Goal: Information Seeking & Learning: Stay updated

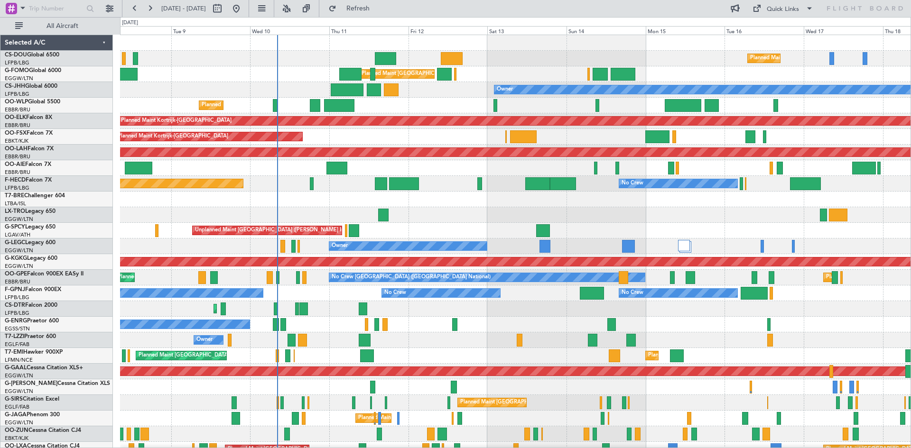
click at [353, 201] on div "Planned Maint Paris (Le Bourget) Planned Maint Paris (Le Bourget) Planned Maint…" at bounding box center [515, 293] width 790 height 517
click at [294, 9] on button at bounding box center [286, 8] width 15 height 15
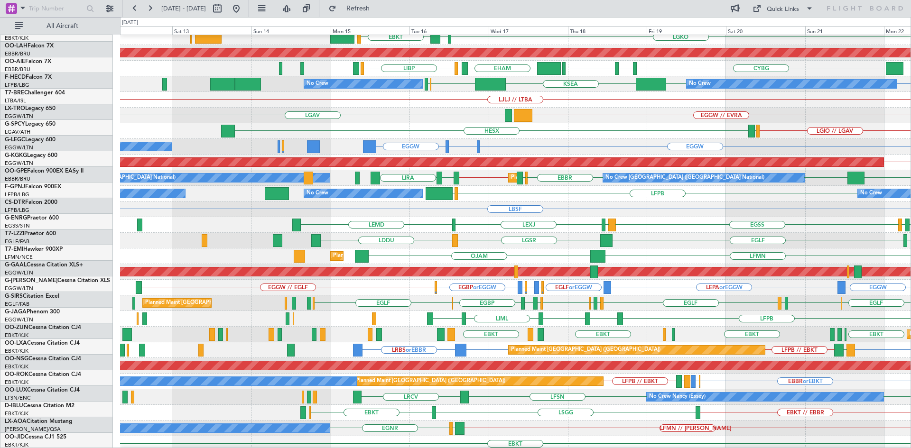
scroll to position [103, 0]
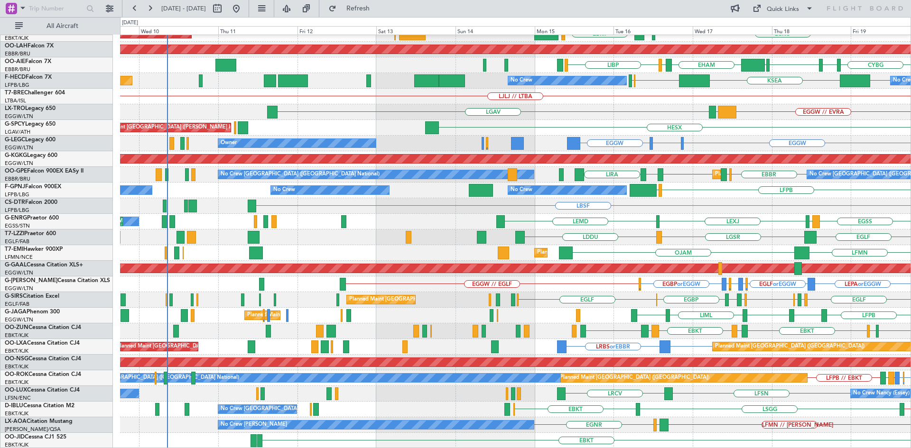
click at [903, 240] on div "EGLF LGSR LDDU Owner" at bounding box center [515, 238] width 790 height 16
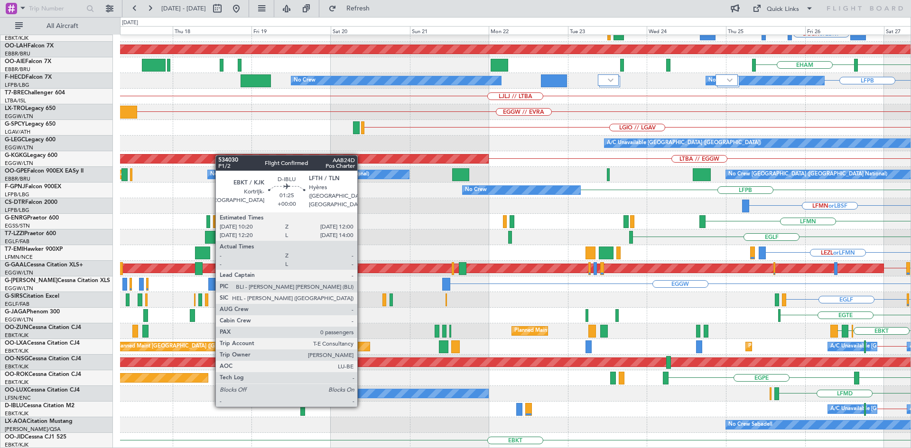
click at [911, 375] on html "26 Sep 2025 - 06 Oct 2025 Refresh Quick Links All Aircraft EBKT // EBBR Planned…" at bounding box center [455, 224] width 911 height 448
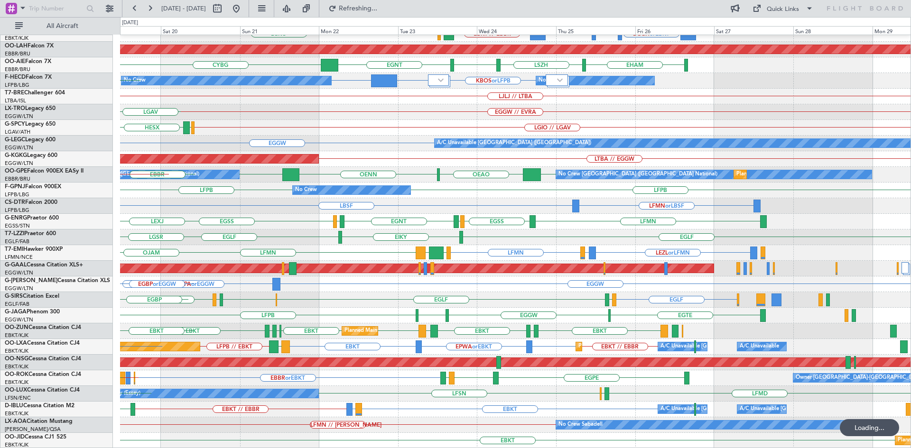
click at [368, 175] on div "Planned Maint Kortrijk-Wevelgem BGGH or EBKT BGBW or EBKT BGGH or EBKT EBKT // …" at bounding box center [515, 190] width 790 height 517
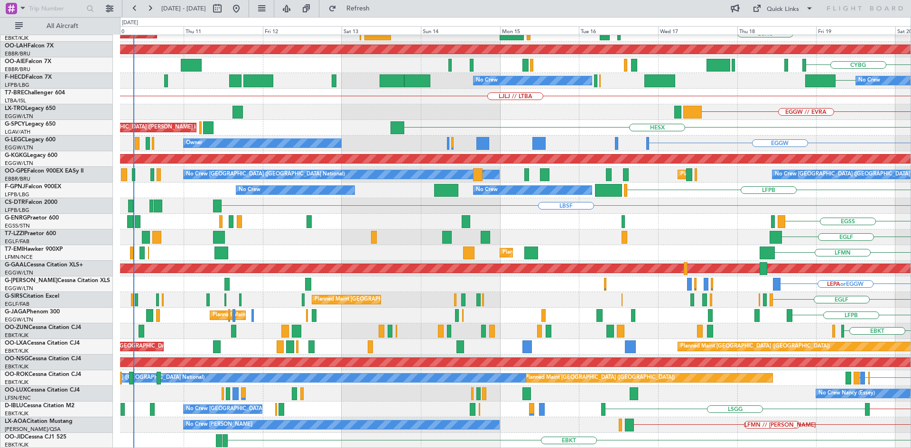
click at [911, 168] on html "19 Sep 2025 - 29 Sep 2025 Refresh Quick Links All Aircraft Planned Maint Kortri…" at bounding box center [455, 224] width 911 height 448
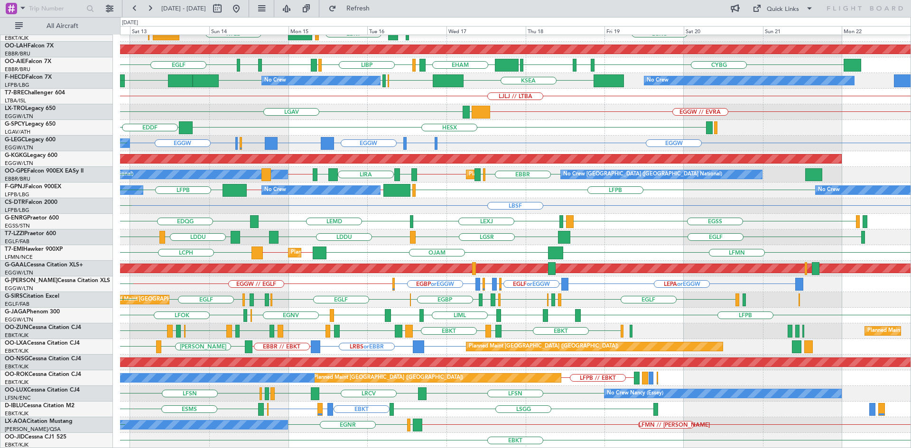
click at [523, 189] on div "Planned Maint Kortrijk-Wevelgem EBKT LGKO LGAV EBKT LSGG KTEB EBBR Planned Main…" at bounding box center [515, 190] width 790 height 517
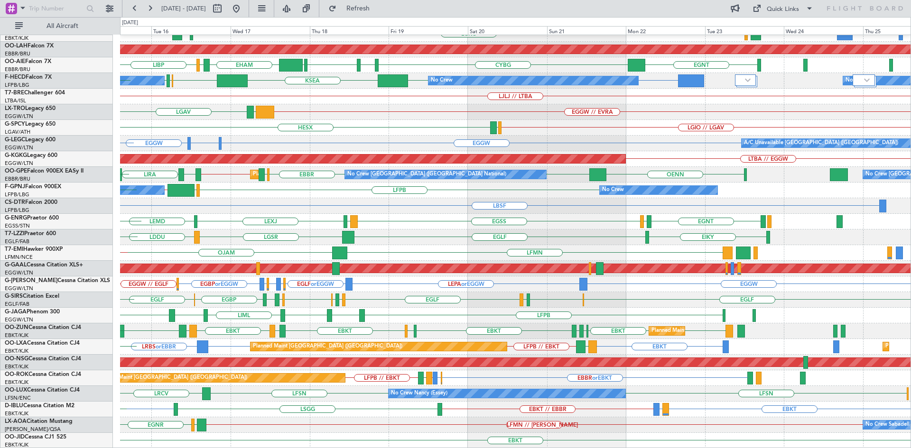
click at [506, 381] on div "Planned Maint Kortrijk-Wevelgem LGKO LGAV EBKT LSGG KTEB EBBR EBKT Planned Main…" at bounding box center [515, 190] width 790 height 517
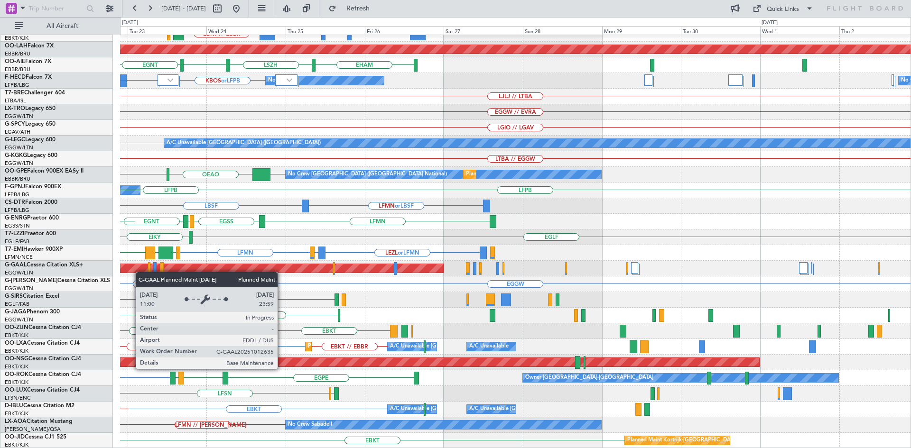
click at [111, 267] on div "Planned Maint Kortrijk-Wevelgem BGBW or EBKT BGGH or EBKT EBKT // EBBR LGAV LGK…" at bounding box center [455, 232] width 911 height 431
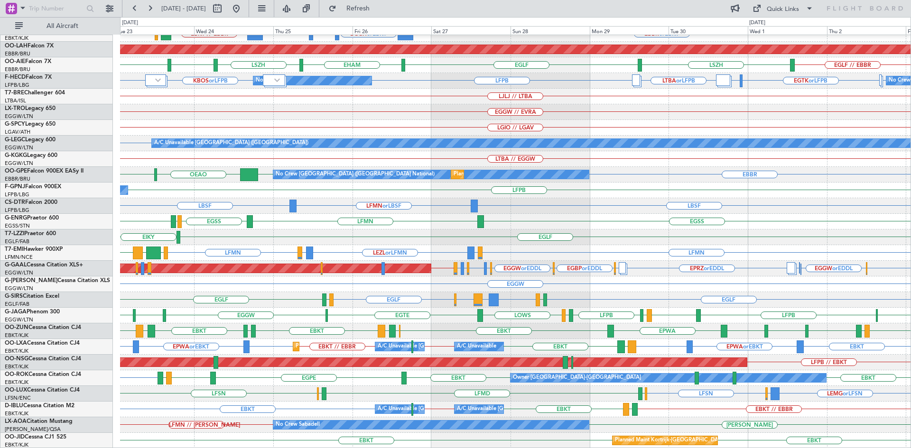
drag, startPoint x: 267, startPoint y: 6, endPoint x: 295, endPoint y: 24, distance: 32.6
click at [244, 8] on button at bounding box center [236, 8] width 15 height 15
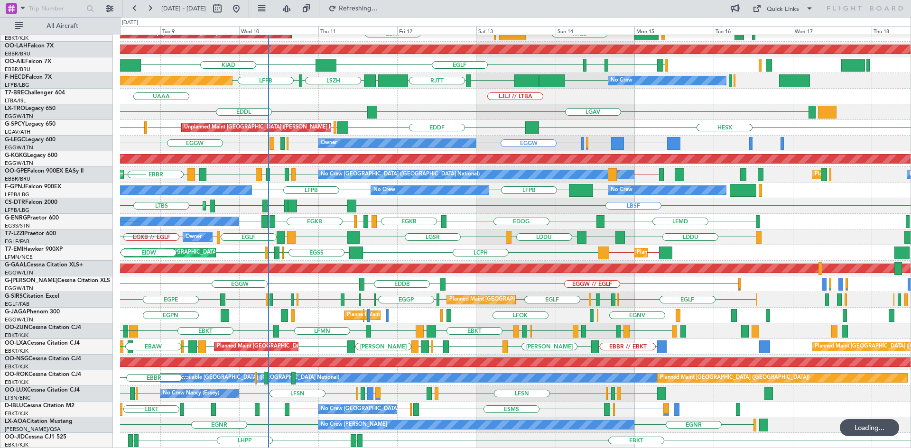
click at [380, 227] on div "Planned Maint Kortrijk-Wevelgem EBBR EBKT LFMN LSGG KTEB EBBR EBKT Planned Main…" at bounding box center [515, 190] width 790 height 517
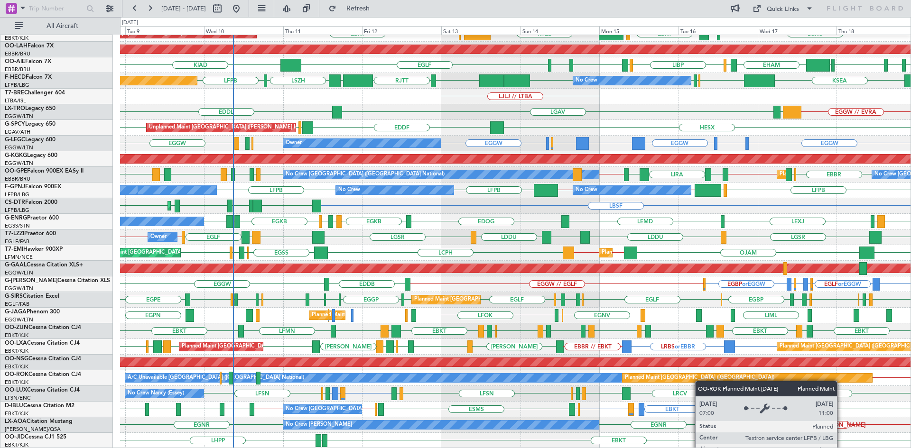
click at [785, 378] on div "Planned Maint Kortrijk-Wevelgem Planned Maint Kortrijk-Wevelgem EBKT LGKO LGAV …" at bounding box center [515, 190] width 790 height 517
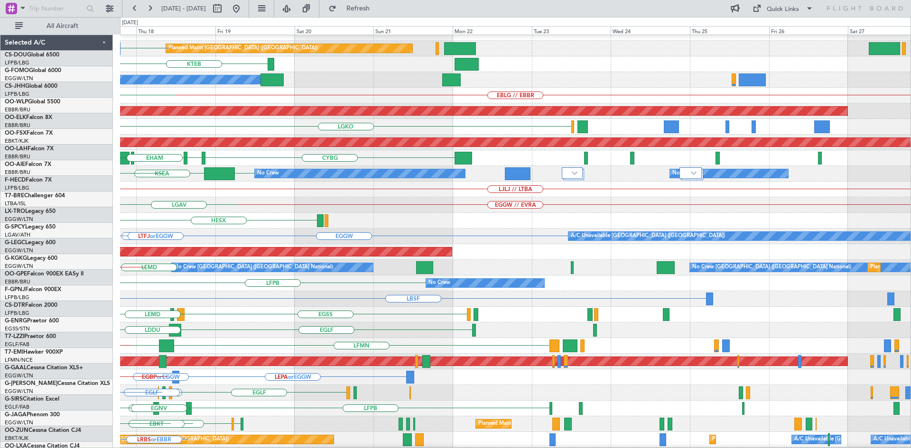
click at [0, 135] on div "LFPB Planned Maint Paris (Le Bourget) LFTH or LFPB LFPB Planned Maint Paris (Le…" at bounding box center [455, 232] width 911 height 431
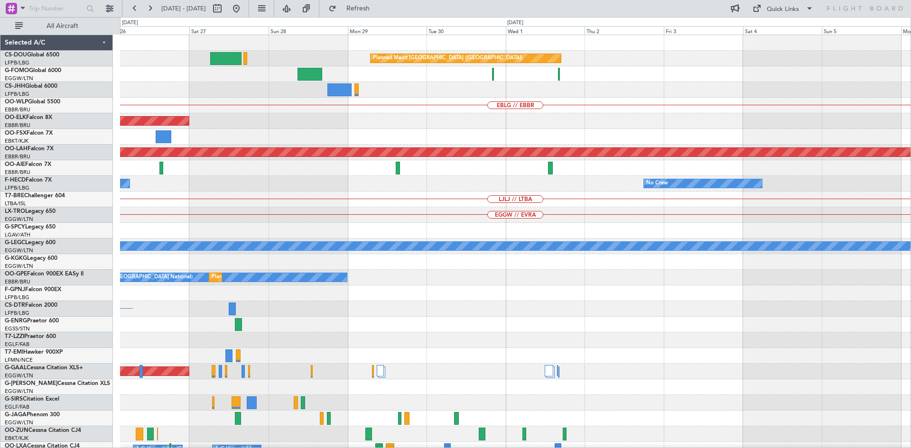
click at [0, 224] on div "Planned Maint Paris (Le Bourget) EBLG // EBBR Planned Maint Kortrijk-Wevelgem P…" at bounding box center [455, 232] width 911 height 431
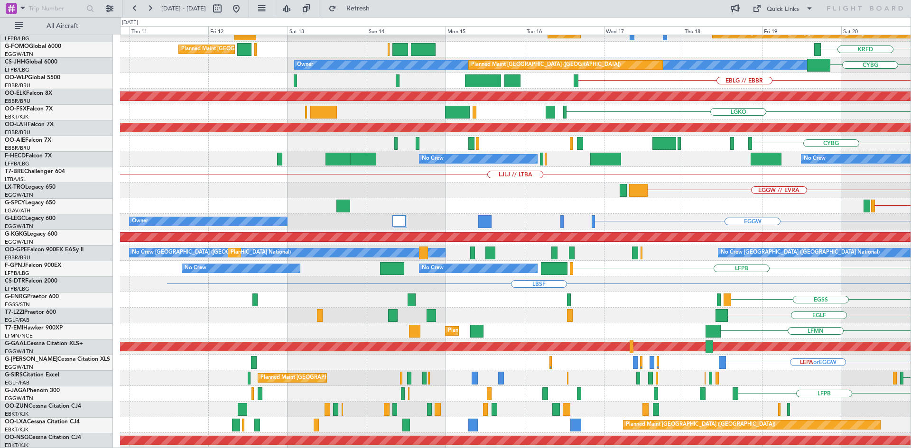
click at [911, 186] on html "21 Sep 2025 - 01 Oct 2025 Refresh Quick Links All Aircraft Planned Maint Paris …" at bounding box center [455, 224] width 911 height 448
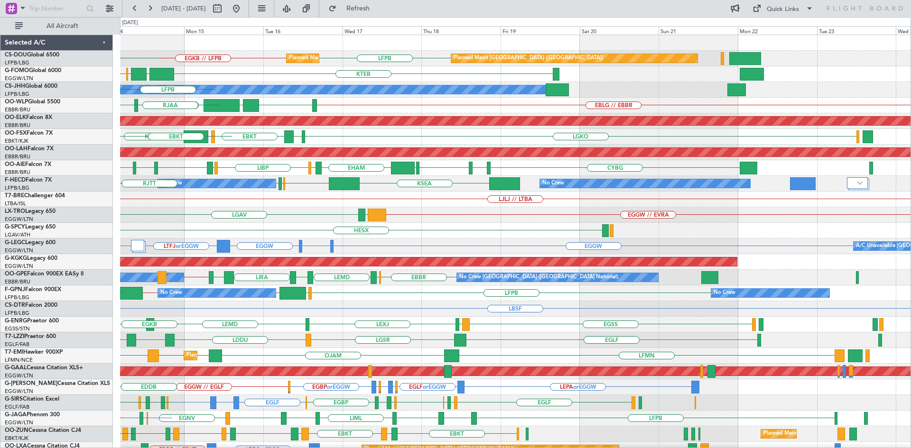
click at [164, 269] on div "LFPB EGKB // LFPB Planned Maint Paris (Le Bourget) Planned Maint Paris (Le Bour…" at bounding box center [515, 293] width 790 height 517
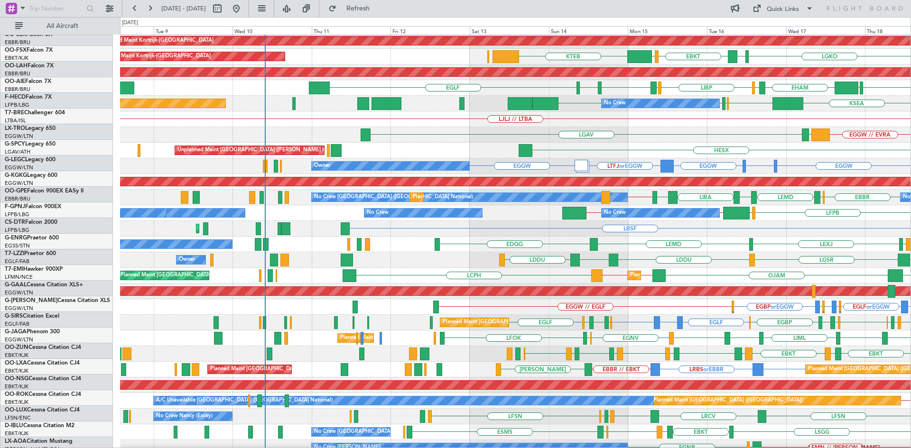
scroll to position [80, 0]
click at [692, 231] on div "LBSF Planned Maint Mugla (Dalaman)" at bounding box center [515, 229] width 790 height 16
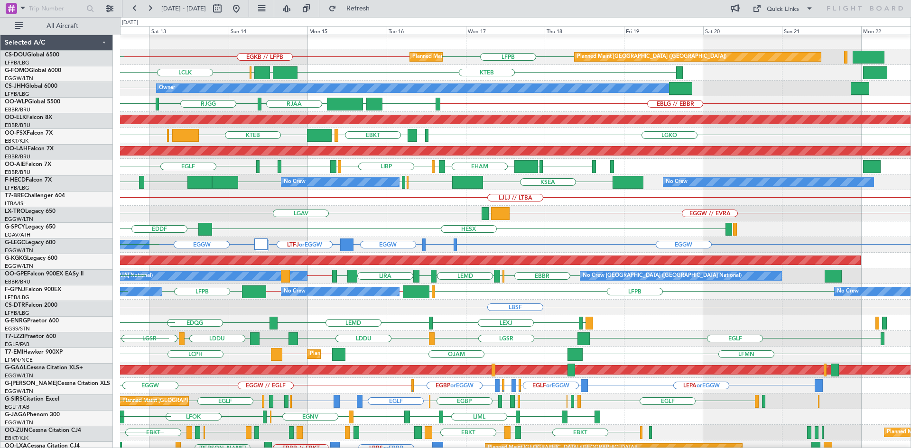
scroll to position [1, 0]
click at [318, 223] on div "EDDF HESX LGMK LGAV Unplanned Maint Athens (Eleftherios Venizelos Intl)" at bounding box center [515, 230] width 790 height 16
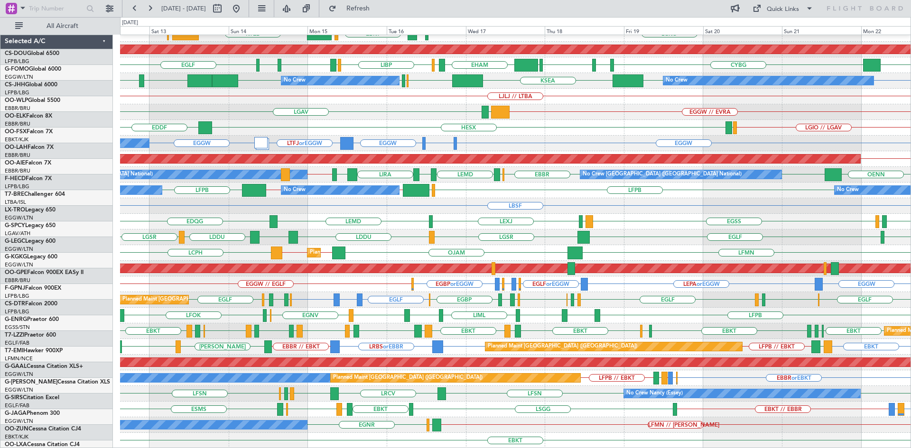
scroll to position [103, 0]
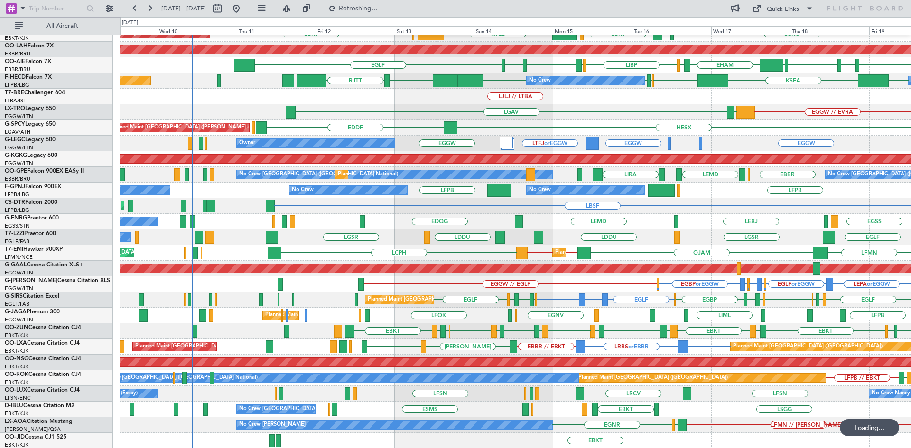
click at [480, 131] on div "Planned Maint Kortrijk-Wevelgem LGKO LGAV EBKT LSGG KTEB EBBR EBKT Planned Main…" at bounding box center [515, 190] width 790 height 517
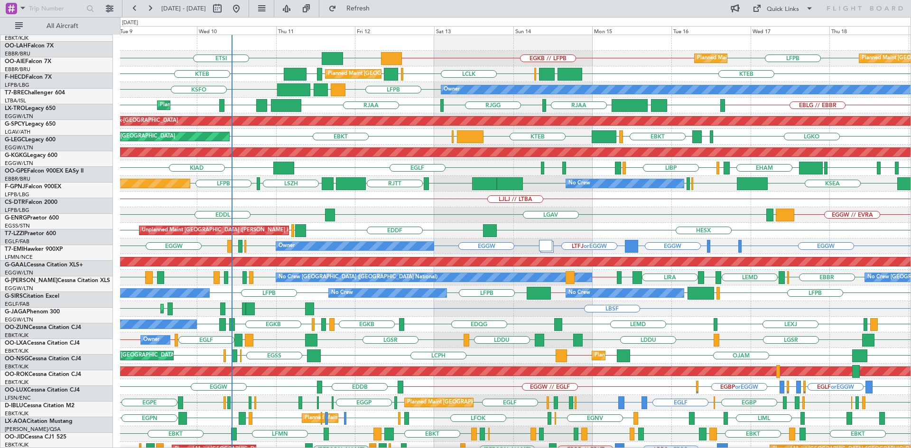
scroll to position [0, 0]
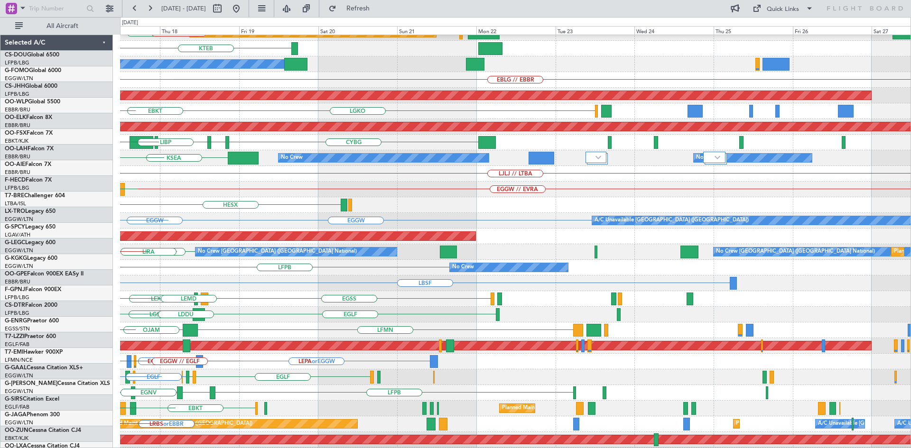
click at [0, 144] on div "LFPB Planned Maint Paris (Le Bourget) Planned Maint Paris (Le Bourget) Planned …" at bounding box center [455, 232] width 911 height 431
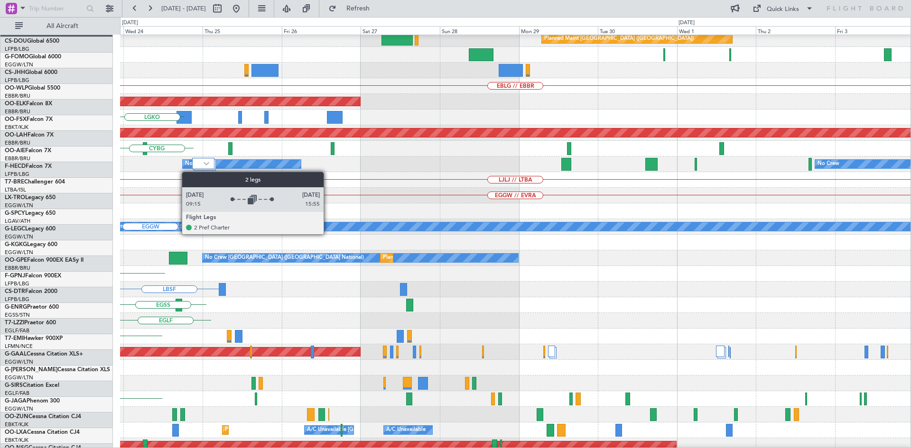
click at [0, 178] on div "Planned Maint Paris (Le Bourget) Planned Maint Paris (Le Bourget) EBLG // EBBR …" at bounding box center [455, 232] width 911 height 431
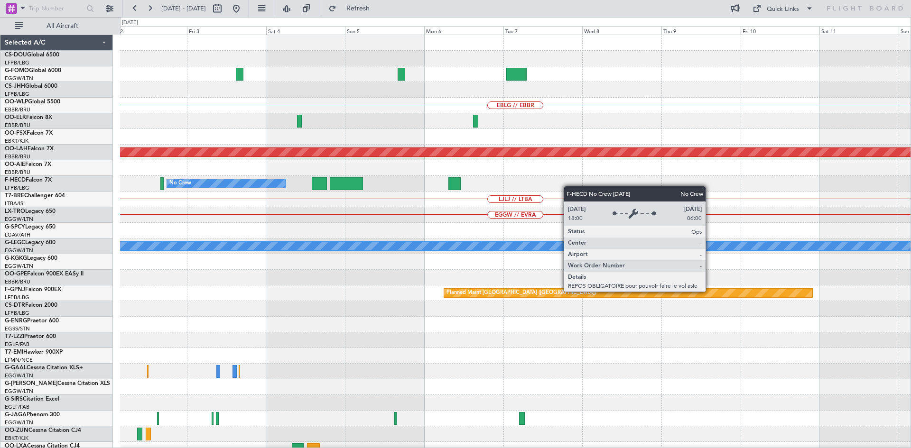
click at [279, 187] on div "No Crew" at bounding box center [226, 183] width 118 height 9
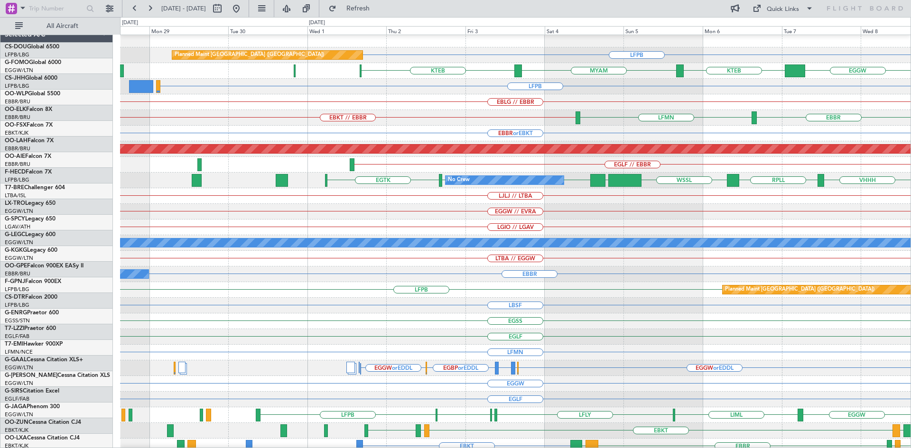
scroll to position [3, 0]
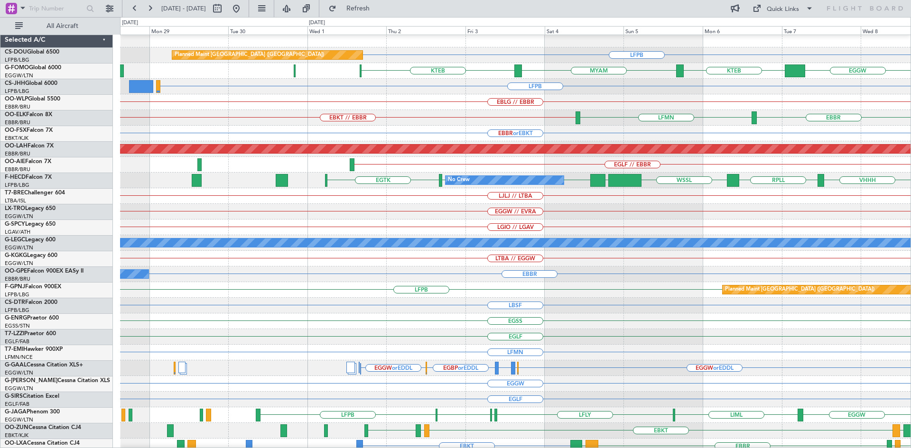
click at [705, 167] on div "EGLF // EBBR" at bounding box center [515, 165] width 790 height 16
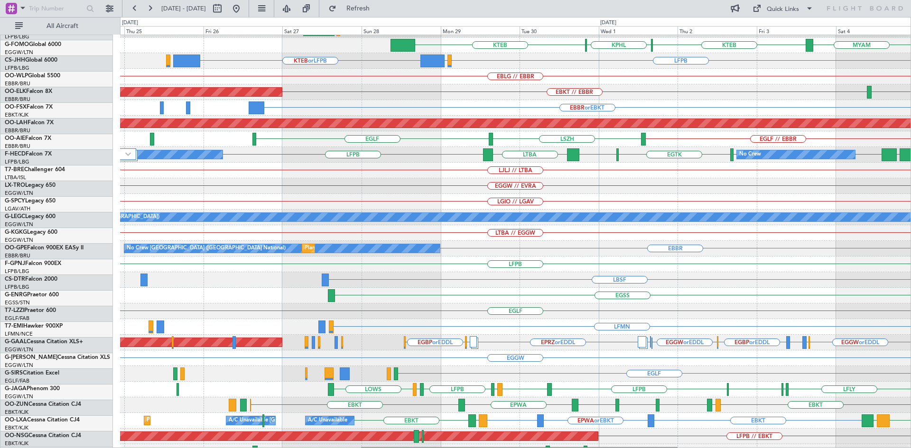
scroll to position [30, 0]
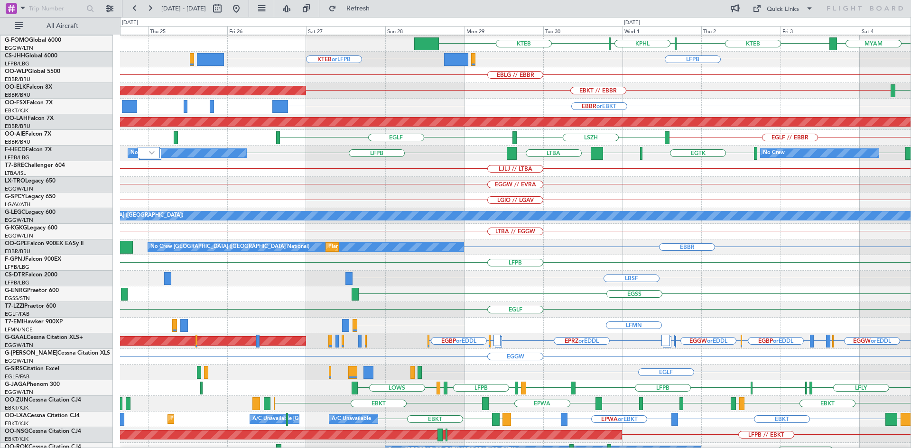
click at [727, 147] on div "No Crew LFPB LFPB EGTK EGLC LTBA LFPB No Crew HEGN WSSL RPLL No Crew" at bounding box center [515, 154] width 790 height 16
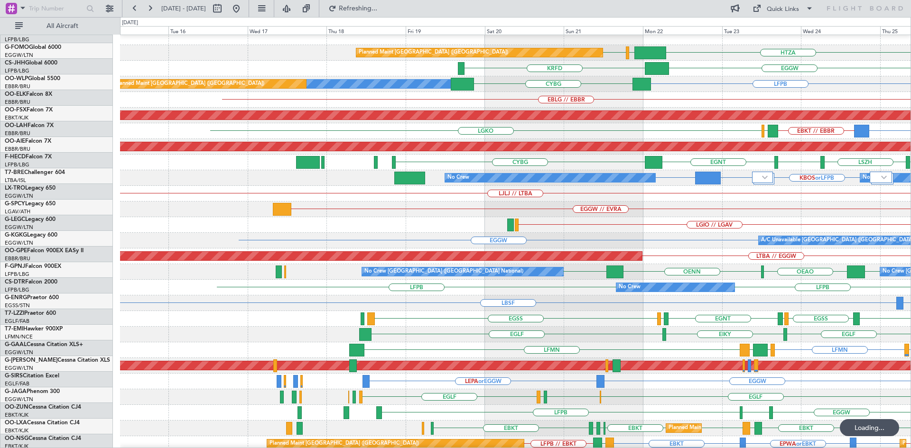
scroll to position [2, 0]
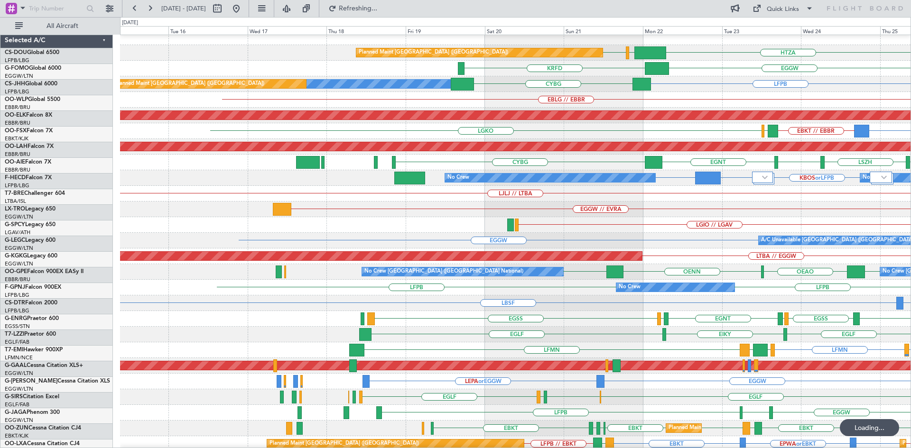
click at [784, 182] on div "No Crew No Crew KBOS or LFPB KTEB or LFPB LFPB LFPB" at bounding box center [515, 178] width 790 height 16
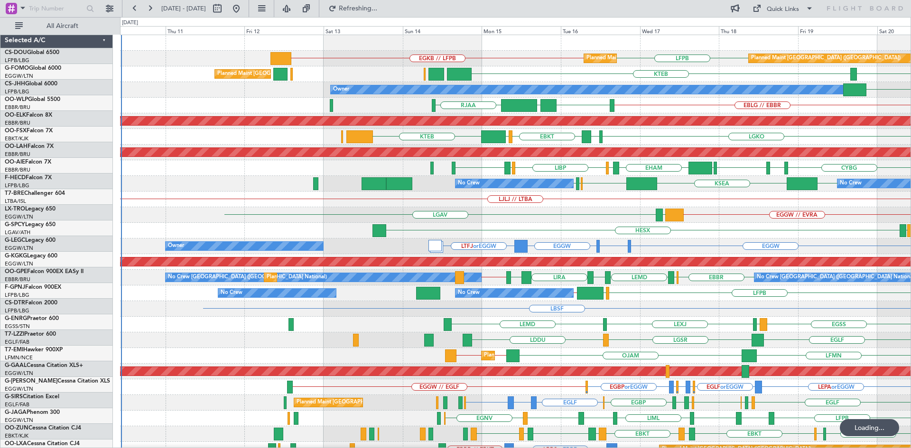
scroll to position [0, 0]
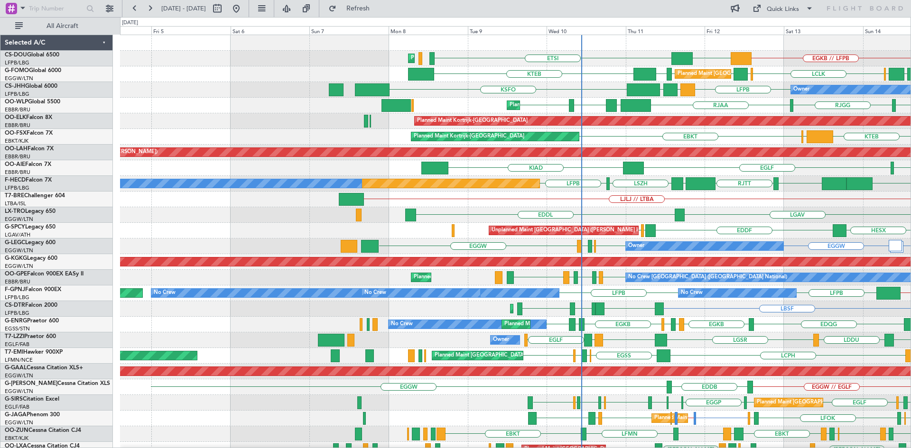
click at [764, 181] on div "EGKB // LFPB DGAA ETSI Planned Maint Paris (Le Bourget) Planned Maint Paris (Le…" at bounding box center [515, 293] width 790 height 517
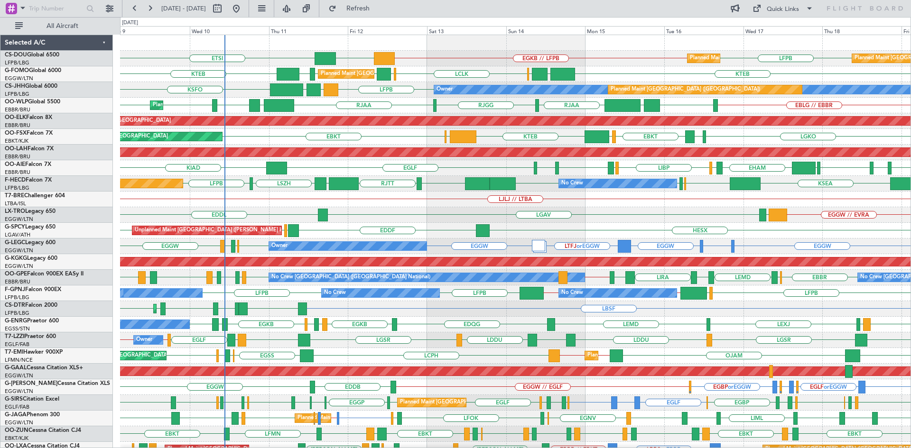
click at [357, 204] on div "LJLJ // LTBA" at bounding box center [515, 200] width 790 height 16
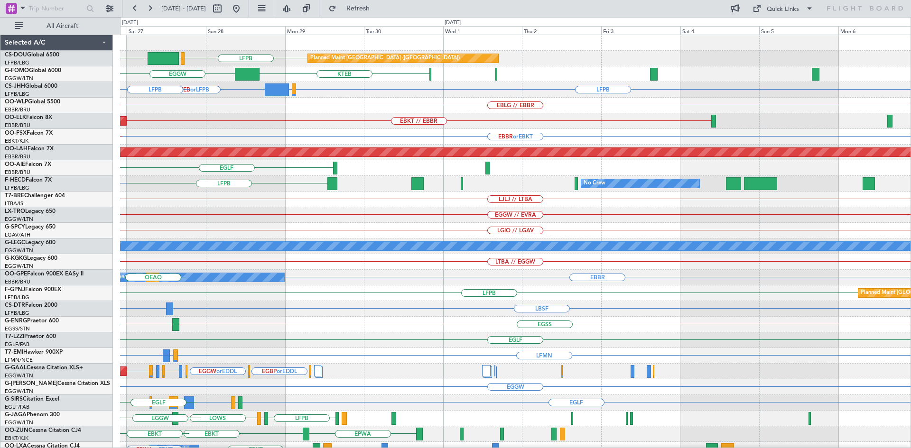
click at [168, 236] on div "Planned Maint Paris (Le Bourget) LFPB EGLF HTZA KTEB EGGW LFPB EDDM or LFPB KTE…" at bounding box center [515, 293] width 790 height 517
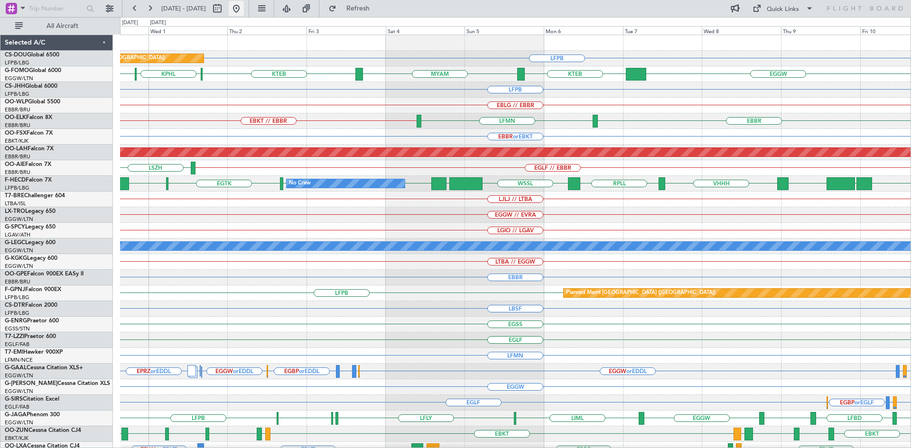
click at [244, 3] on button at bounding box center [236, 8] width 15 height 15
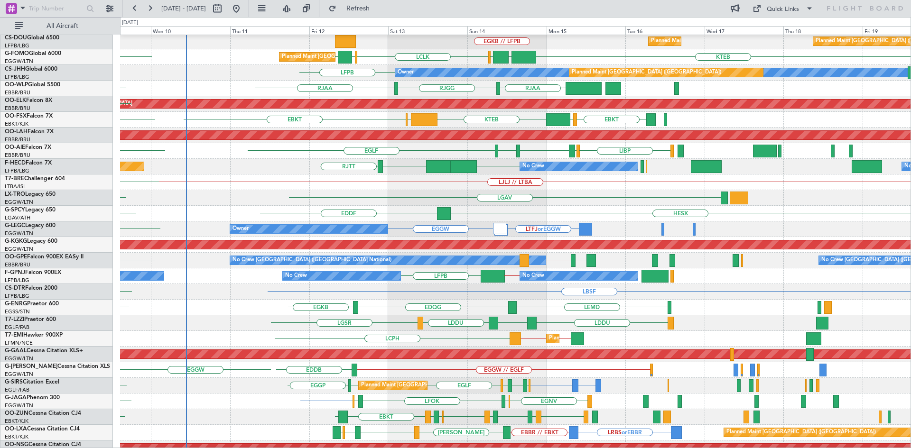
scroll to position [19, 0]
click at [205, 225] on div "LTFJ or EGGW EGGW Owner EGGW" at bounding box center [515, 230] width 790 height 16
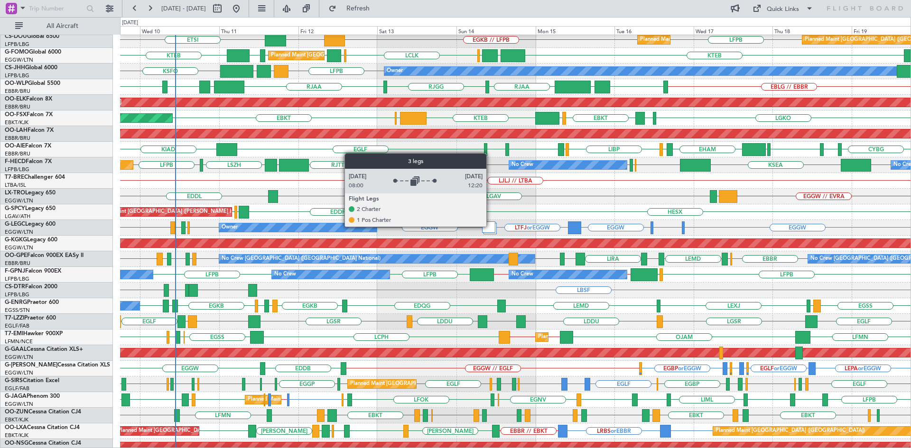
click at [491, 226] on div at bounding box center [488, 227] width 13 height 11
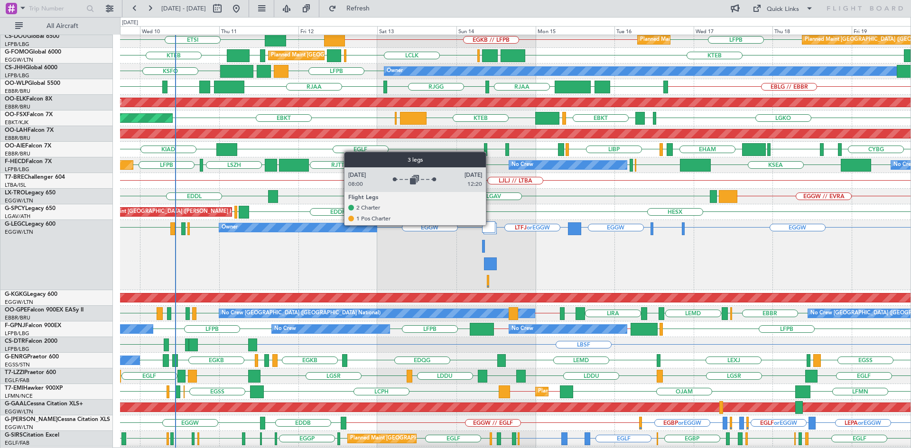
click at [490, 225] on div at bounding box center [488, 227] width 13 height 11
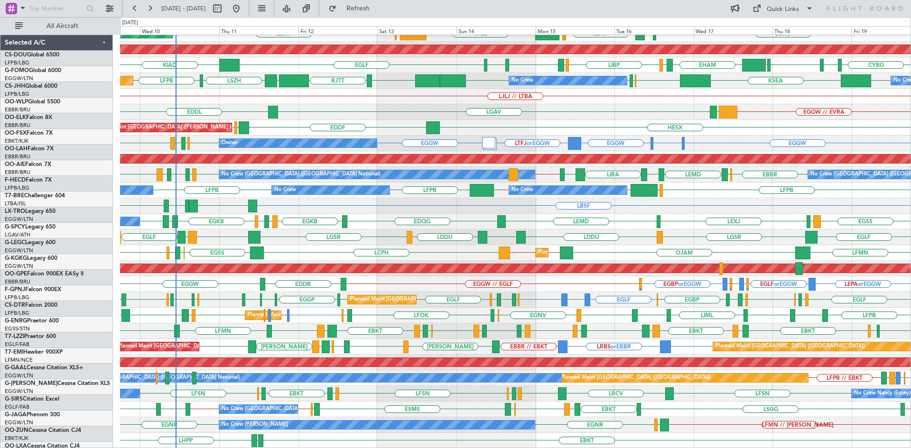
scroll to position [103, 0]
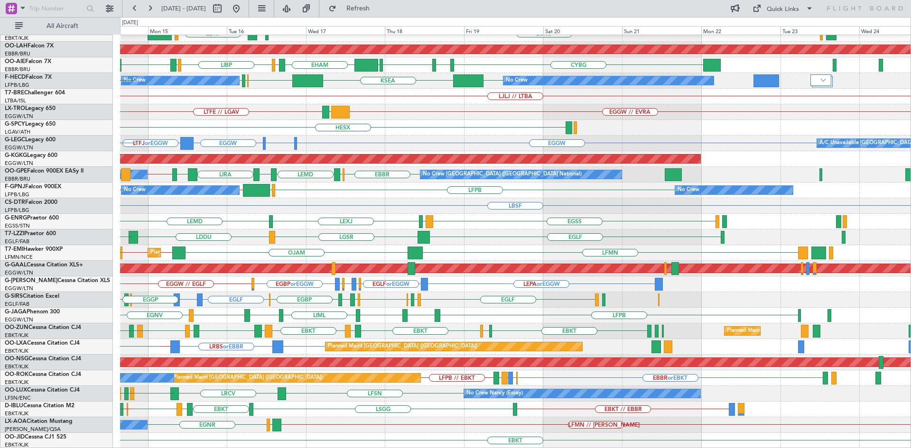
click at [196, 350] on div "Planned Maint Kortrijk-[GEOGRAPHIC_DATA] LGKO LGAV EBKT [GEOGRAPHIC_DATA] KTEB …" at bounding box center [515, 190] width 790 height 517
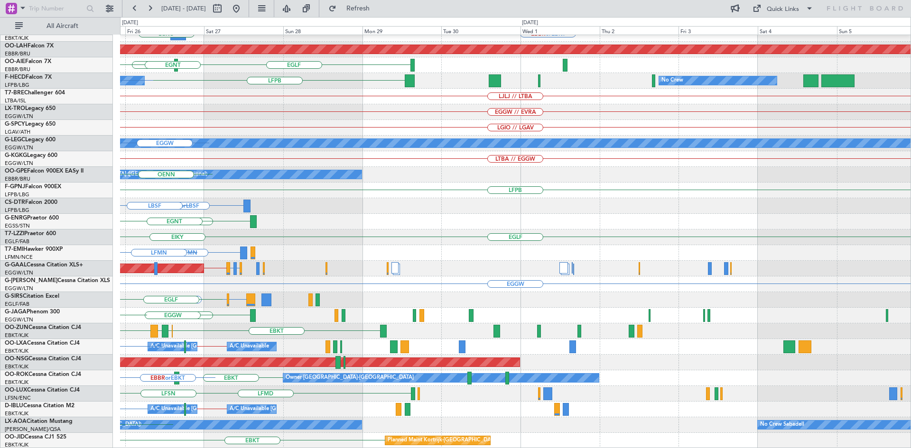
click at [0, 183] on div "EBKT // EBBR Planned Maint [GEOGRAPHIC_DATA]-[GEOGRAPHIC_DATA] EBBR or EBKT BGG…" at bounding box center [455, 232] width 911 height 431
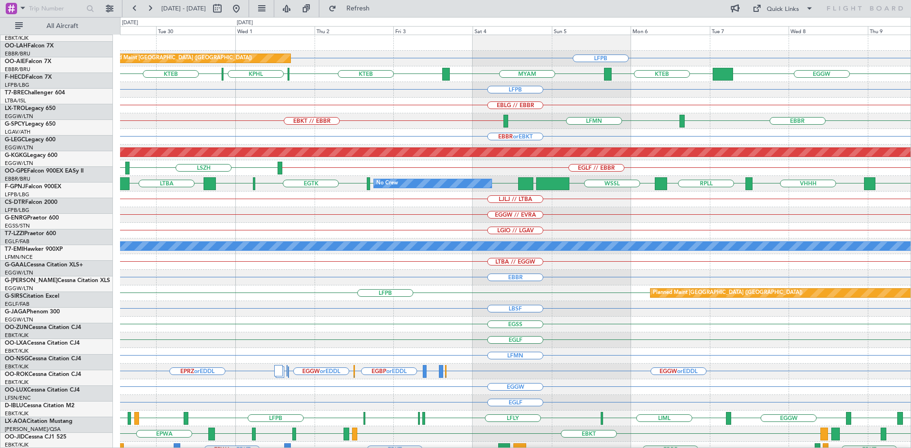
scroll to position [0, 0]
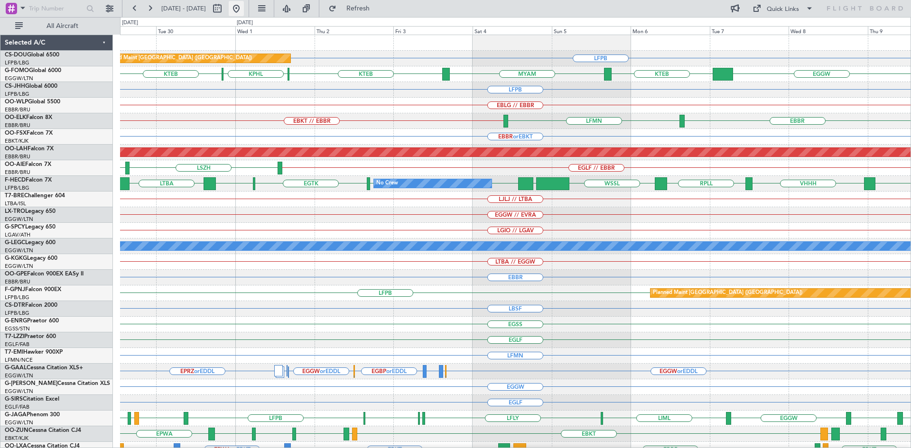
click at [244, 13] on button at bounding box center [236, 8] width 15 height 15
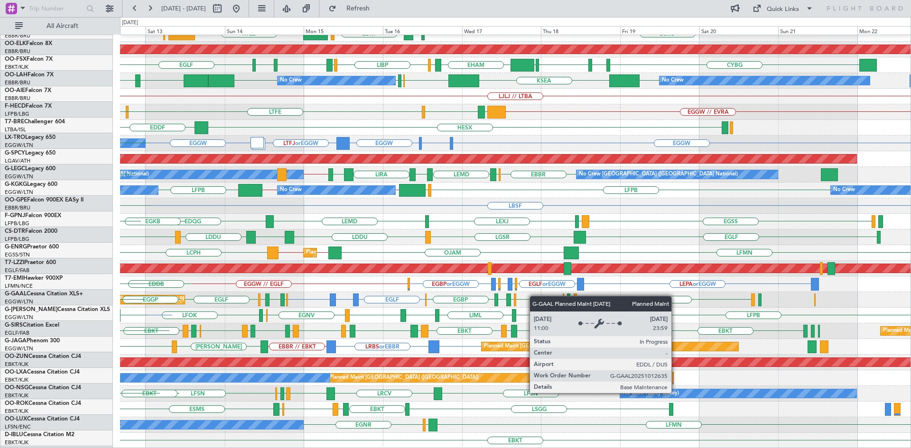
scroll to position [103, 0]
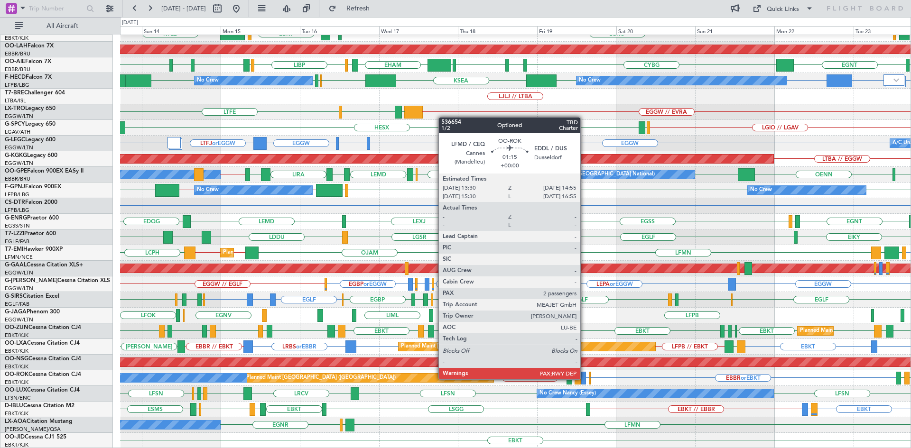
click at [585, 379] on div at bounding box center [583, 378] width 5 height 13
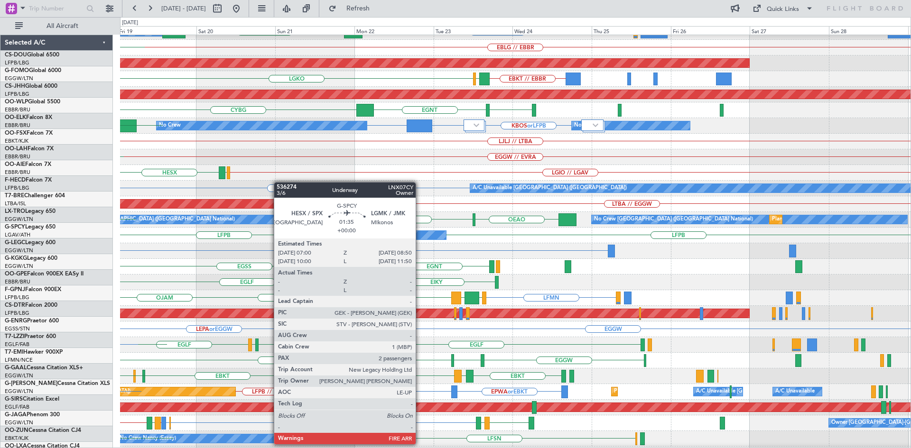
scroll to position [84, 0]
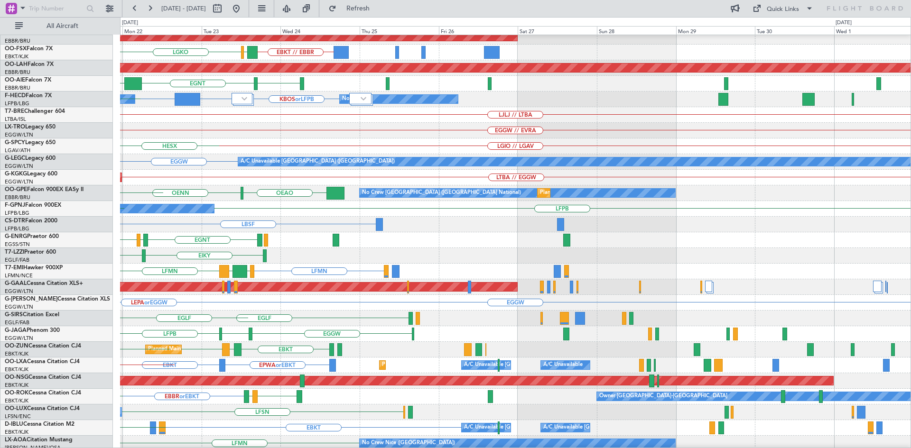
click at [46, 156] on div "EBLG // EBBR Planned Maint [GEOGRAPHIC_DATA]-[GEOGRAPHIC_DATA] EBKT // EBBR LGA…" at bounding box center [455, 232] width 911 height 431
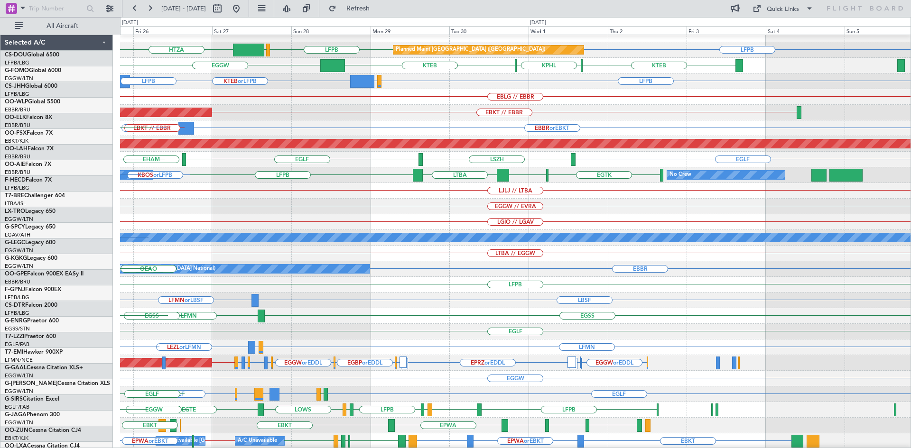
scroll to position [0, 0]
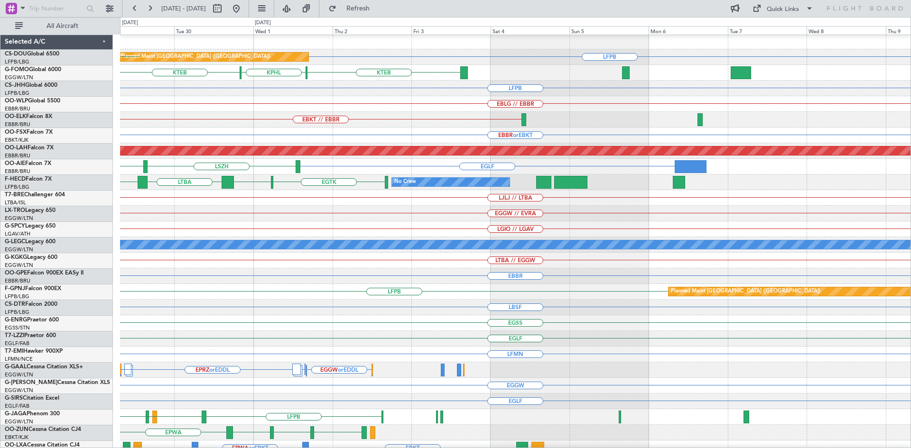
click at [0, 190] on div "LFPB Planned Maint [GEOGRAPHIC_DATA] ([GEOGRAPHIC_DATA]) [GEOGRAPHIC_DATA] LFPB…" at bounding box center [455, 232] width 911 height 431
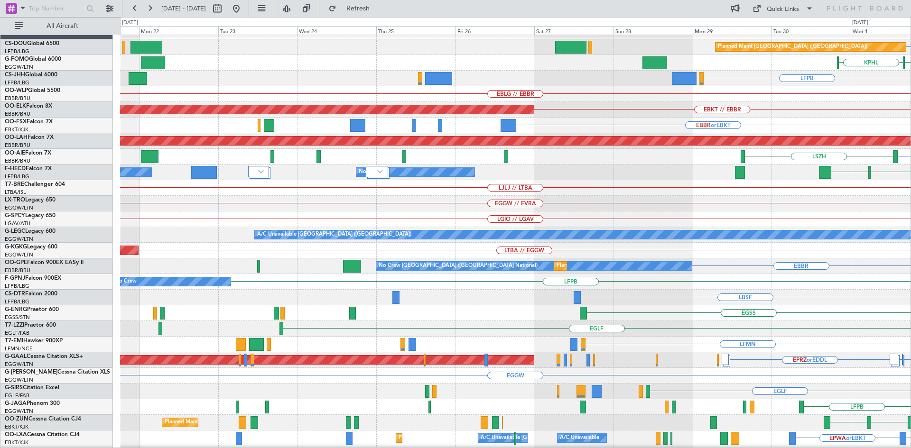
click at [911, 306] on html "[DATE] - [DATE] Refresh Quick Links All Aircraft LFPB Planned Maint [GEOGRAPHIC…" at bounding box center [455, 224] width 911 height 448
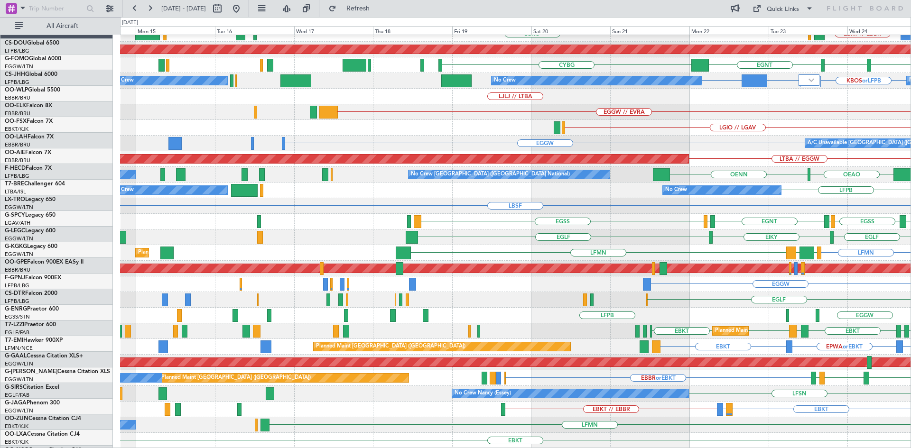
scroll to position [103, 0]
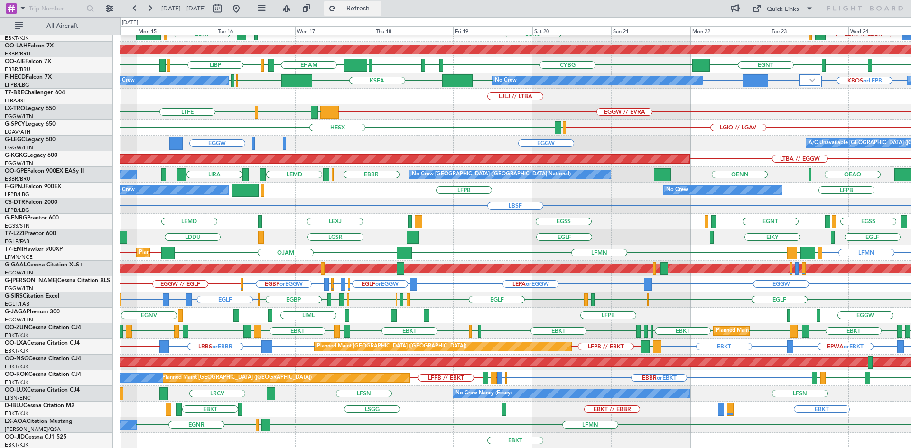
click at [369, 4] on button "Refresh" at bounding box center [352, 8] width 57 height 15
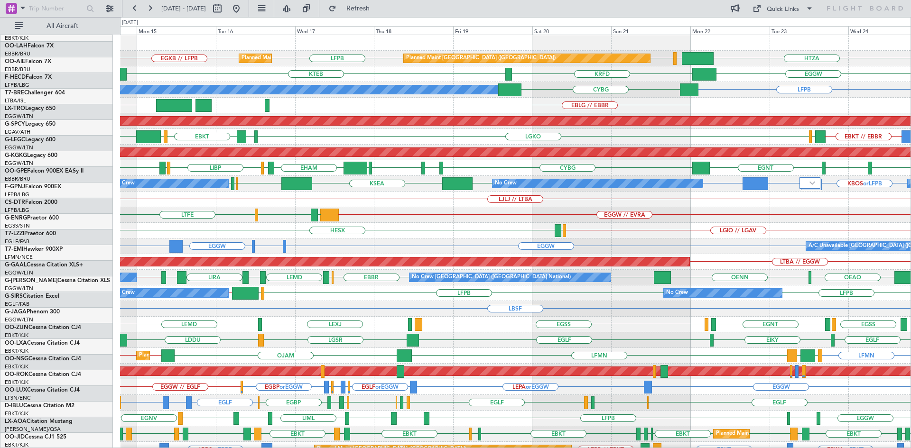
scroll to position [0, 0]
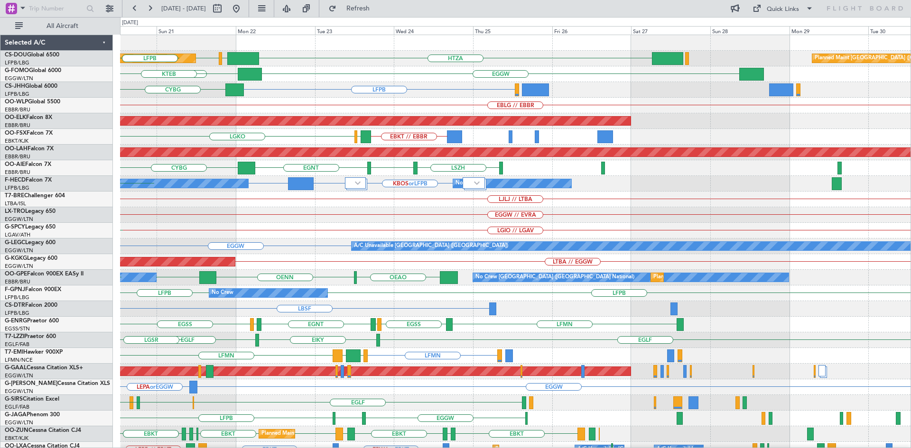
click at [375, 274] on div "HTZA [GEOGRAPHIC_DATA] LFPB Planned Maint [GEOGRAPHIC_DATA] ([GEOGRAPHIC_DATA])…" at bounding box center [515, 293] width 790 height 517
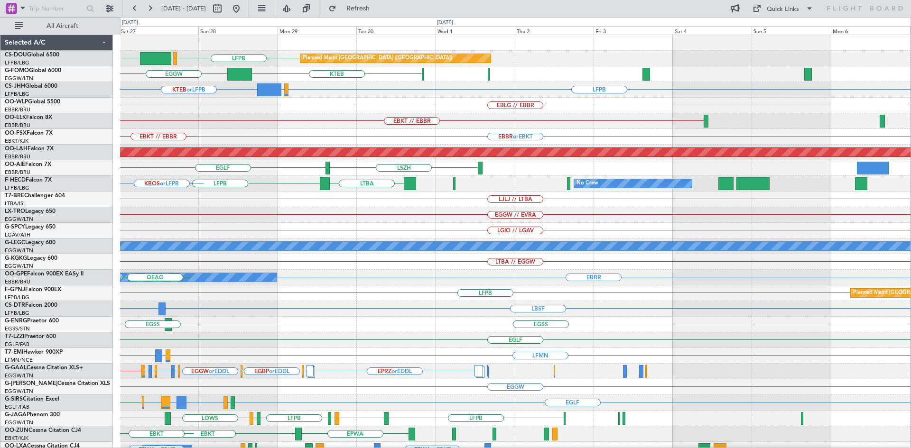
click at [207, 139] on div "HTZA LFPB [GEOGRAPHIC_DATA] Planned Maint [GEOGRAPHIC_DATA] ([GEOGRAPHIC_DATA])…" at bounding box center [515, 293] width 790 height 517
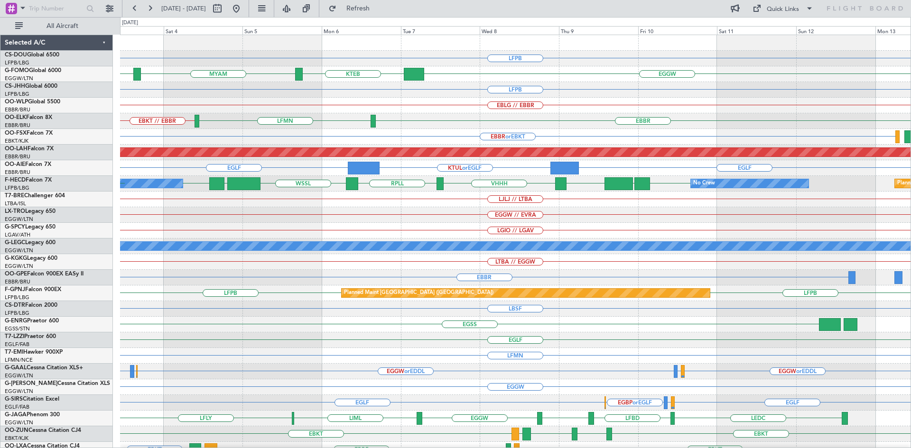
click at [465, 233] on div "LFPB Planned Maint [GEOGRAPHIC_DATA] ([GEOGRAPHIC_DATA]) EGGW KTEB MYAM KTEB KP…" at bounding box center [515, 293] width 790 height 517
click at [648, 217] on div "EGGW // EVRA" at bounding box center [515, 215] width 790 height 16
click at [244, 8] on button at bounding box center [236, 8] width 15 height 15
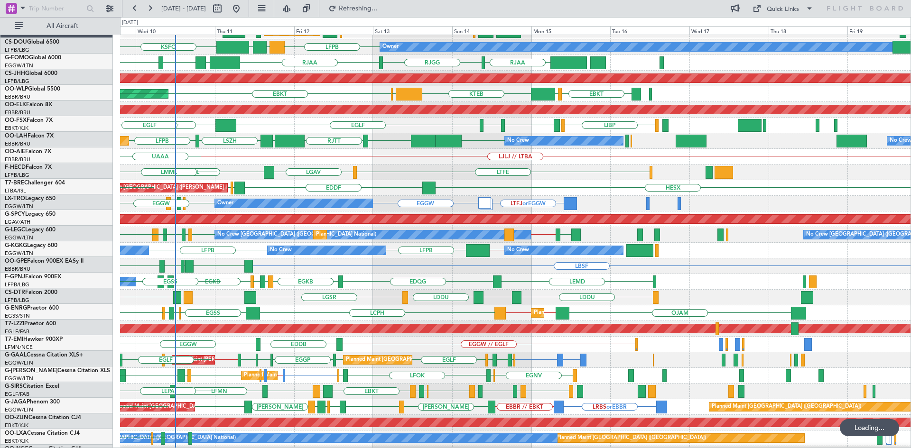
scroll to position [45, 0]
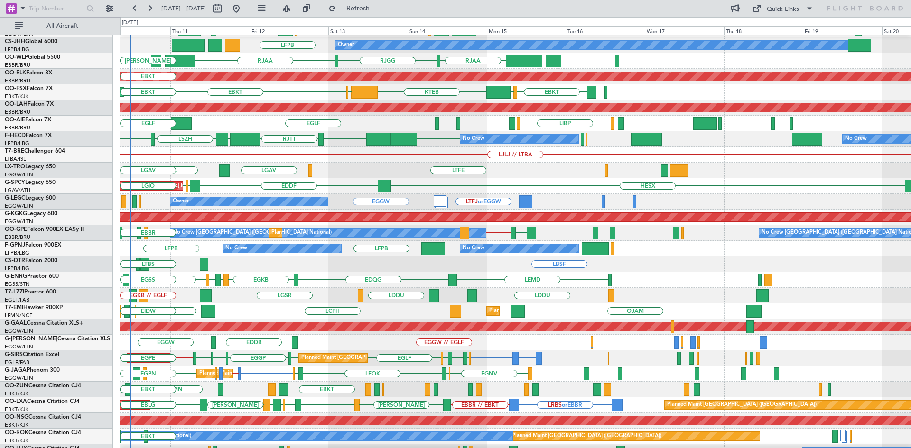
click at [297, 285] on div "LEMD EDQG EGKB EGPD EGWU EGKB LSMP EGSS Planned Maint London (Stansted) No Crew…" at bounding box center [515, 280] width 790 height 16
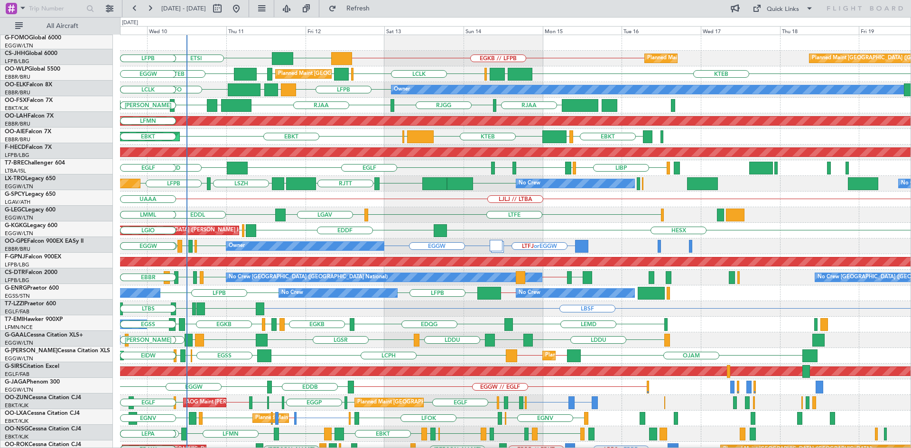
scroll to position [0, 0]
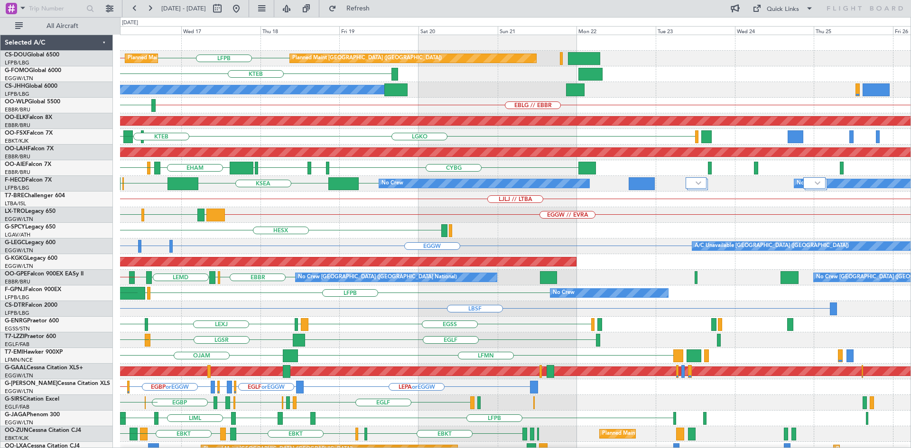
click at [110, 362] on div "LFPB EGKB // LFPB Planned Maint Paris (Le Bourget) Planned Maint Paris (Le Bour…" at bounding box center [455, 232] width 911 height 431
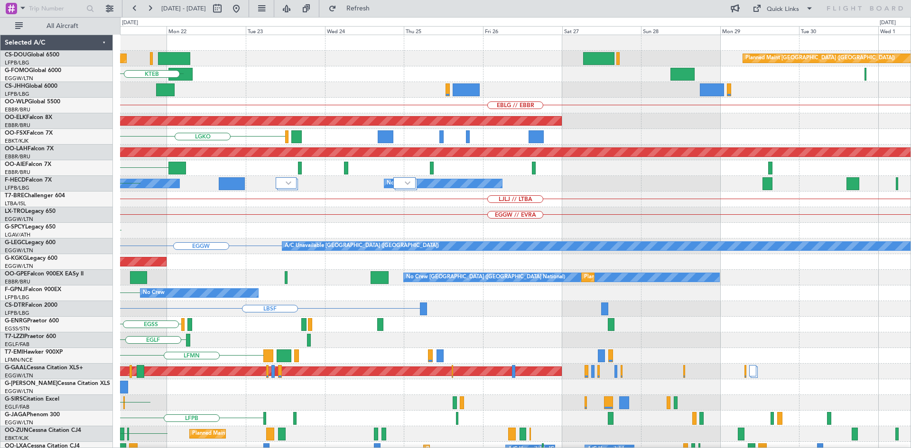
click at [211, 268] on div "Planned Maint Paris (Le Bourget) Planned Maint Paris (Le Bourget) KTEB Owner EB…" at bounding box center [515, 293] width 790 height 517
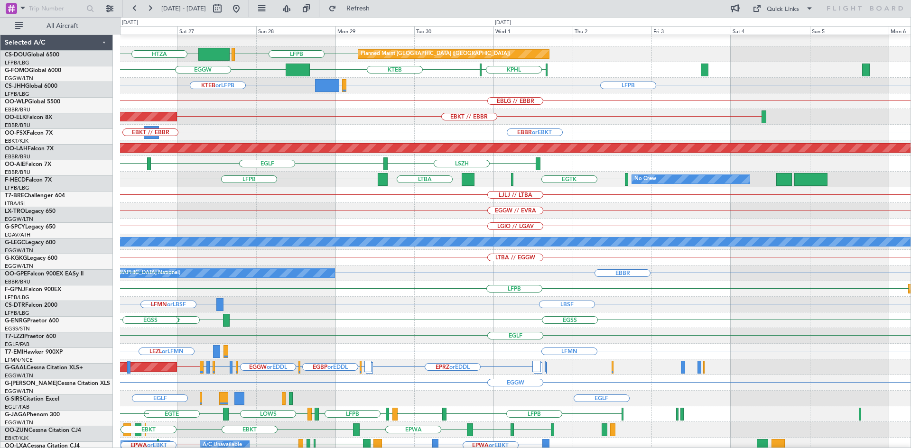
scroll to position [4, 0]
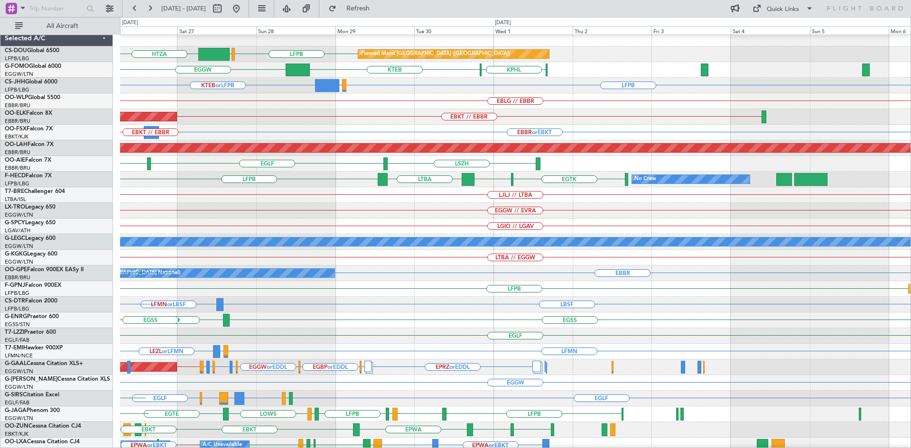
click at [257, 211] on div "EGGW // EVRA" at bounding box center [515, 211] width 790 height 16
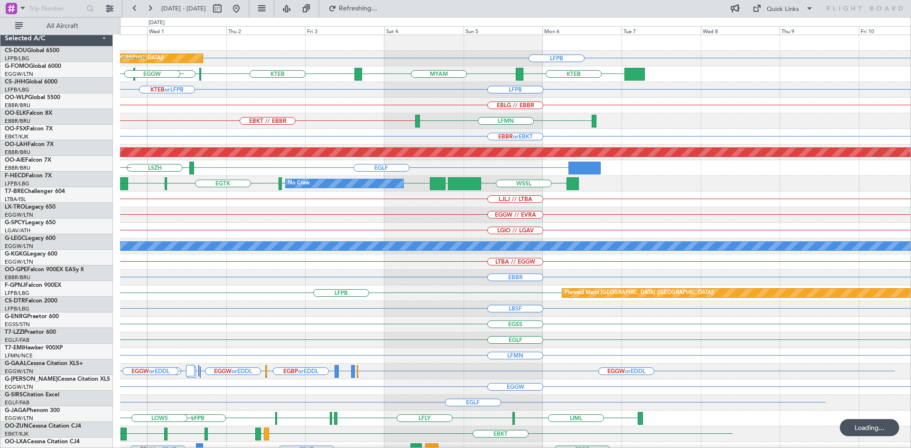
scroll to position [0, 0]
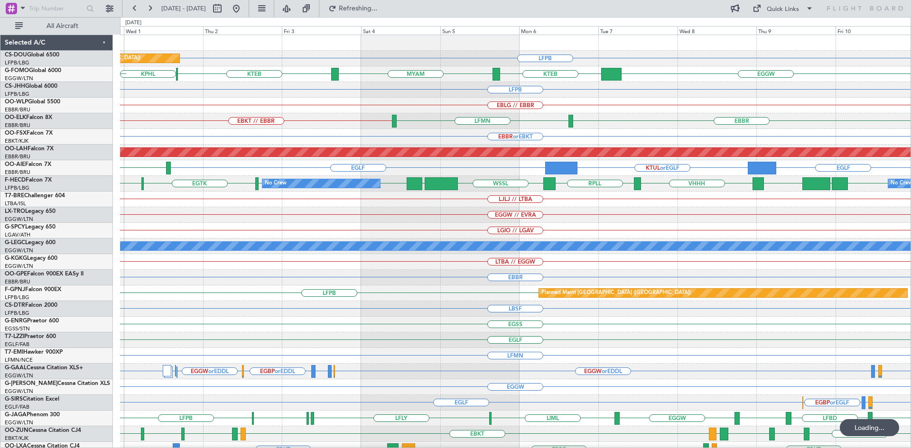
click at [567, 231] on div "LGIO // LGAV" at bounding box center [515, 231] width 790 height 16
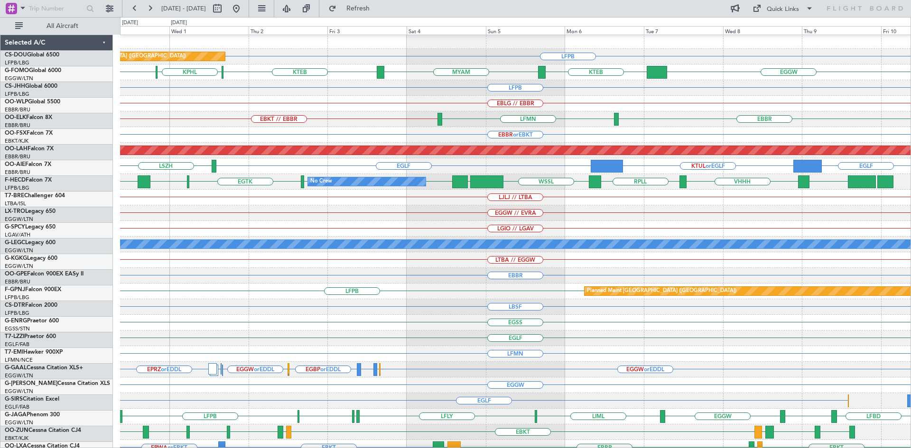
scroll to position [2, 0]
click at [710, 180] on div "No Crew EGTK EGLC LTBA RPLL WSSL HEGN LFPB LFPB ZBAA VHHH No Crew LFPB" at bounding box center [515, 182] width 790 height 16
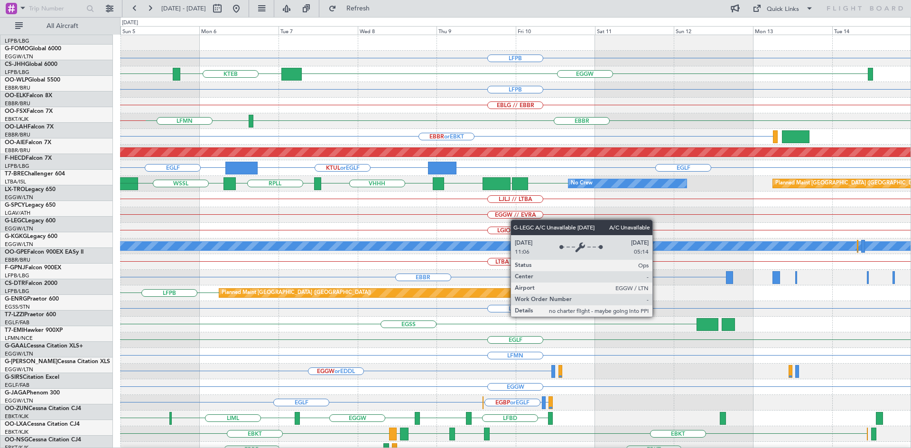
scroll to position [0, 0]
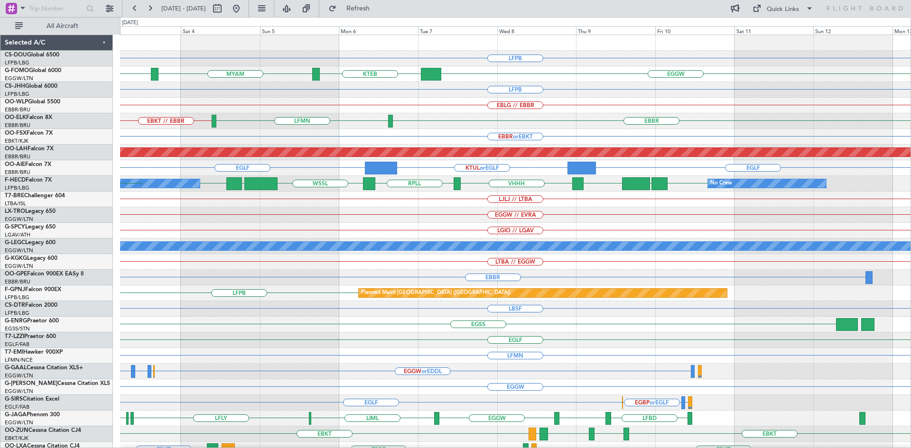
click at [448, 260] on div "LFPB Planned Maint Paris (Le Bourget) EGGW KTEB MYAM KTEB KPHL KTEB LFPB EBLG /…" at bounding box center [515, 293] width 790 height 517
click at [244, 9] on button at bounding box center [236, 8] width 15 height 15
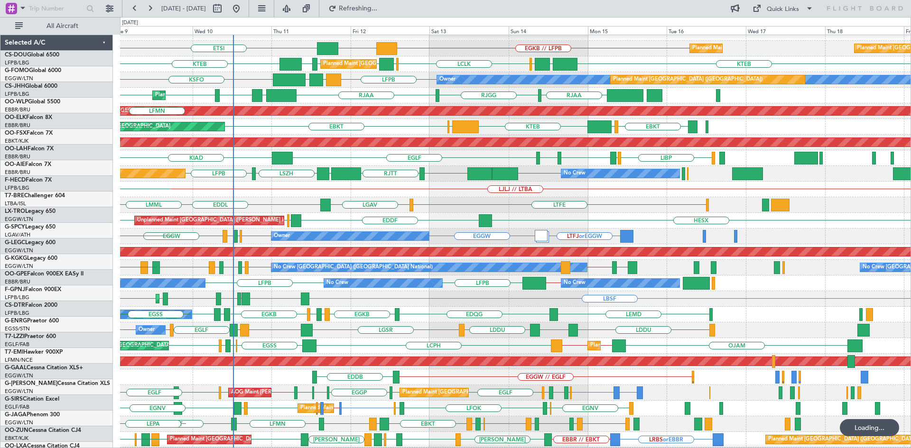
scroll to position [9, 0]
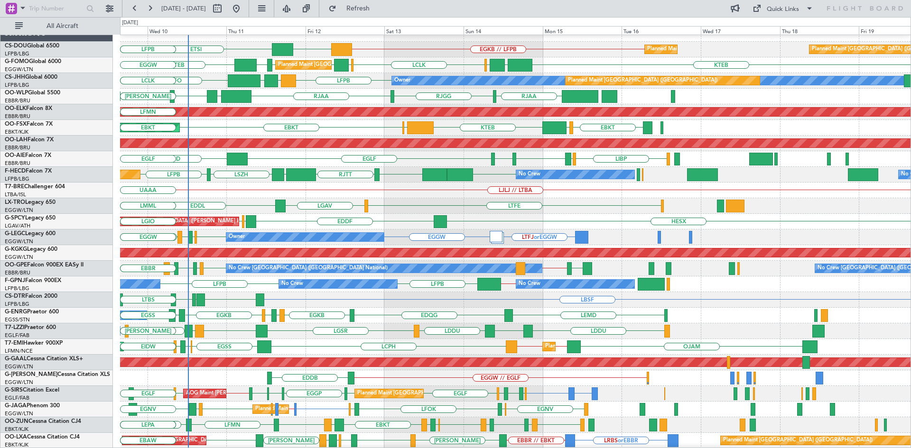
click at [340, 276] on div "Planned Maint Brussels (Brussels National) No Crew Brussels (Brussels National)…" at bounding box center [515, 269] width 790 height 16
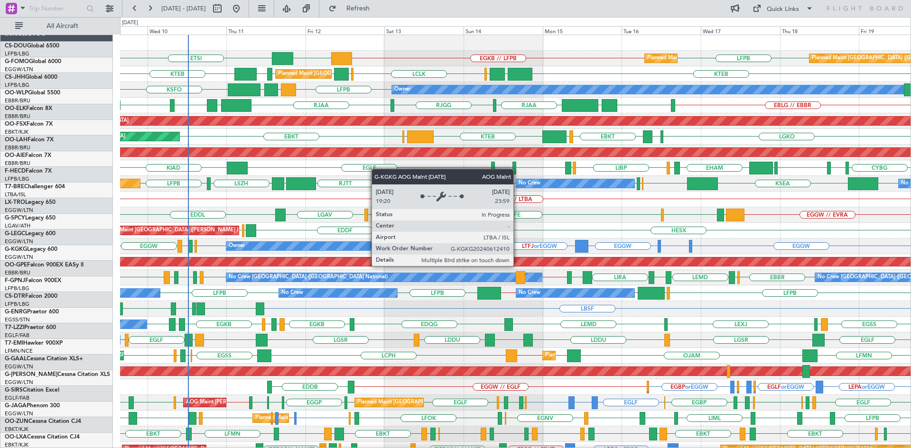
scroll to position [0, 0]
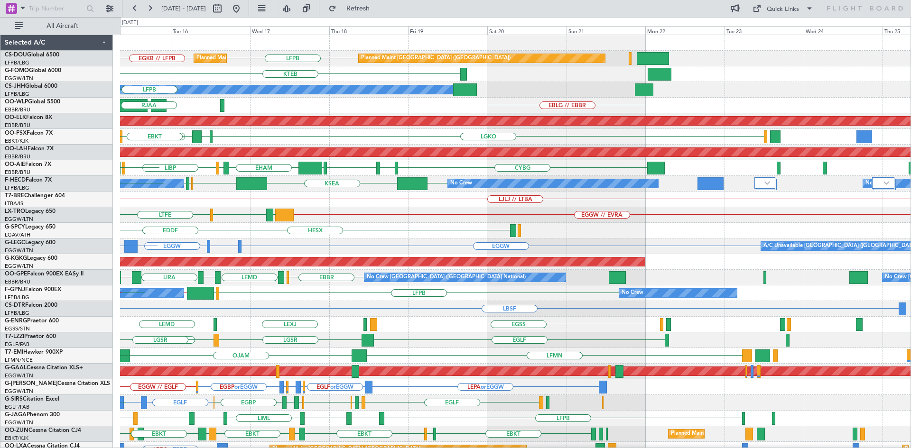
click at [367, 245] on div "LFPB EGKB // LFPB Planned Maint Paris (Le Bourget) Planned Maint Paris (Le Bour…" at bounding box center [515, 293] width 790 height 517
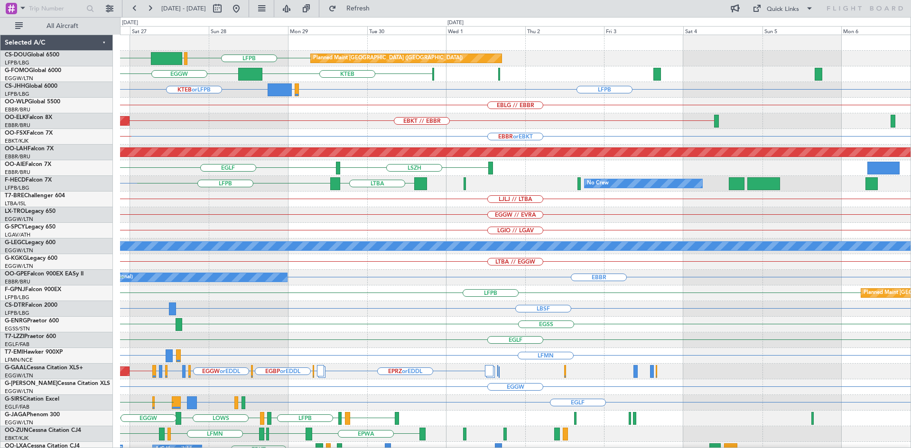
click at [187, 215] on div "LFPB EGLF HTZA Planned Maint Paris (Le Bourget) KTEB EGGW LFPB EDDM or LFPB KTE…" at bounding box center [515, 293] width 790 height 517
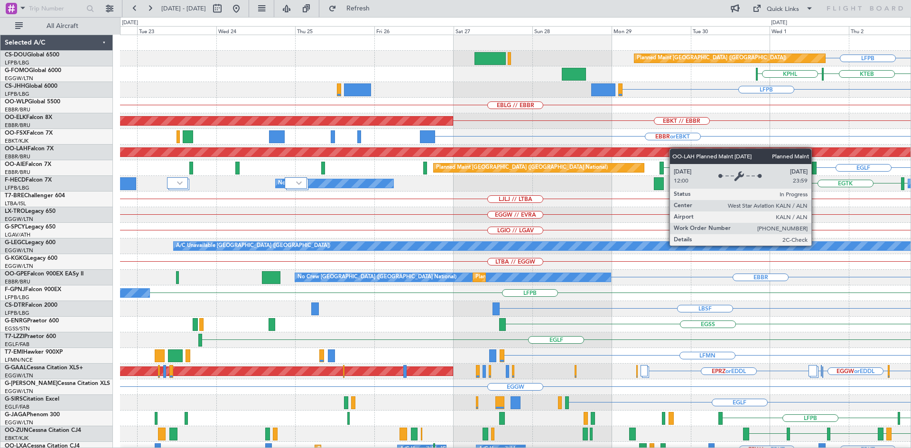
click at [911, 158] on html "01 Oct 2025 - 11 Oct 2025 Refresh Quick Links All Aircraft LFPB Planned Maint P…" at bounding box center [455, 224] width 911 height 448
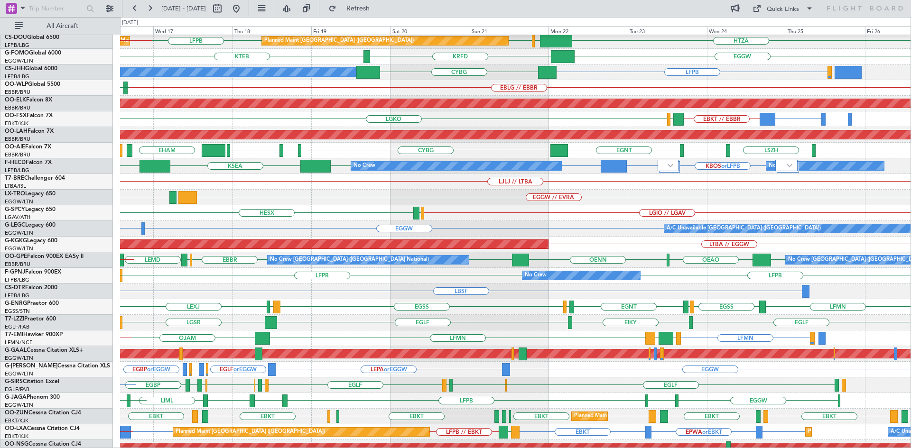
click at [448, 209] on div "LGIO // LGAV LGMK HESX" at bounding box center [515, 213] width 790 height 16
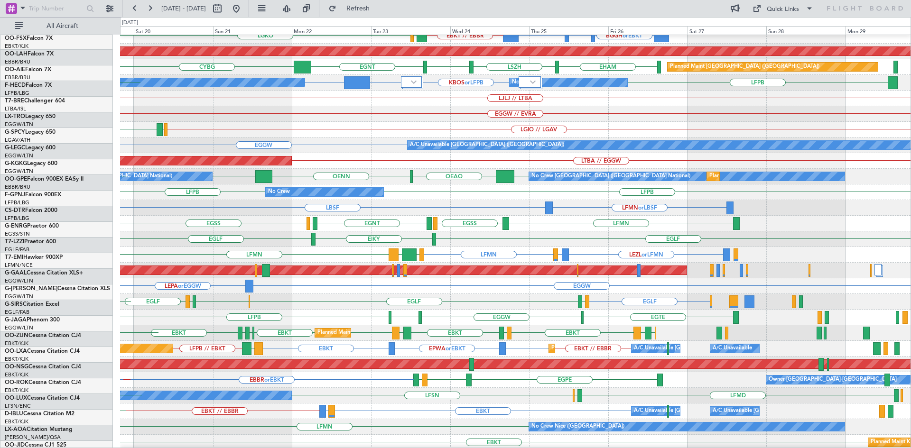
scroll to position [102, 0]
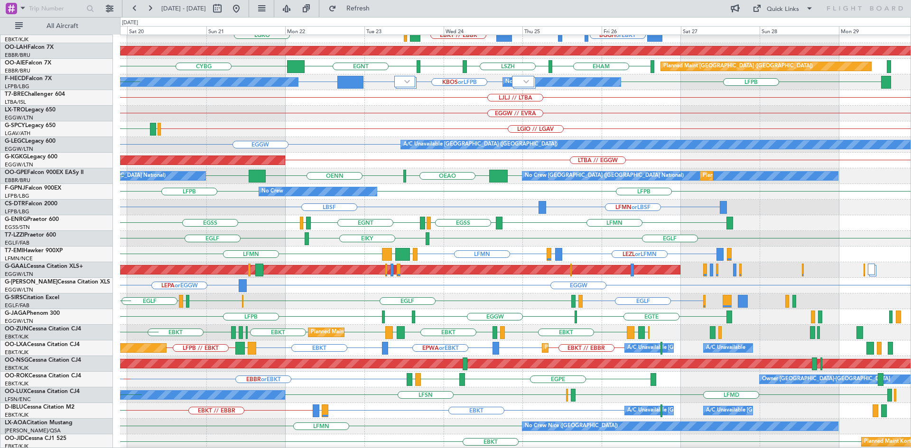
click at [453, 408] on div "A/C Unavailable Brussels (Brussels National) EBKT LIRQ or EBKT EBKT // EBBR A/C…" at bounding box center [515, 411] width 790 height 16
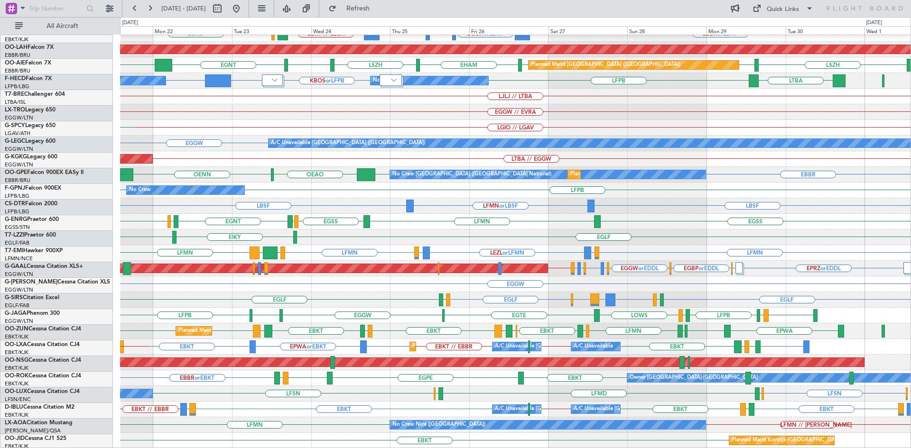
scroll to position [103, 0]
click at [543, 205] on div "Planned Maint Kortrijk-Wevelgem EBKT // EBBR EBBR or EBKT BGGH or EBKT BGBW or …" at bounding box center [515, 190] width 790 height 517
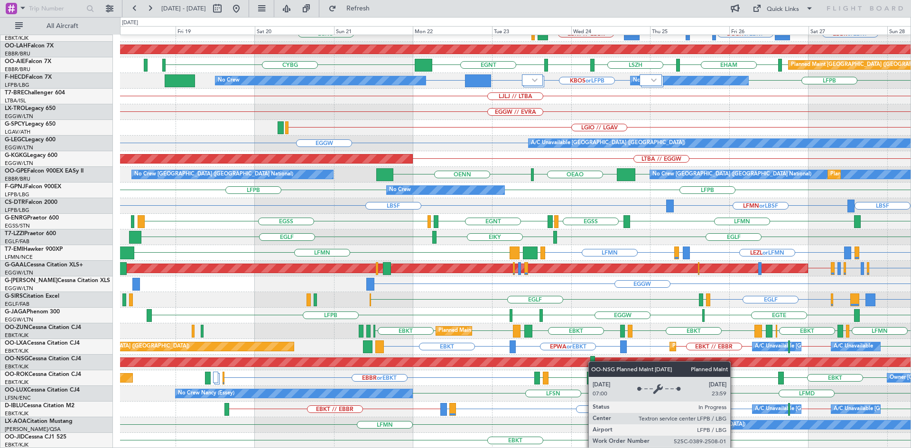
click at [594, 361] on div "Planned Maint Kortrijk-Wevelgem EBKT // EBBR EBBR or EBKT BGGH or EBKT BGBW or …" at bounding box center [515, 190] width 790 height 517
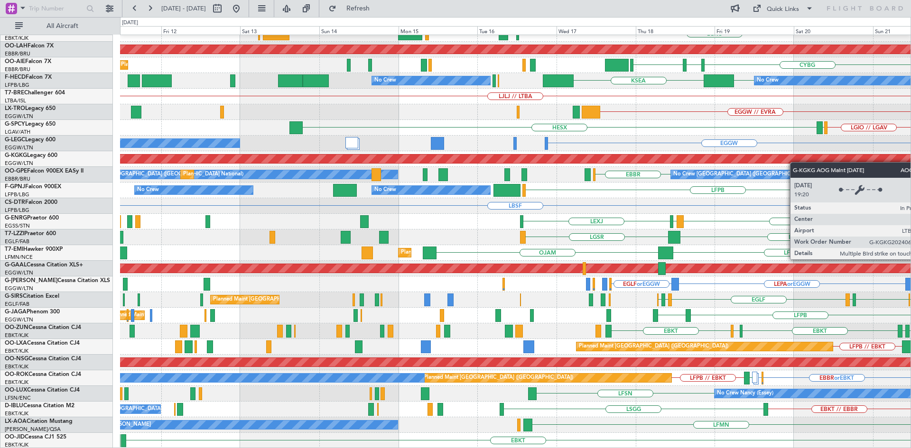
click at [828, 156] on div "Planned Maint Kortrijk-Wevelgem LGKO EBKT // EBBR LGAV Planned Maint Kortrijk-W…" at bounding box center [515, 190] width 790 height 517
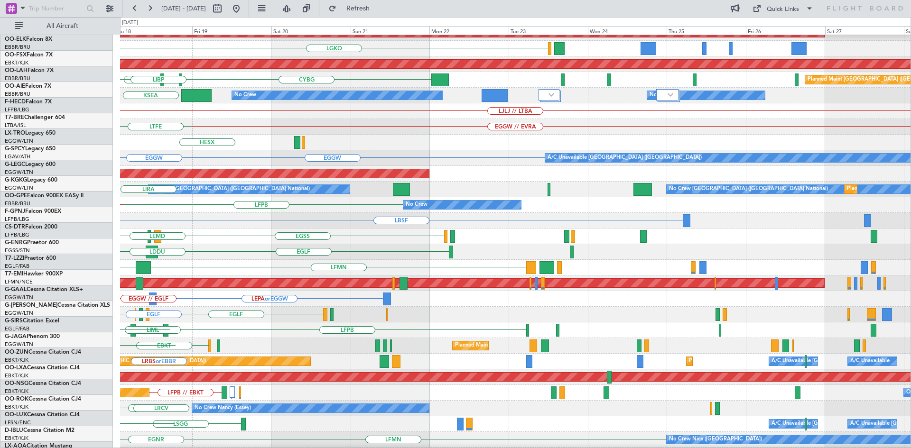
scroll to position [89, 0]
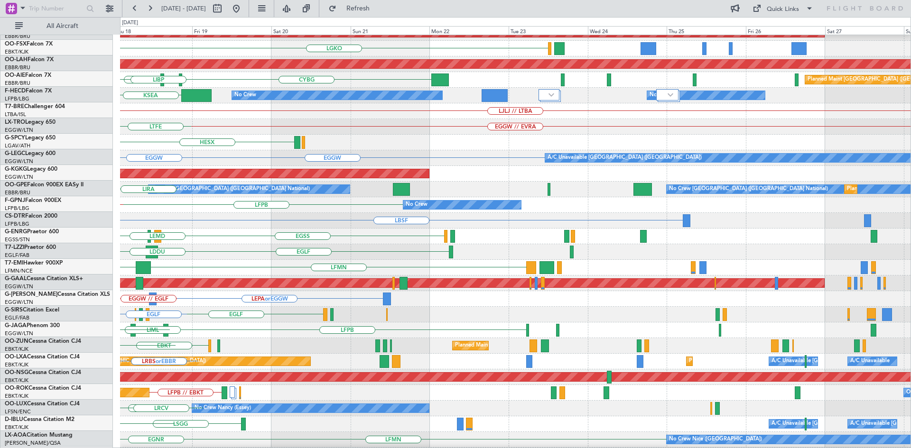
click at [38, 146] on div "EBLG // EBBR UBBB LIML Planned Maint Kortrijk-Wevelgem LGKO LGAV EBKT Planned M…" at bounding box center [455, 232] width 911 height 431
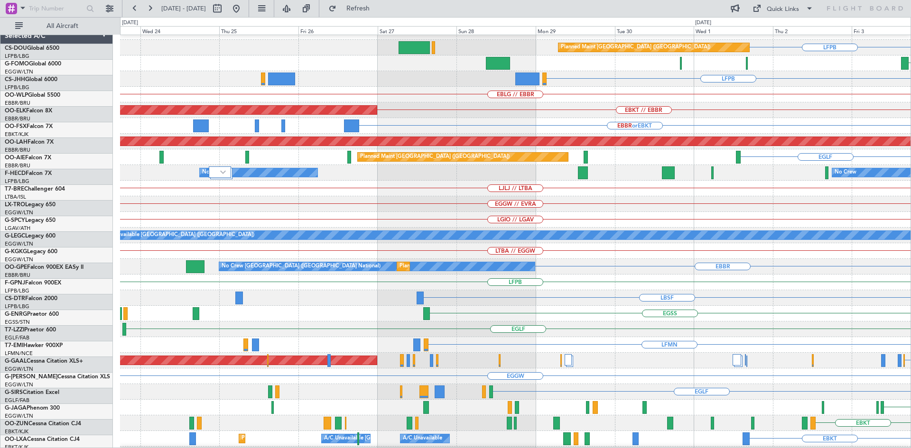
scroll to position [11, 0]
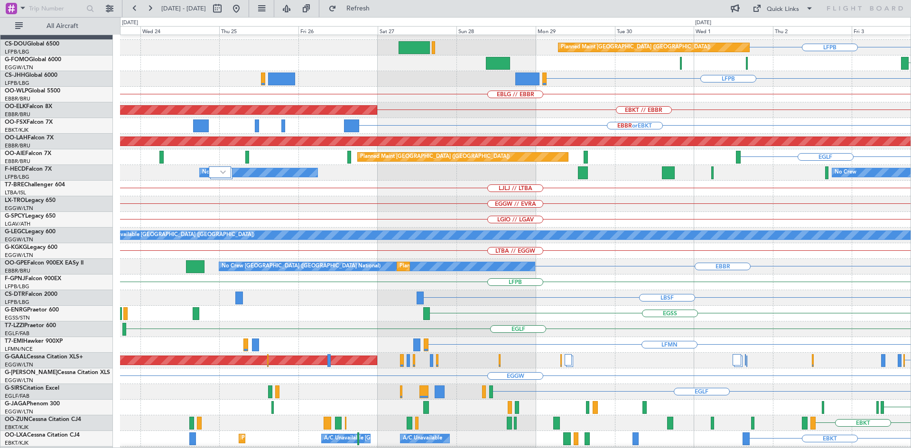
click at [911, 201] on html "03 Oct 2025 - 13 Oct 2025 Refresh Quick Links All Aircraft LFPB Planned Maint P…" at bounding box center [455, 224] width 911 height 448
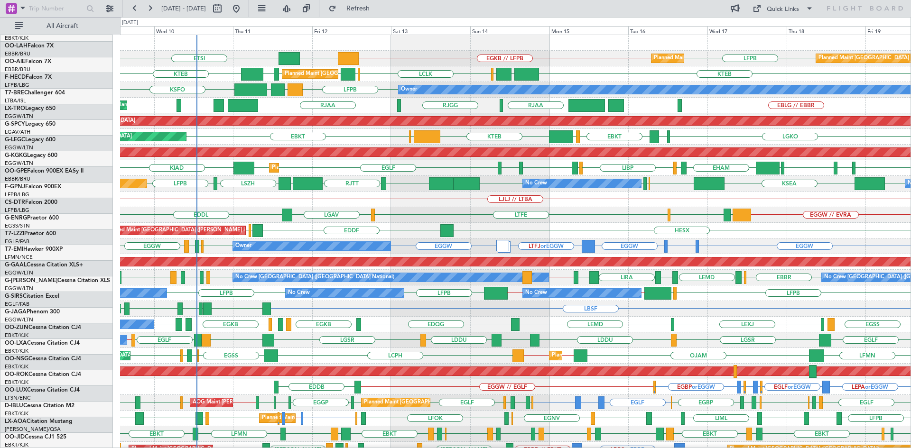
scroll to position [0, 0]
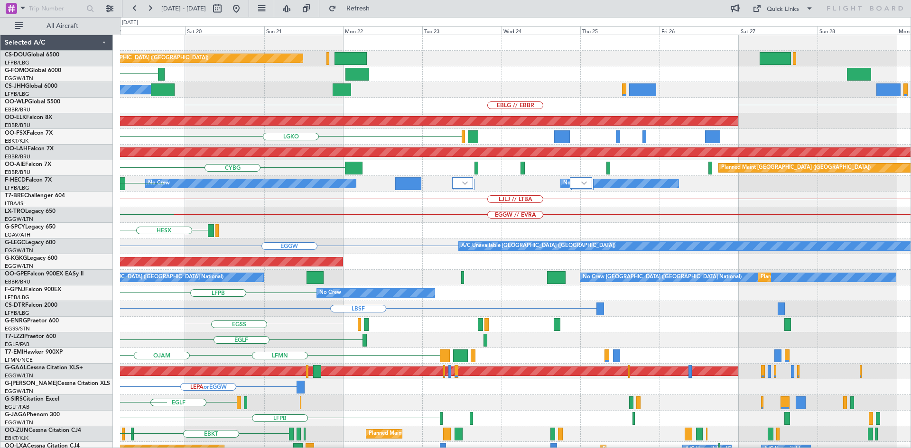
click at [0, 225] on div "Planned Maint Paris (Le Bourget) LFPB Planned Maint Paris (Le Bourget) Planned …" at bounding box center [455, 232] width 911 height 431
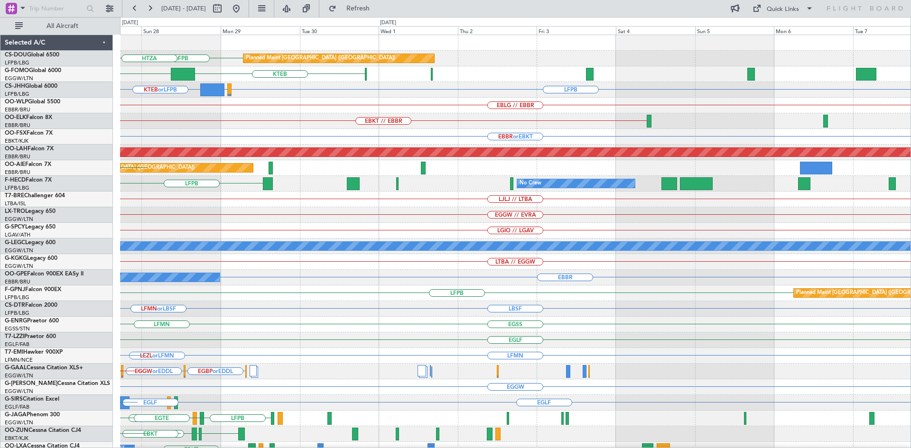
click at [0, 264] on div "LFPB Planned Maint Paris (Le Bourget) EGLF HTZA KTEB EGGW LFPB EDDM or LFPB KTE…" at bounding box center [455, 232] width 911 height 431
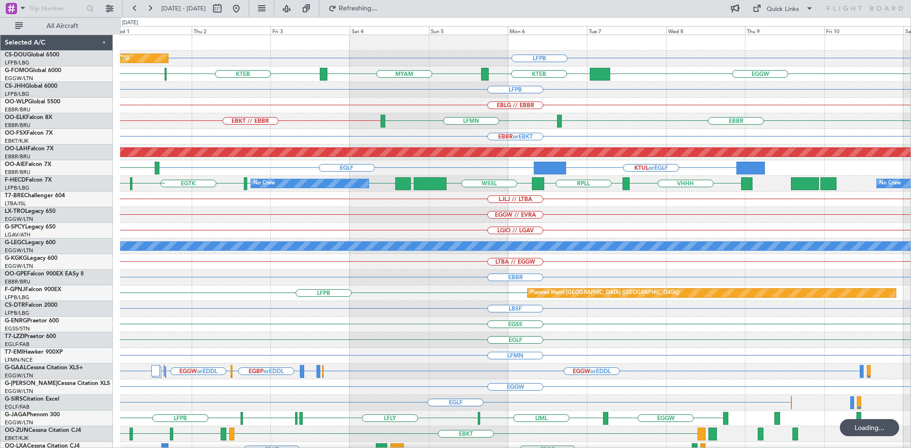
click at [359, 216] on div "Planned Maint Paris (Le Bourget) LFPB LFPB KTEB KPHL EGGW KTEB MYAM KTEB LFPB E…" at bounding box center [515, 293] width 790 height 517
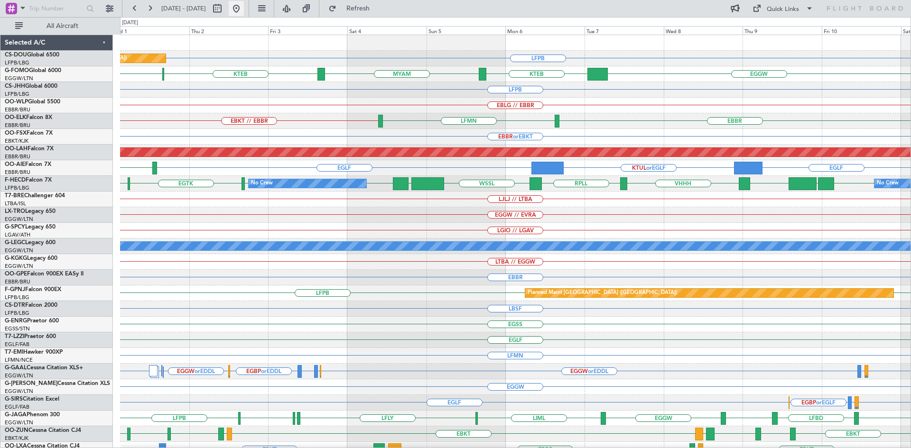
click at [244, 9] on button at bounding box center [236, 8] width 15 height 15
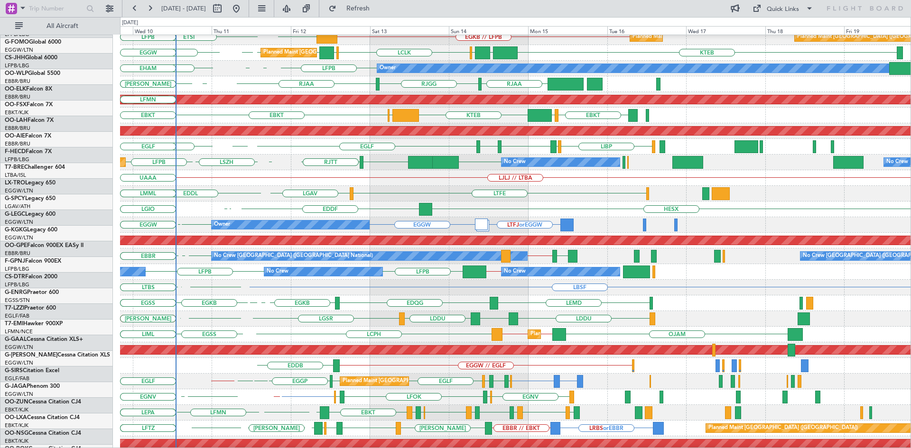
scroll to position [21, 0]
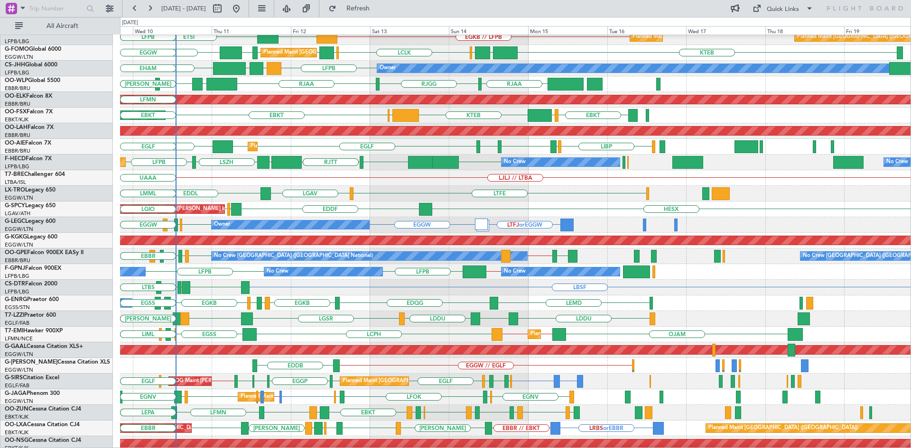
click at [323, 179] on div "LJLJ // LTBA UAAA" at bounding box center [515, 178] width 790 height 16
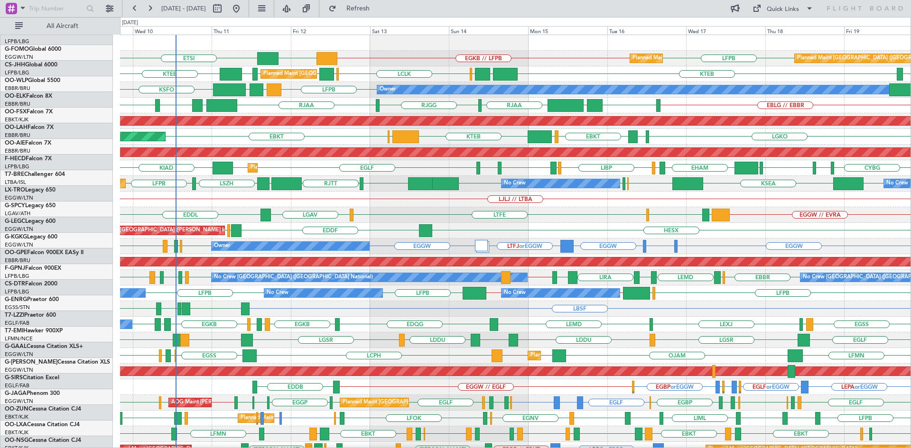
scroll to position [0, 0]
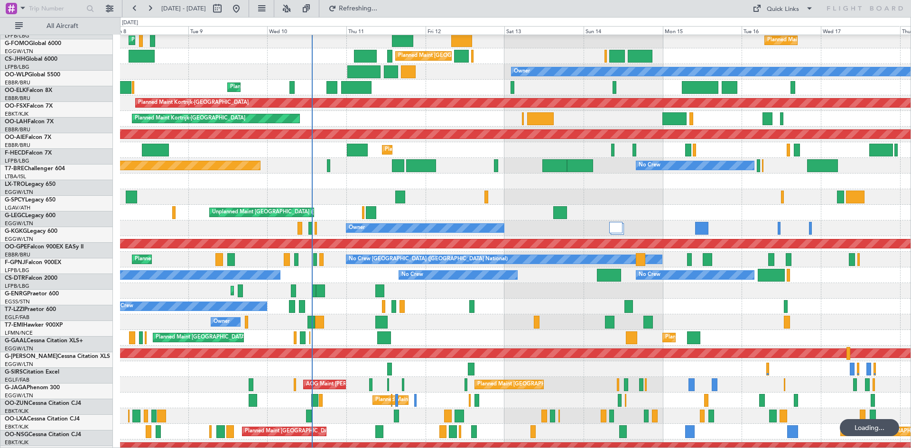
scroll to position [1, 0]
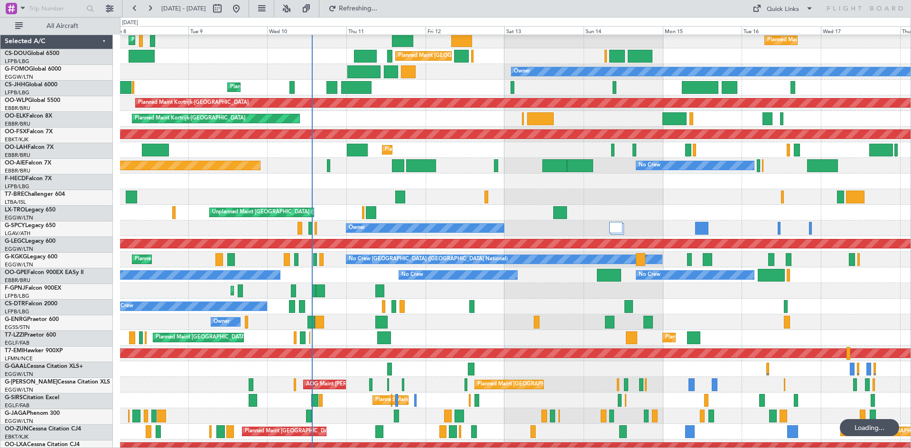
click at [321, 158] on div "Planned Maint [GEOGRAPHIC_DATA] ([GEOGRAPHIC_DATA])" at bounding box center [515, 150] width 790 height 16
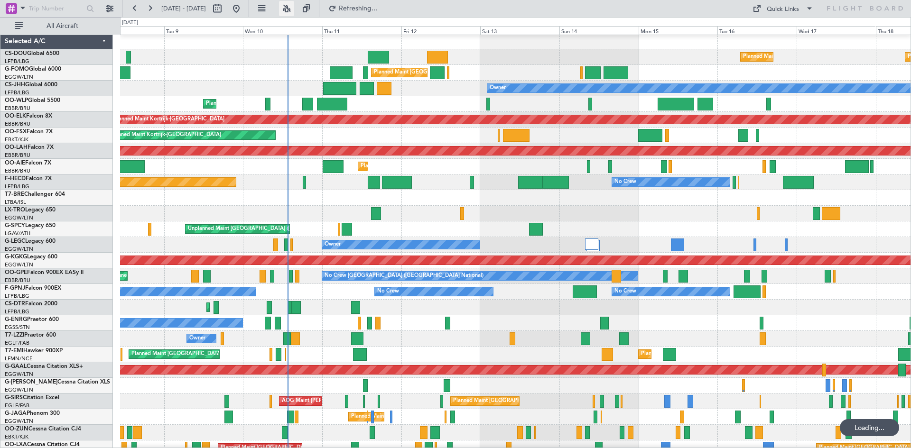
click at [294, 9] on button at bounding box center [286, 8] width 15 height 15
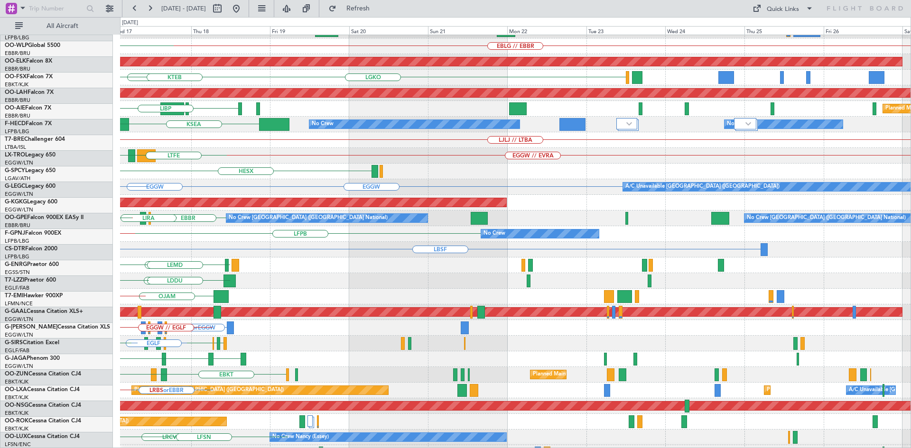
click at [0, 142] on div "Planned Maint Paris (Le Bourget) Owner EBLG // EBBR UBBB LIML RJAA Planned Main…" at bounding box center [455, 232] width 911 height 431
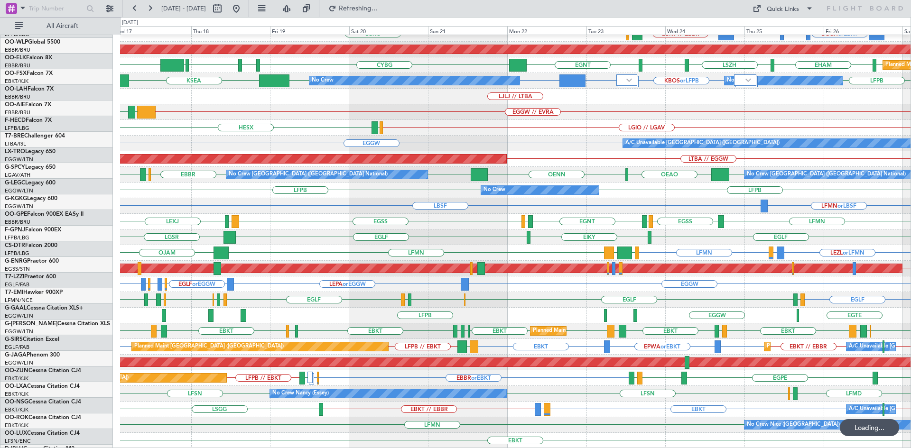
scroll to position [103, 0]
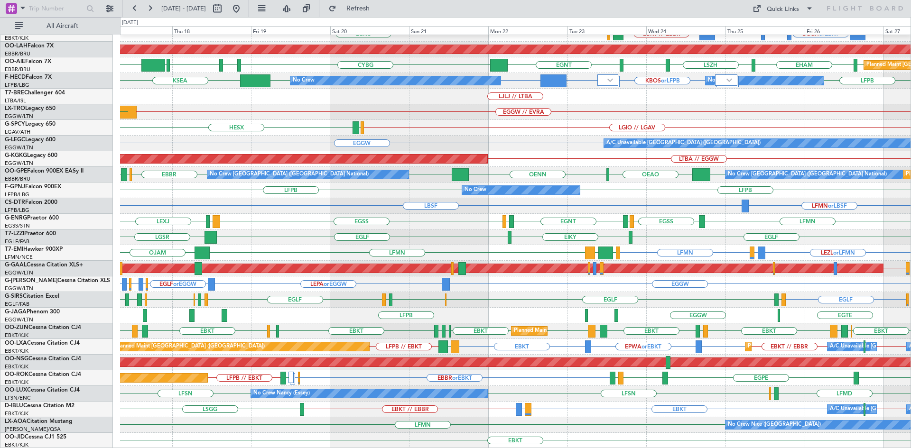
click at [609, 422] on div "LFMN No Crew Nice (Côte d'Azur Airport) No Crew Chester" at bounding box center [515, 426] width 790 height 16
click at [244, 9] on button at bounding box center [236, 8] width 15 height 15
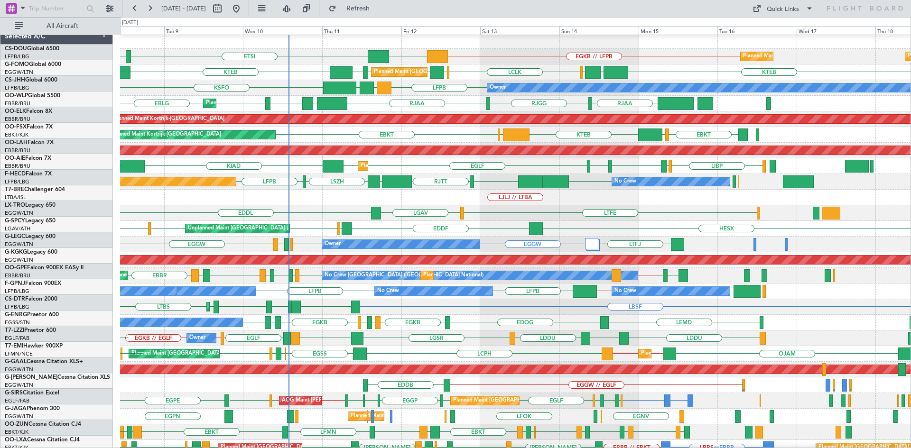
scroll to position [0, 0]
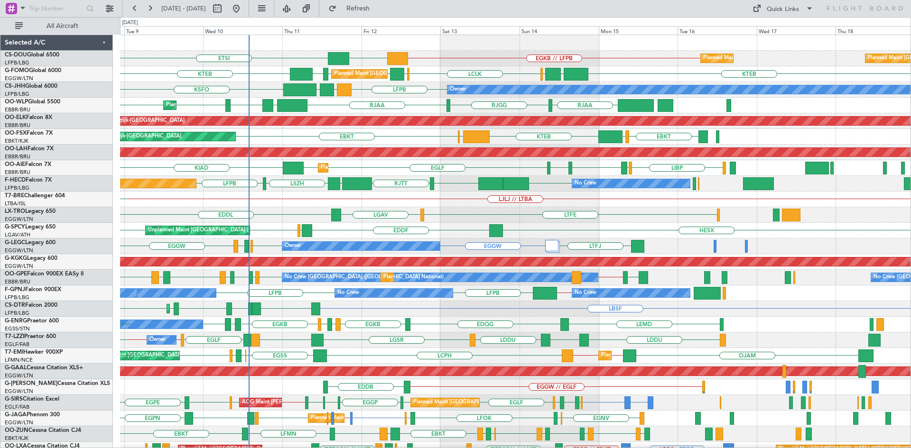
click at [485, 395] on div "EGKB // LFPB DGAA ETSI Planned Maint Paris (Le Bourget) Planned Maint Paris (Le…" at bounding box center [515, 293] width 790 height 517
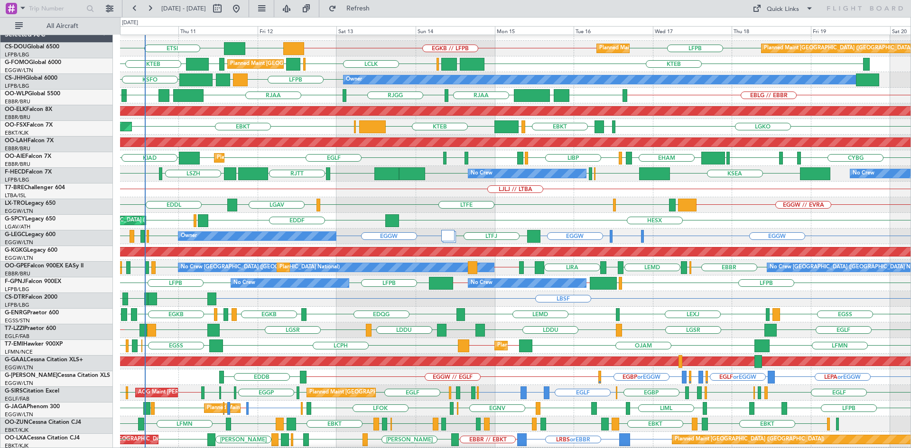
scroll to position [10, 0]
click at [324, 197] on div "LJLJ // LTBA" at bounding box center [515, 190] width 790 height 16
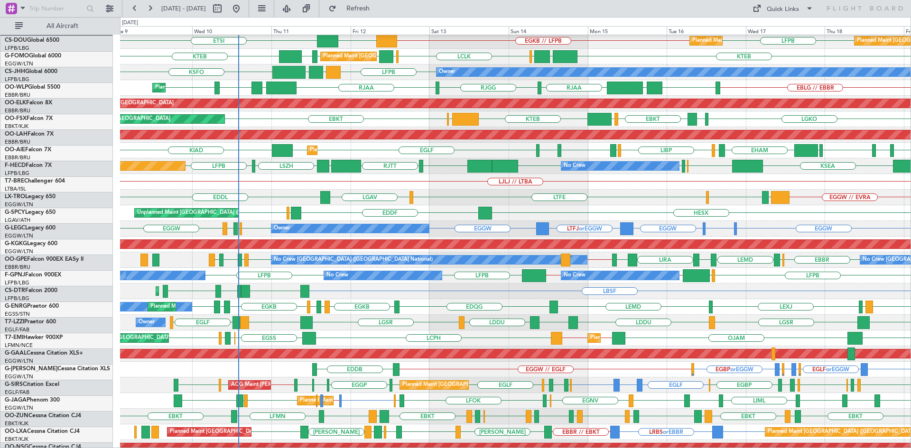
scroll to position [18, 0]
click at [567, 208] on div "HESX EDDF LGMK LGAV Unplanned Maint Athens (Eleftherios Venizelos Intl)" at bounding box center [515, 213] width 790 height 16
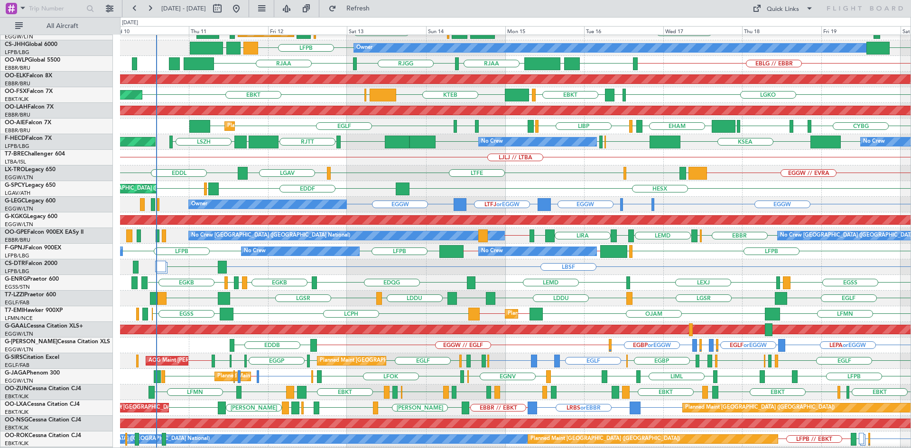
scroll to position [41, 0]
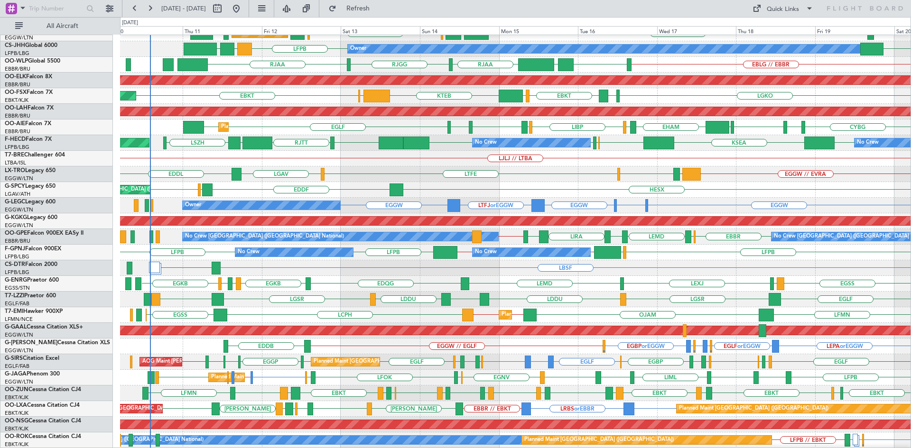
click at [501, 160] on div "LJLJ // LTBA" at bounding box center [515, 159] width 790 height 16
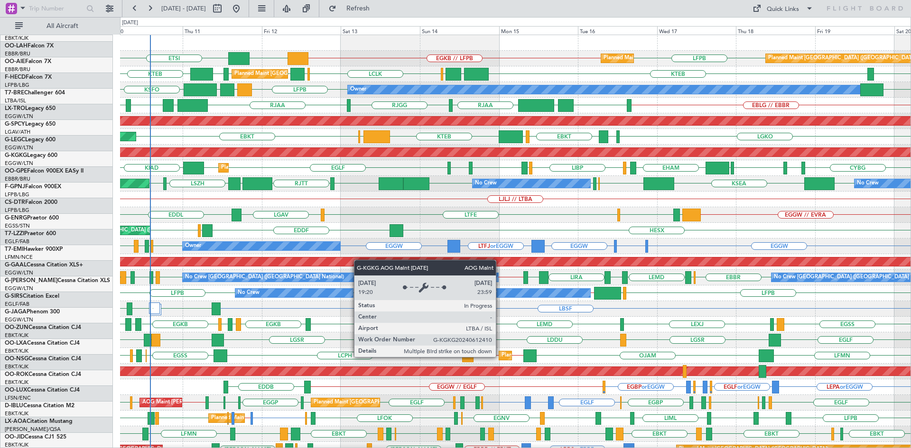
scroll to position [0, 0]
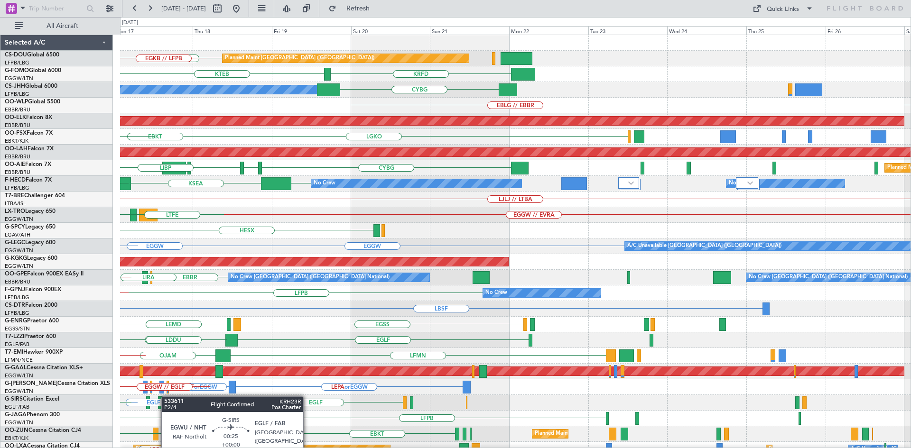
click at [169, 390] on div "Planned Maint Paris (Le Bourget) LFPB Planned Maint Paris (Le Bourget) Planned …" at bounding box center [515, 293] width 790 height 517
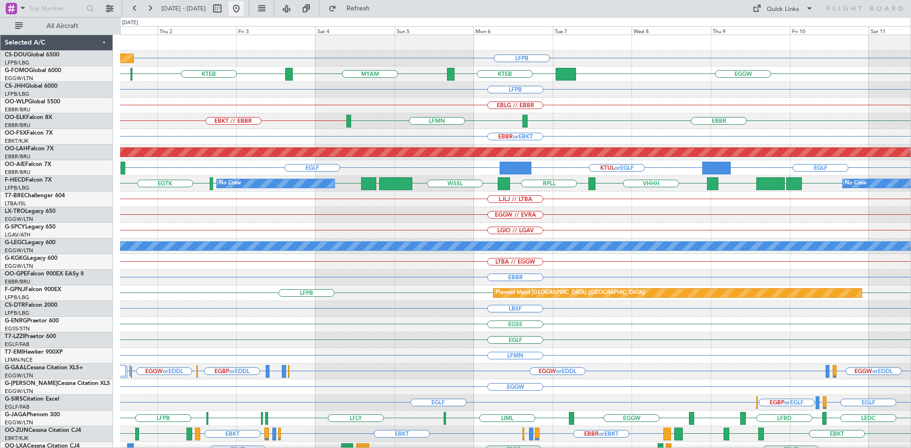
click at [244, 10] on button at bounding box center [236, 8] width 15 height 15
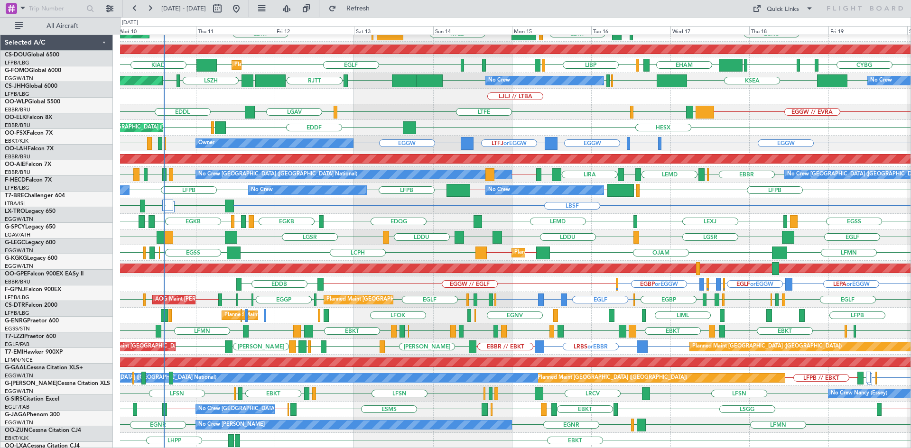
scroll to position [103, 0]
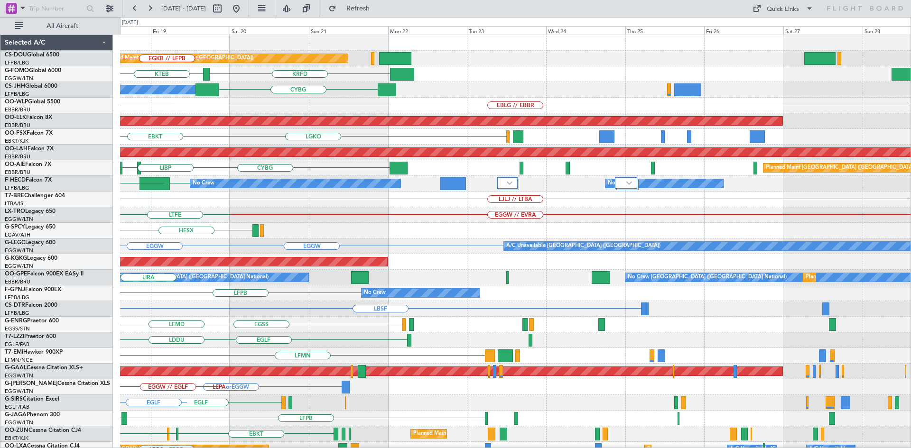
click at [107, 305] on div "Planned Maint [GEOGRAPHIC_DATA] ([GEOGRAPHIC_DATA]) LFPB Planned Maint [GEOGRAP…" at bounding box center [455, 232] width 911 height 431
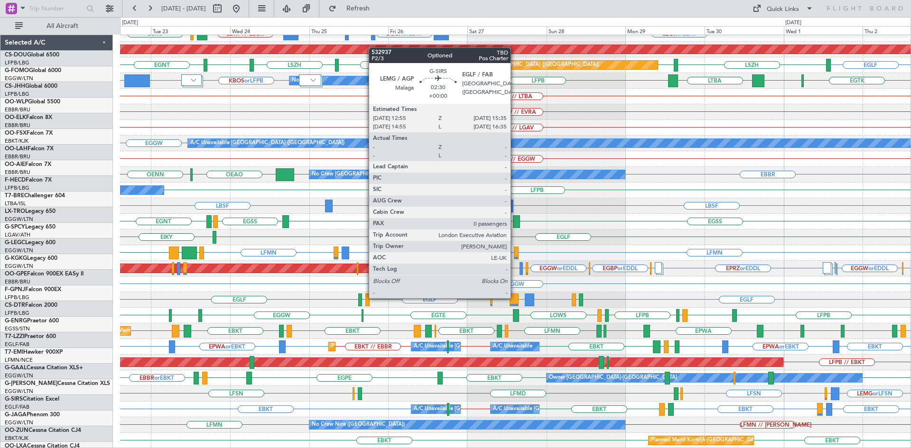
scroll to position [103, 0]
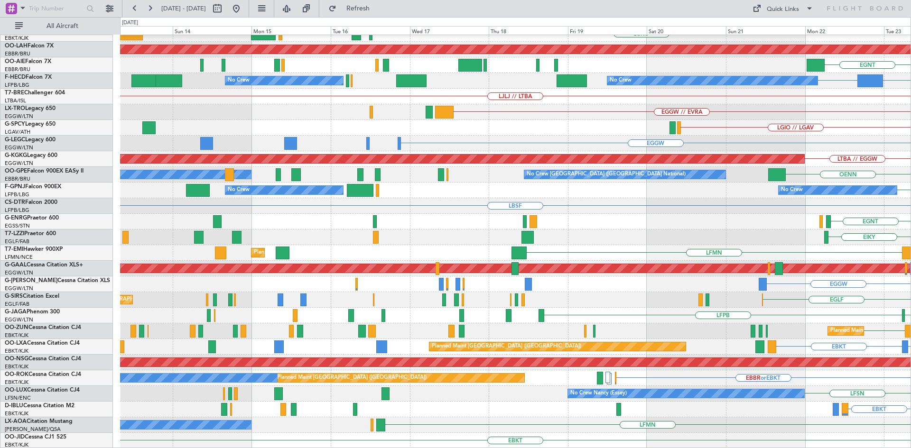
click at [911, 218] on html "[DATE] - [DATE] Refresh Quick Links All Aircraft Planned Maint [GEOGRAPHIC_DATA…" at bounding box center [455, 224] width 911 height 448
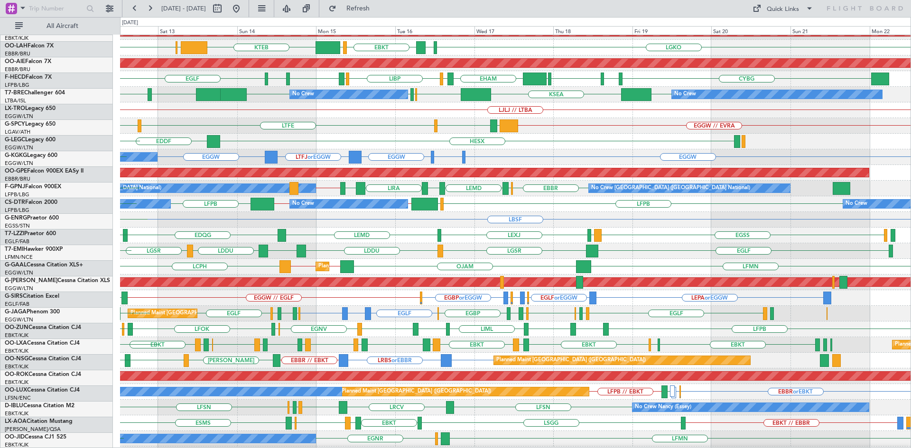
scroll to position [89, 0]
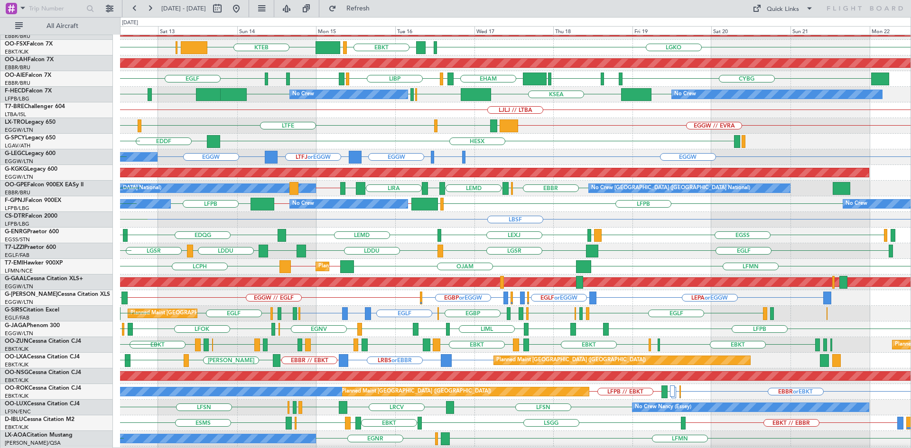
click at [539, 417] on div "EBKT // EBBR [GEOGRAPHIC_DATA] EBKT LFMD EBKT EBOS ESMS EBOS EBBR // EBKT No Cr…" at bounding box center [515, 424] width 790 height 16
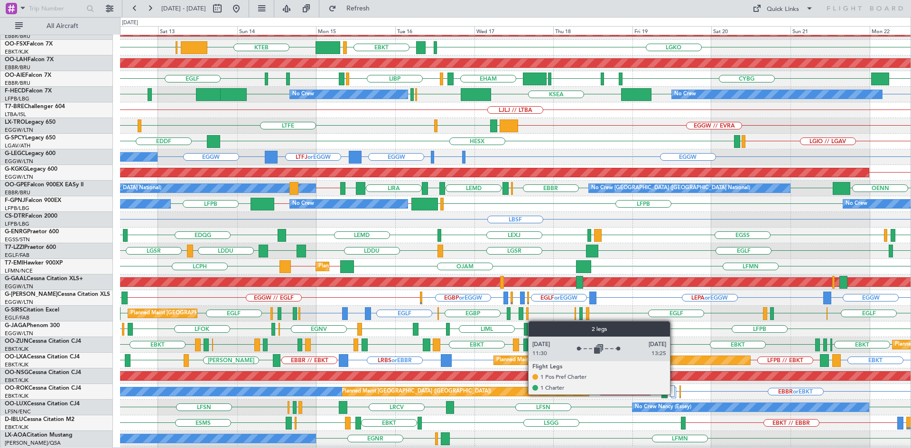
click at [674, 394] on div at bounding box center [672, 391] width 5 height 11
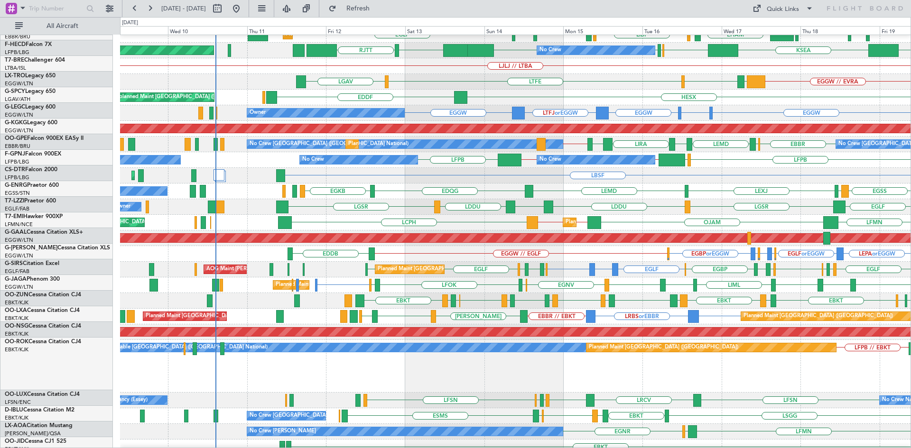
scroll to position [133, 0]
click at [585, 194] on div "EGKB [GEOGRAPHIC_DATA] LEMD LEXJ LEMD EDQG Planned Maint [GEOGRAPHIC_DATA] ([GE…" at bounding box center [515, 192] width 790 height 16
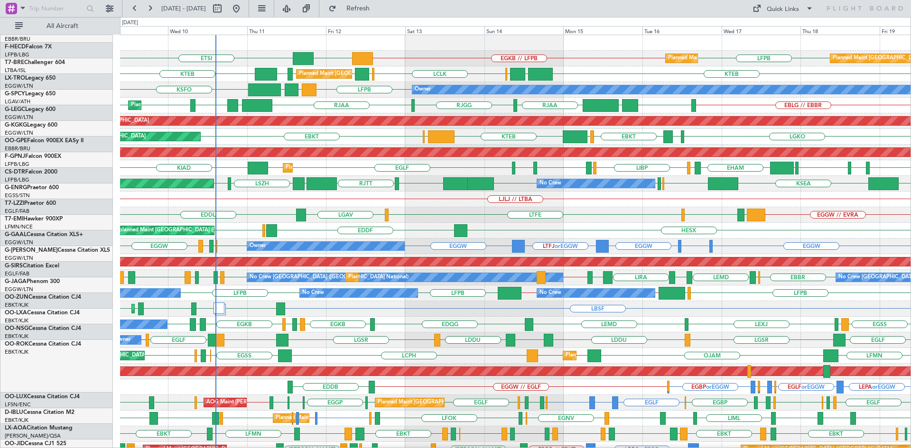
scroll to position [0, 0]
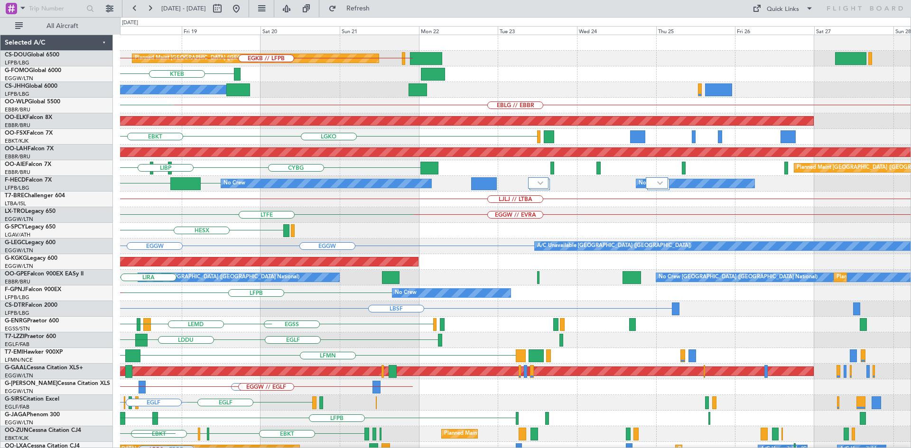
click at [23, 224] on div "Planned Maint [GEOGRAPHIC_DATA] ([GEOGRAPHIC_DATA]) LFPB Planned Maint [GEOGRAP…" at bounding box center [455, 232] width 911 height 431
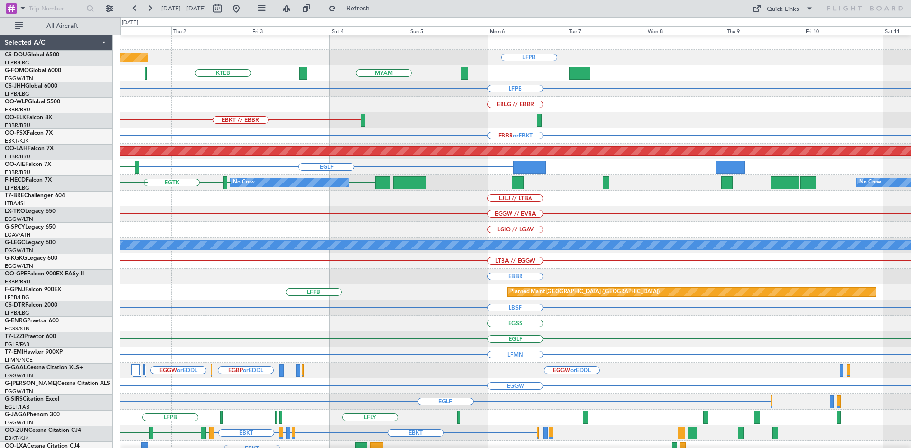
click at [192, 220] on div "EGGW // EVRA" at bounding box center [515, 214] width 790 height 16
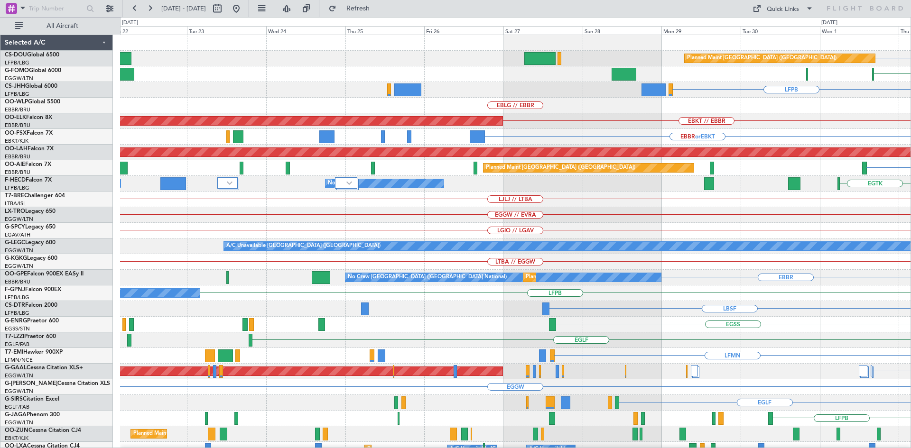
click at [911, 91] on html "02 Oct 2025 - 12 Oct 2025 Refresh Quick Links All Aircraft LFPB Planned Maint P…" at bounding box center [455, 224] width 911 height 448
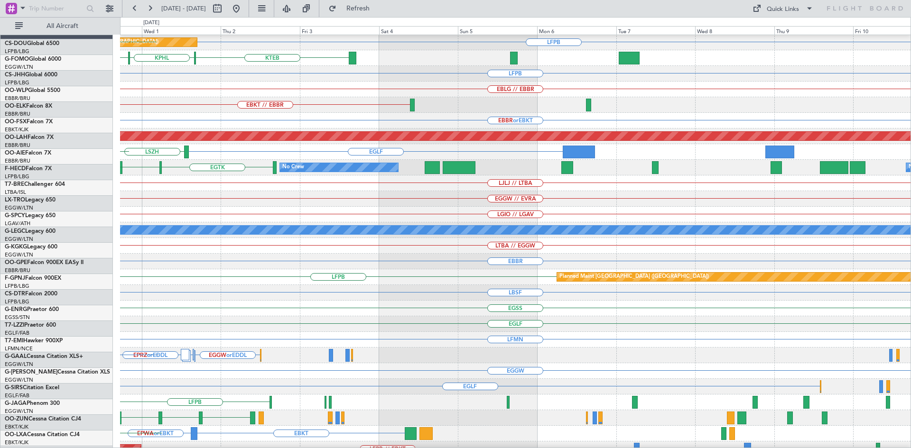
scroll to position [16, 0]
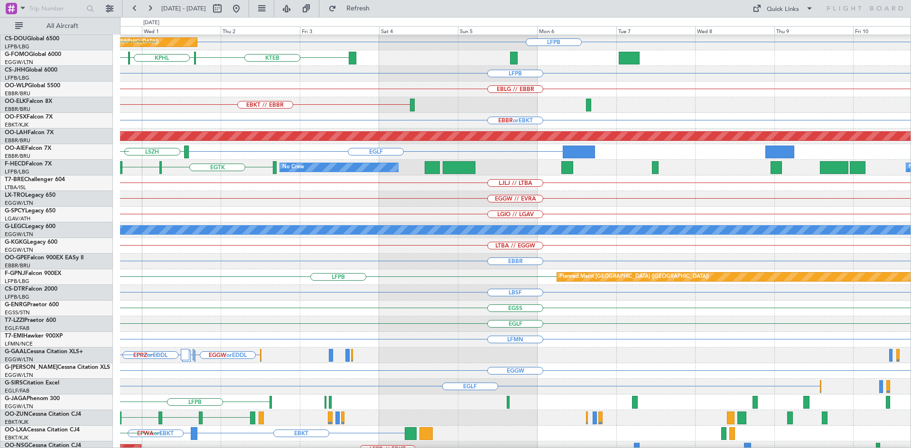
click at [122, 272] on div "LFPB Planned Maint Paris (Le Bourget)" at bounding box center [515, 277] width 790 height 16
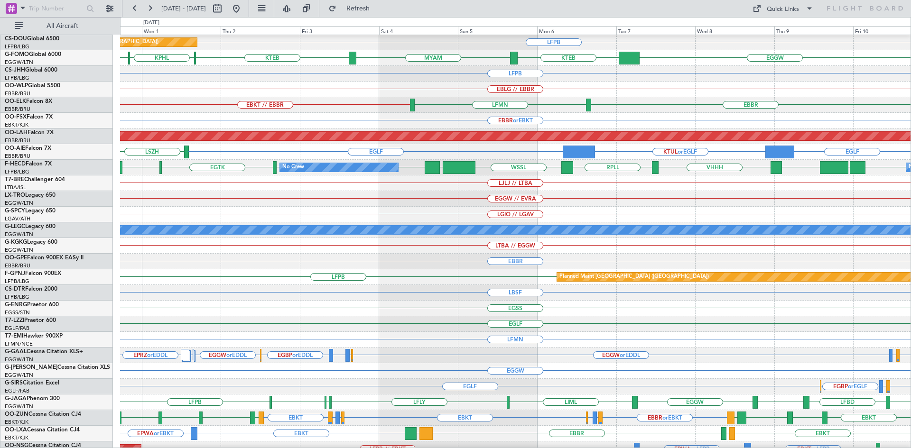
click at [244, 9] on button at bounding box center [236, 8] width 15 height 15
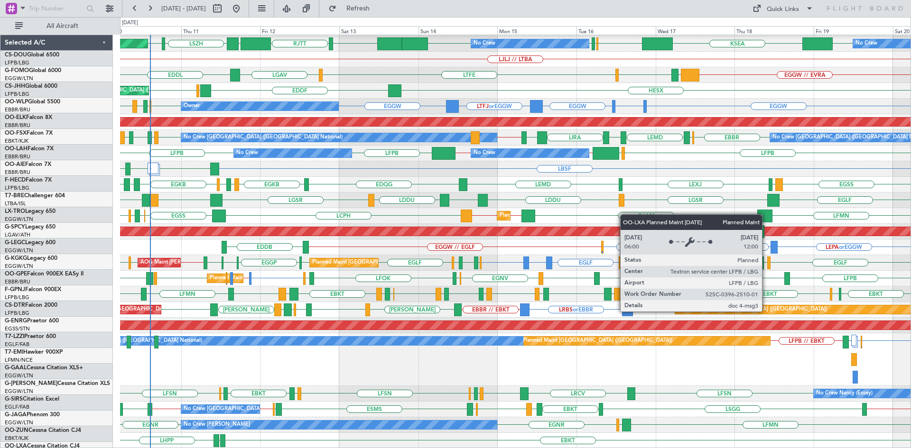
scroll to position [140, 0]
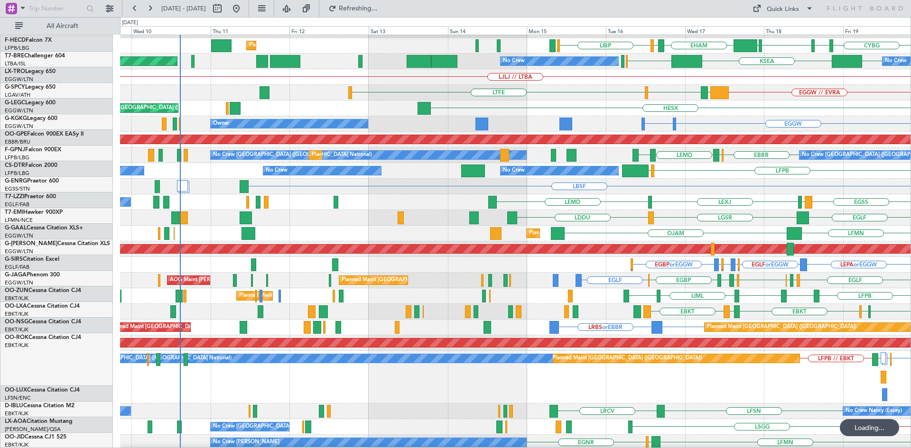
click at [808, 181] on div "LBSF Planned Maint Mugla (Dalaman)" at bounding box center [515, 187] width 790 height 16
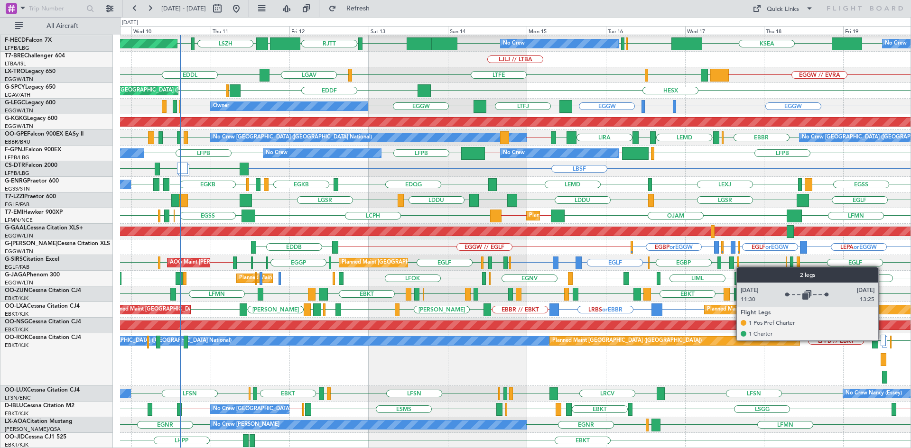
click at [883, 340] on div at bounding box center [883, 340] width 5 height 11
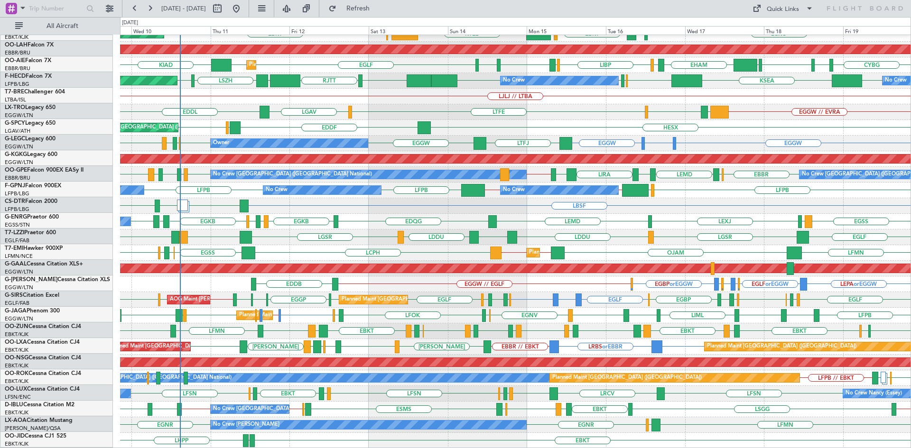
scroll to position [103, 0]
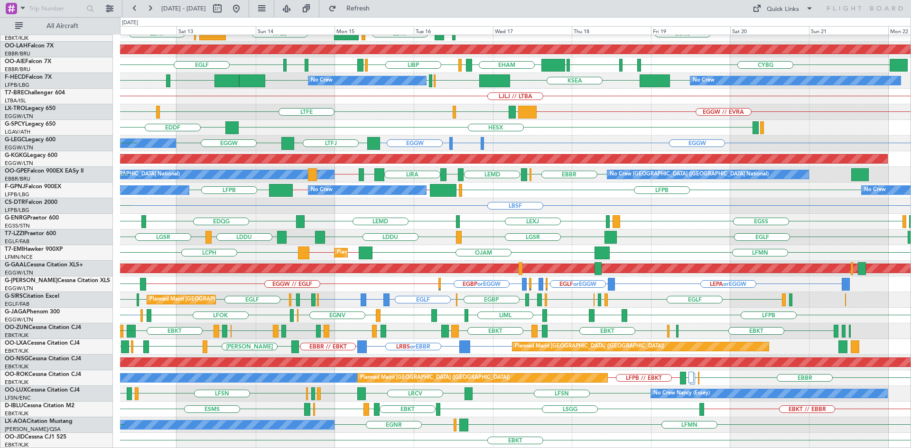
click at [513, 347] on div "Planned Maint Kortrijk-Wevelgem EBKT LGKO LGAV EBKT LSGG KTEB EBBR Planned Main…" at bounding box center [515, 190] width 790 height 517
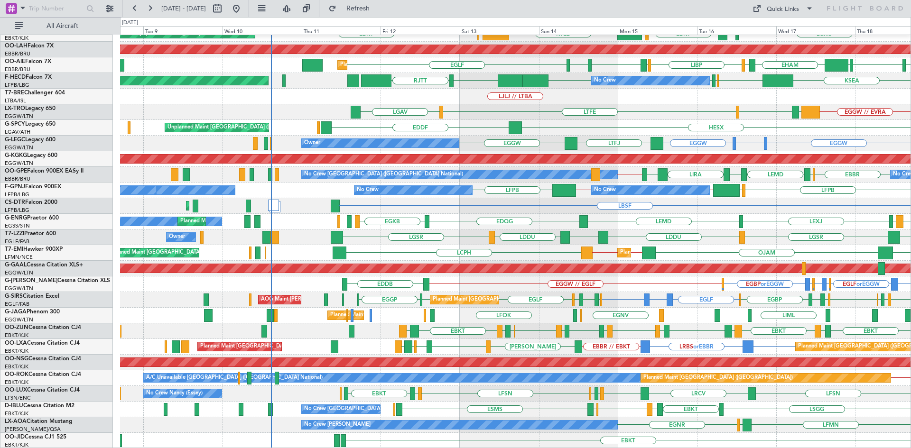
click at [581, 393] on div "Planned Maint Kortrijk-Wevelgem EBKT LGKO LGAV EBKT LSGG KTEB EBBR Planned Main…" at bounding box center [515, 190] width 790 height 517
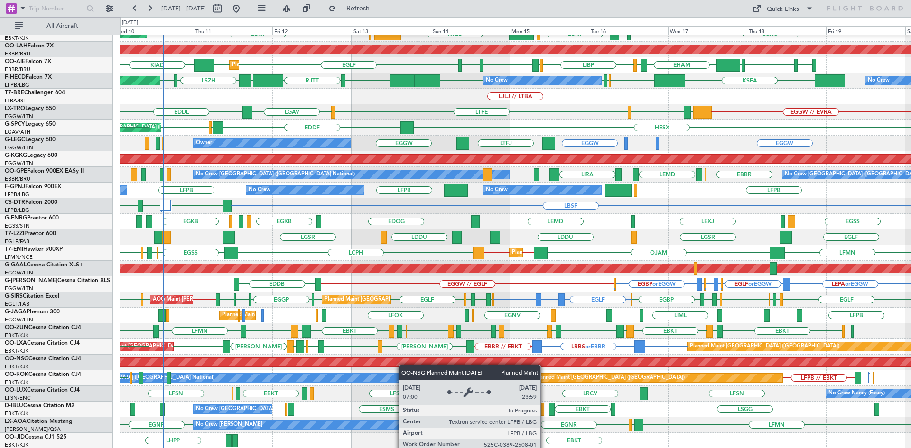
click at [385, 363] on div "Planned Maint Kortrijk-Wevelgem Planned Maint Kortrijk-Wevelgem EBKT LGKO LGAV …" at bounding box center [515, 190] width 790 height 517
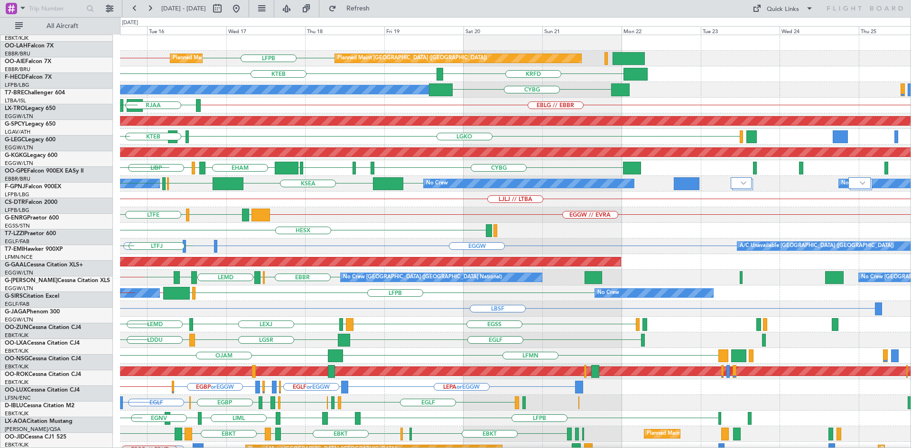
scroll to position [0, 0]
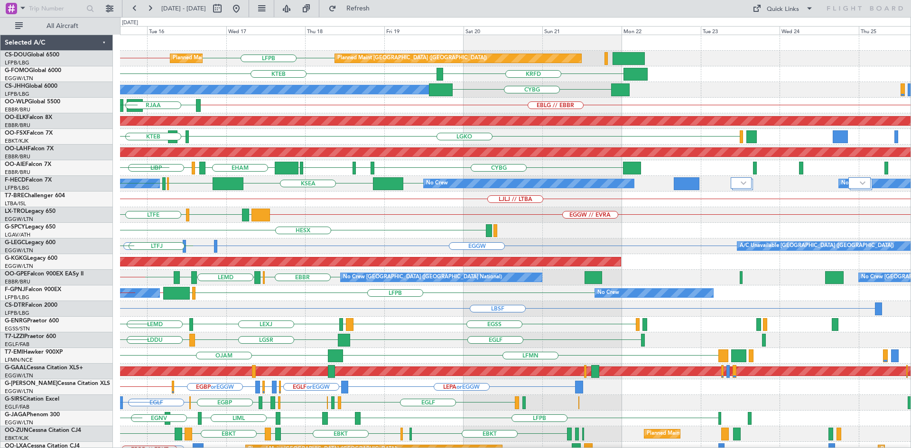
click at [333, 358] on div "OJAM LFMN LSZH // LFMN Planned Maint Zurich LFMN // LSZH LCPH" at bounding box center [515, 356] width 790 height 16
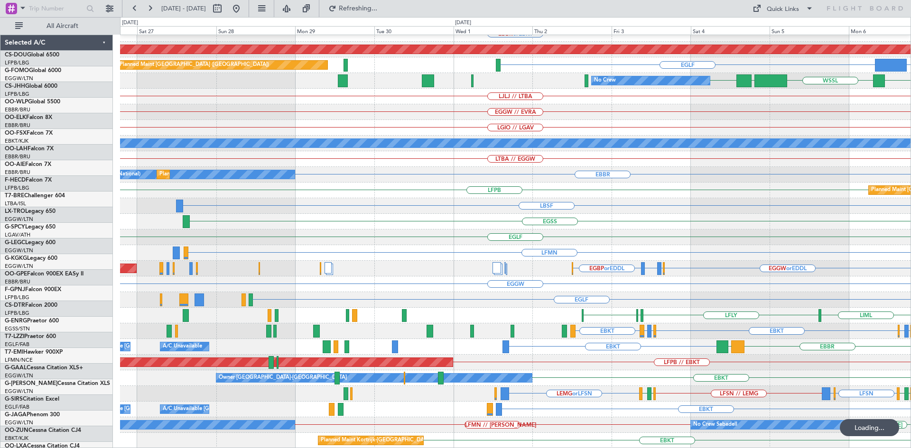
click at [911, 191] on html "03 Oct 2025 - 13 Oct 2025 Refreshing... Quick Links All Aircraft EBBR EBKT // E…" at bounding box center [455, 224] width 911 height 448
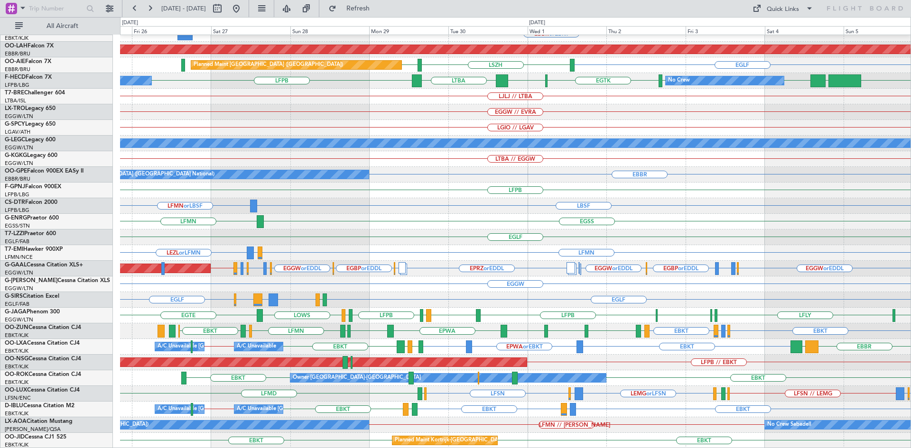
scroll to position [103, 0]
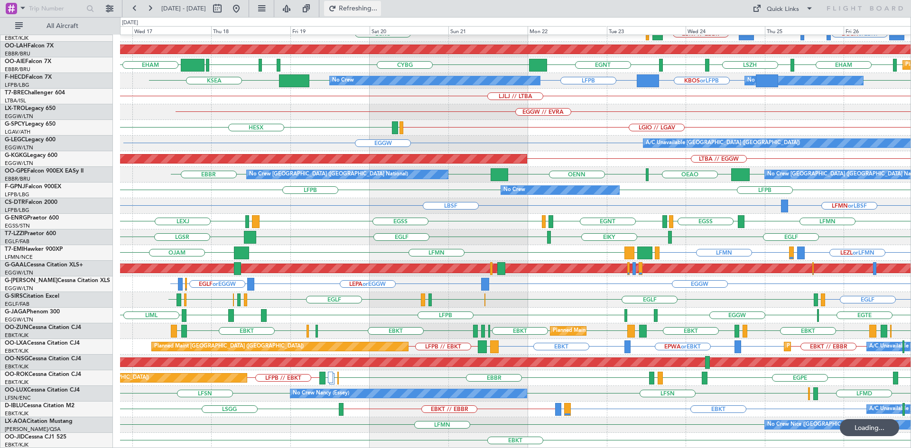
click at [367, 5] on button "Refreshing..." at bounding box center [352, 8] width 57 height 15
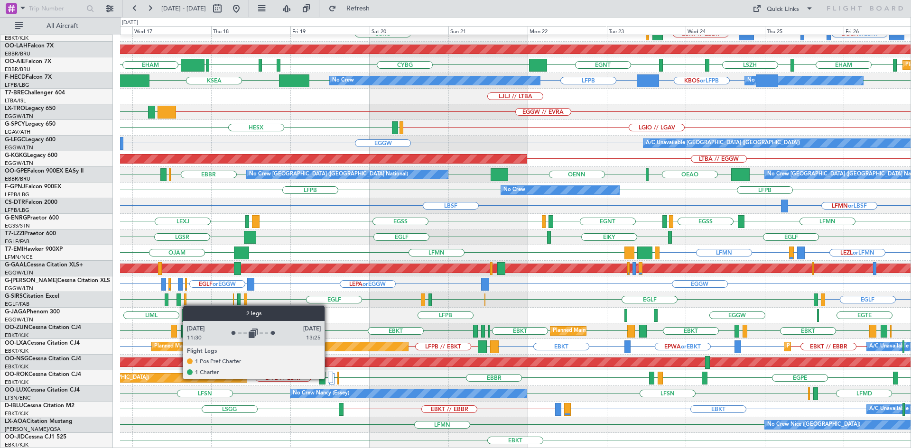
click at [329, 379] on div at bounding box center [330, 377] width 5 height 11
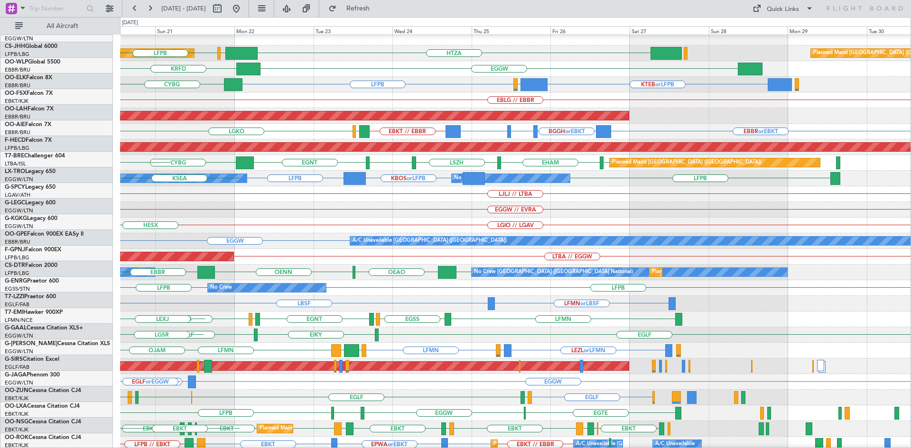
scroll to position [0, 0]
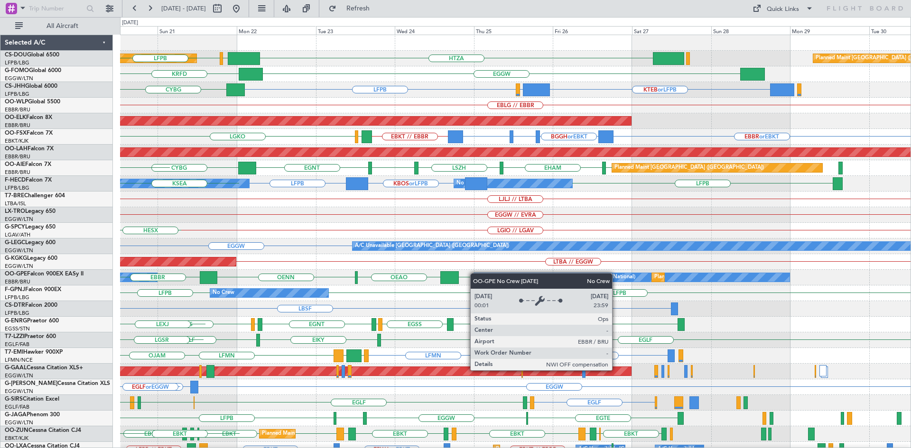
click at [476, 288] on div "HTZA EGKK LFPB Planned Maint Paris (Le Bourget) Planned Maint Paris (Le Bourget…" at bounding box center [515, 312] width 790 height 554
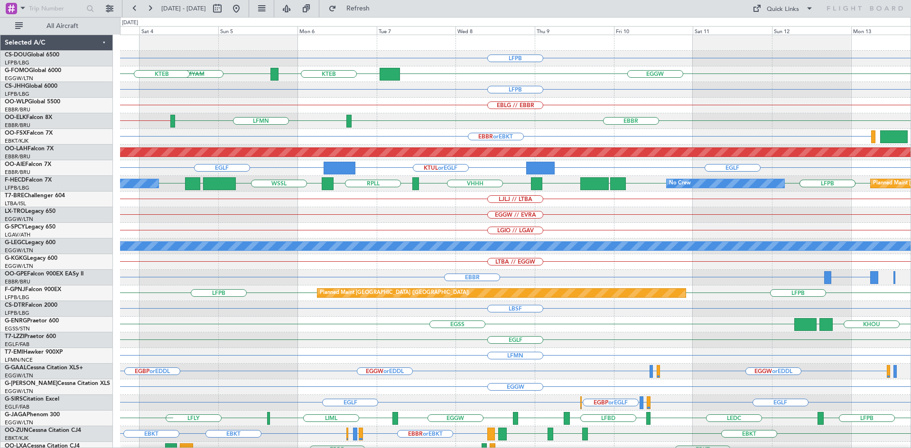
click at [185, 134] on div "LFPB Planned Maint [GEOGRAPHIC_DATA] ([GEOGRAPHIC_DATA]) KTEB MYAM EGGW KTEB LF…" at bounding box center [515, 298] width 790 height 526
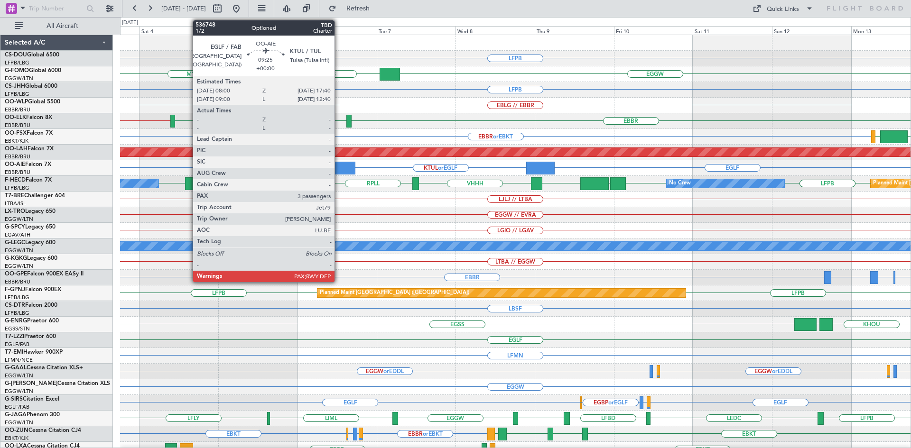
click at [339, 165] on div at bounding box center [340, 168] width 32 height 13
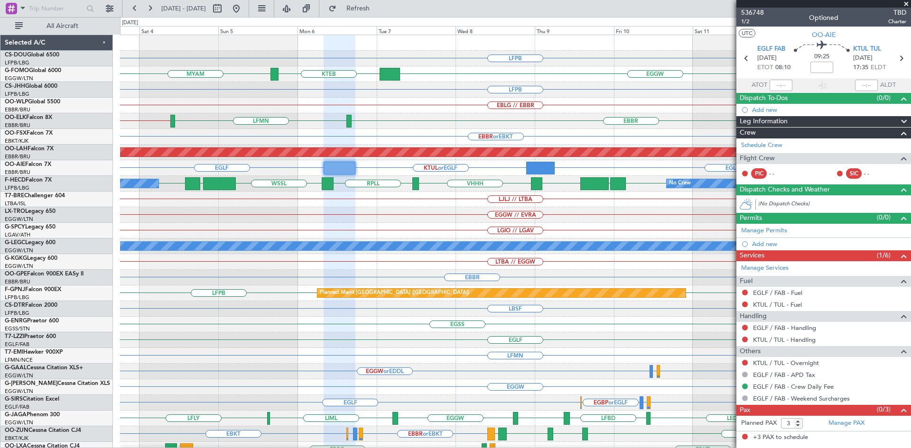
click at [906, 3] on span at bounding box center [905, 4] width 9 height 9
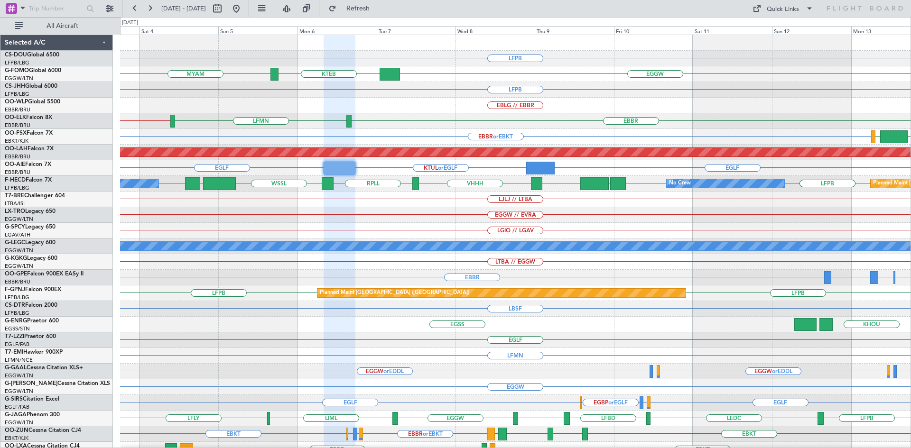
type input "0"
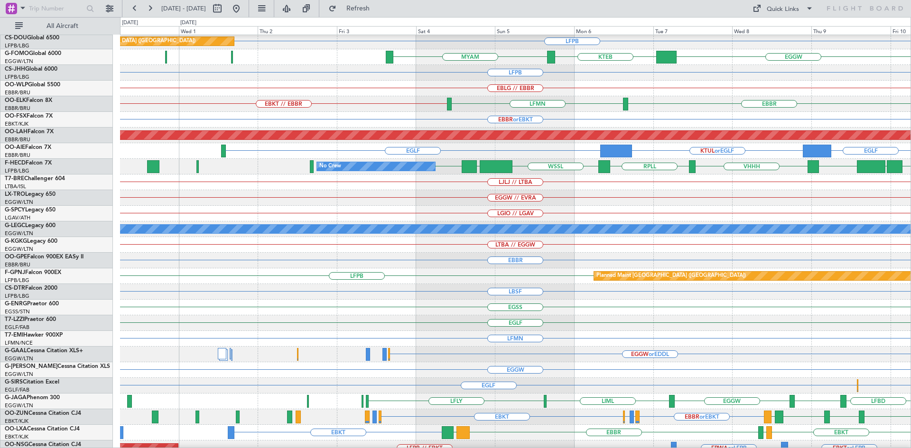
scroll to position [16, 0]
click at [533, 364] on div "EGGW" at bounding box center [515, 370] width 790 height 16
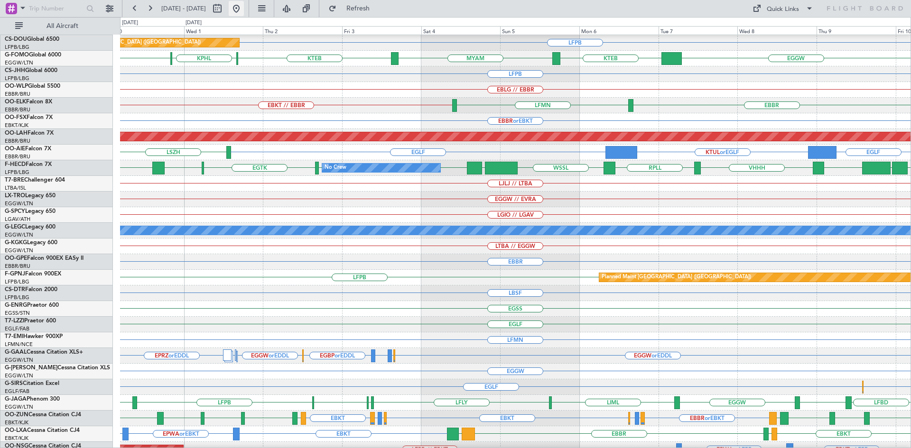
click at [244, 11] on button at bounding box center [236, 8] width 15 height 15
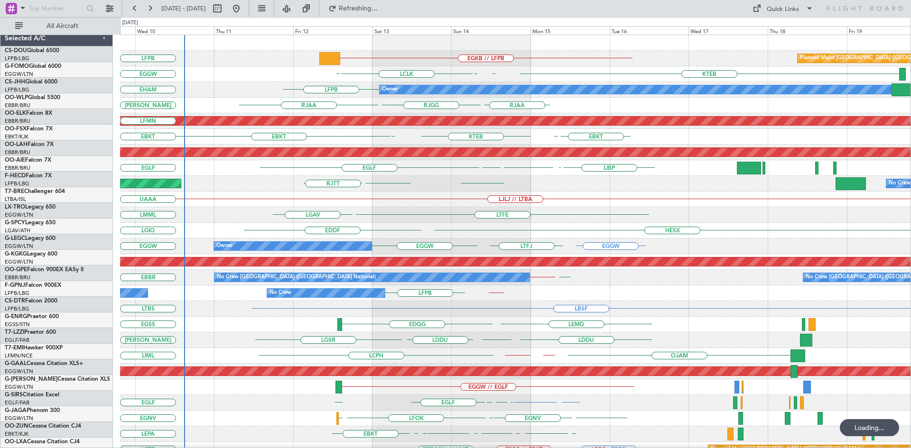
scroll to position [0, 0]
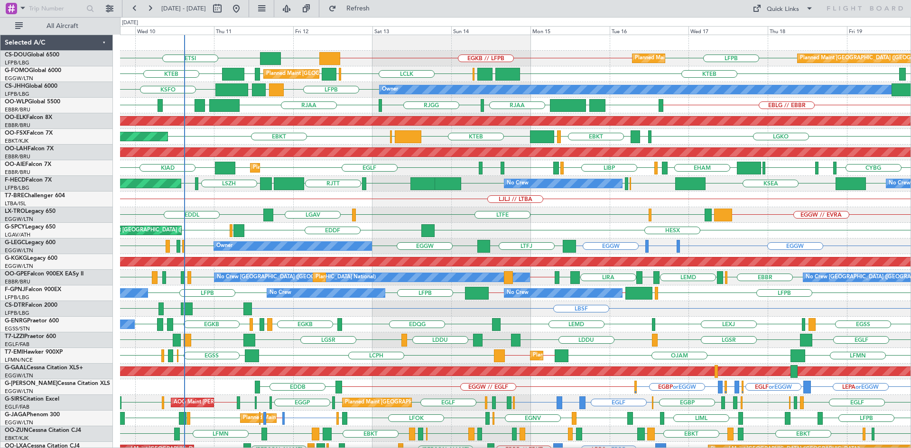
click at [591, 217] on div "EGGW // EVRA LGAV LLBG LGAV LTFE EDDL" at bounding box center [515, 215] width 790 height 16
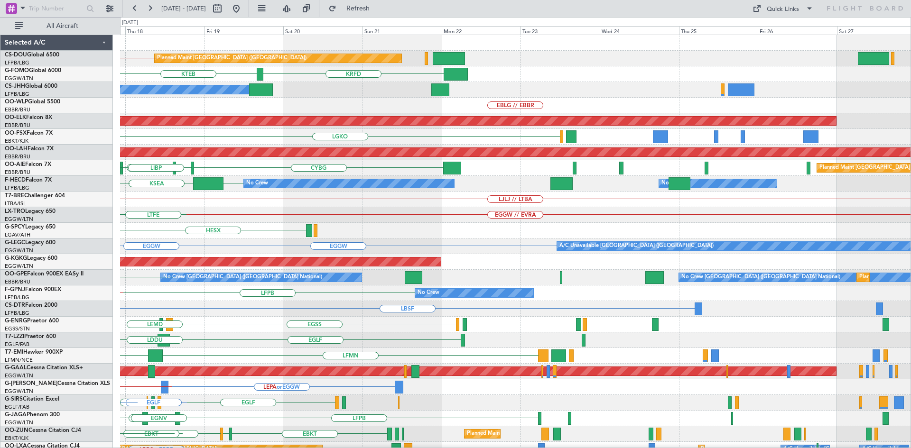
click at [113, 314] on div "LFPB Planned Maint Paris (Le Bourget) Planned Maint Paris (Le Bourget) Planned …" at bounding box center [455, 232] width 911 height 431
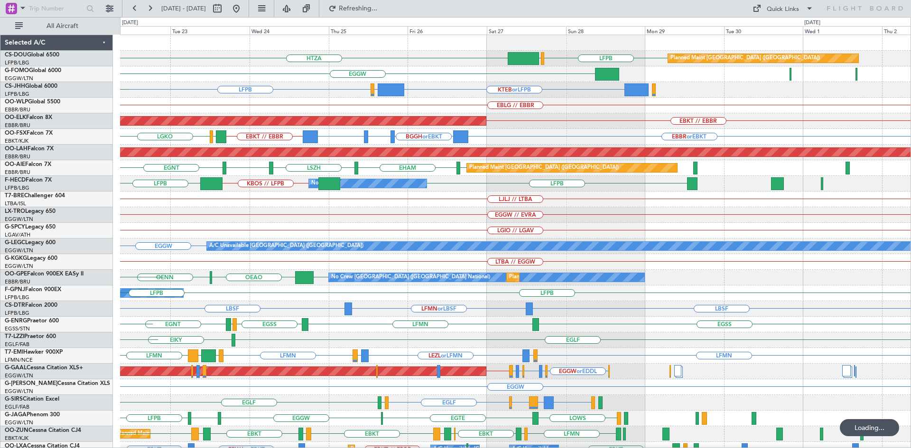
click at [307, 356] on div "LFPB EGLF HTZA Planned Maint Paris (Le Bourget) EGKK LFPB Planned Maint Paris (…" at bounding box center [515, 298] width 790 height 526
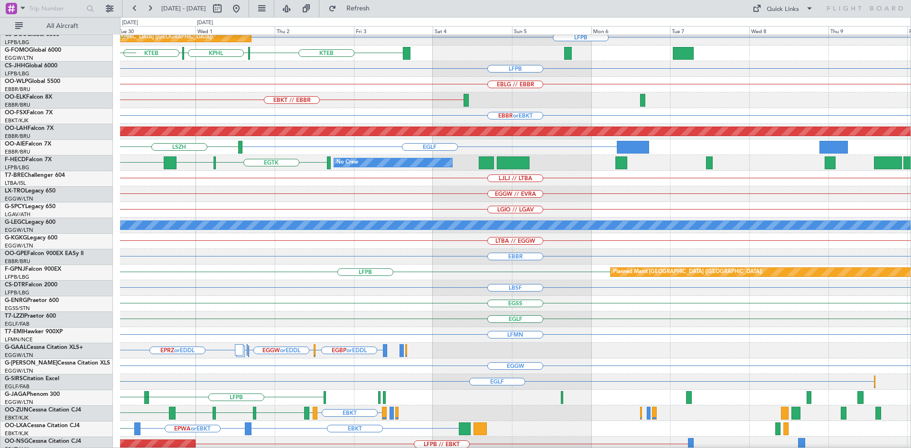
click at [383, 346] on div "EGBP or EDDL EGGW or EDDL EGBP or EDDL EPRZ or EDDL EGBP or EDDL EGGW or EDDL E…" at bounding box center [515, 351] width 790 height 16
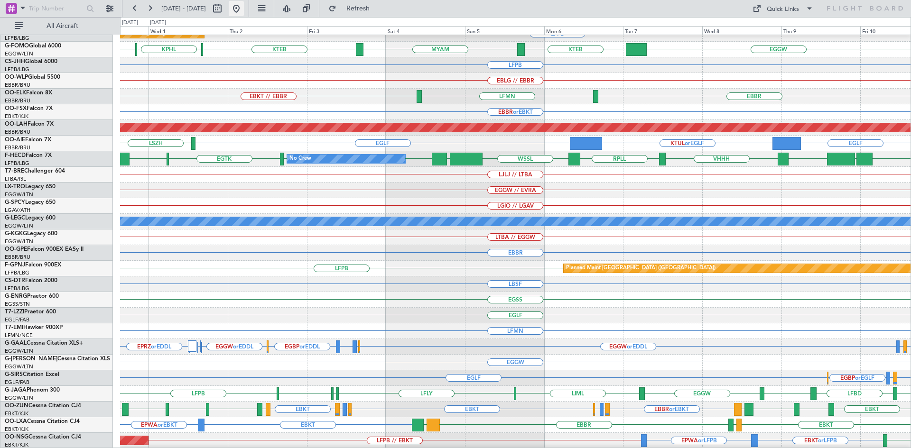
click at [244, 8] on button at bounding box center [236, 8] width 15 height 15
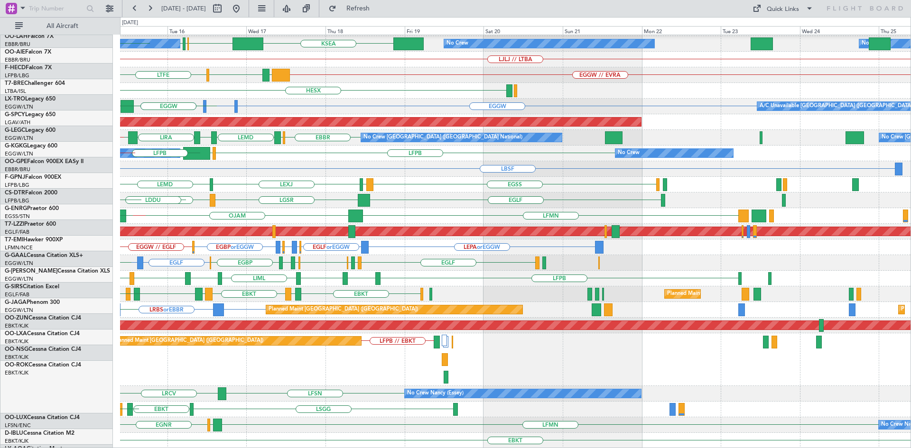
scroll to position [140, 0]
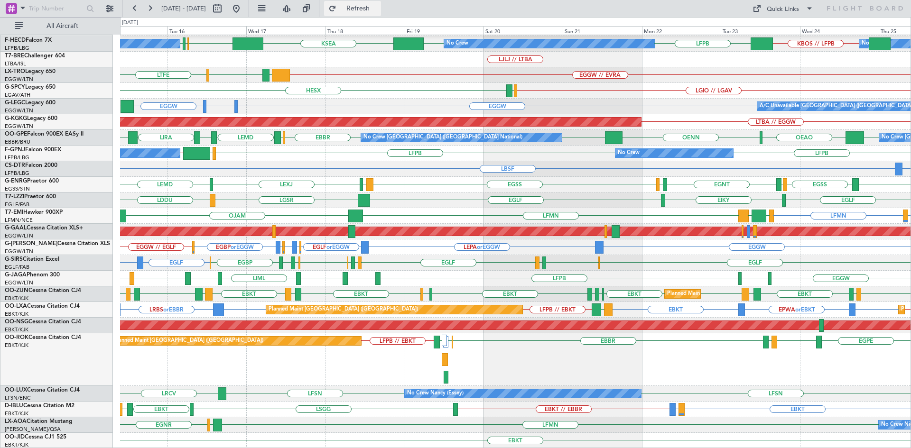
click at [381, 1] on button "Refresh" at bounding box center [352, 8] width 57 height 15
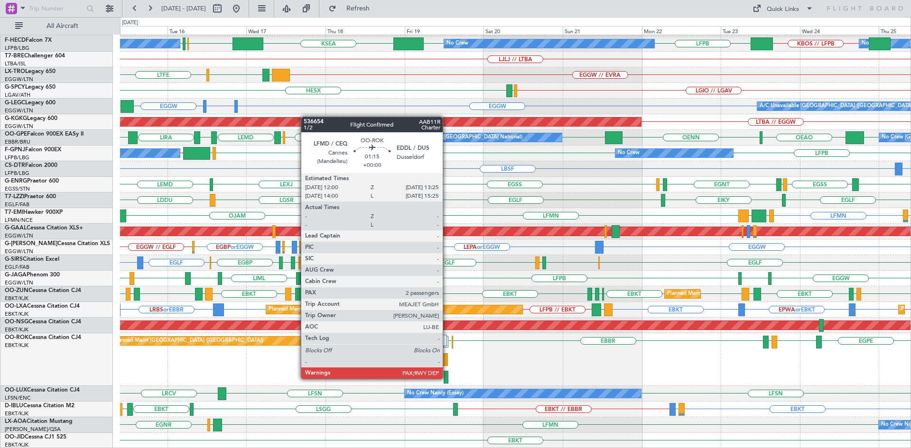
click at [447, 378] on div at bounding box center [446, 377] width 5 height 13
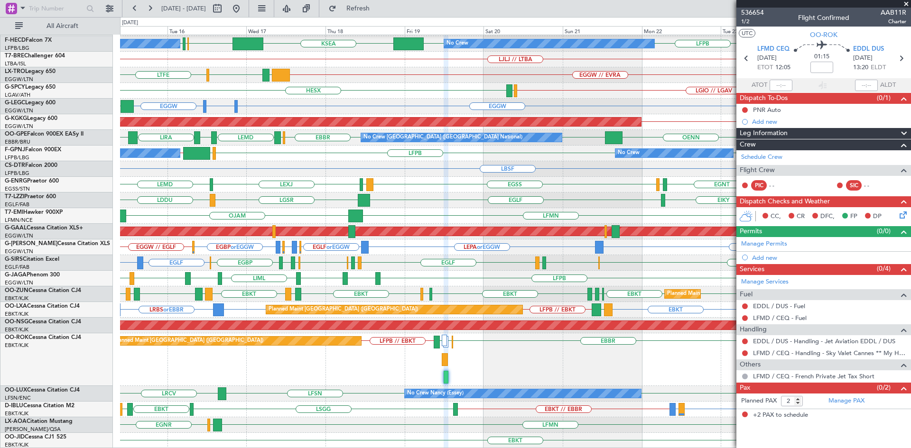
click at [906, 1] on span at bounding box center [905, 4] width 9 height 9
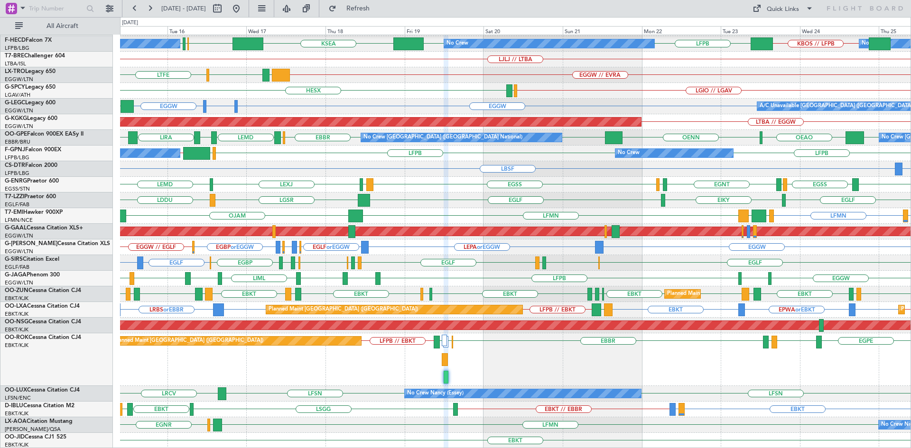
type input "0"
click at [533, 364] on div "EGPE EBKT LFTH EBBR EDDL LFMD LFMD LFPB // EBKT Planned Maint Paris (Le Bourget…" at bounding box center [515, 360] width 790 height 53
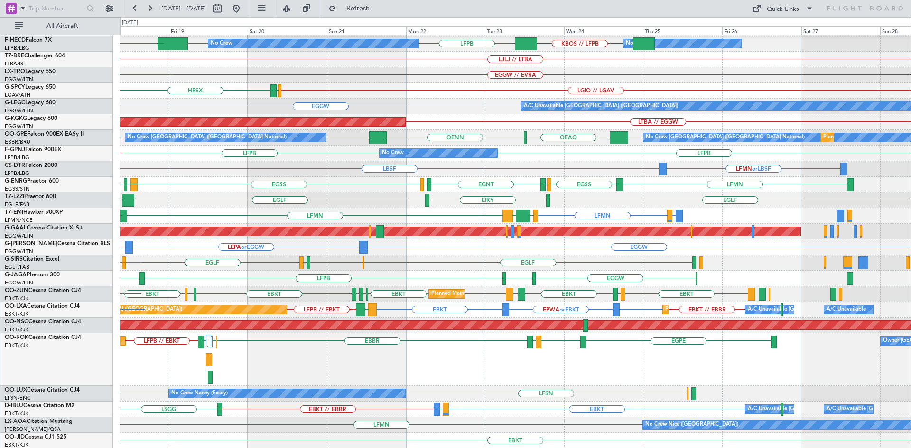
click at [484, 191] on div "EHAM LSZH EGLF EGNT CYBG CYUL KBED Planned Maint London (Farnborough) KTEB EHAM…" at bounding box center [515, 172] width 790 height 554
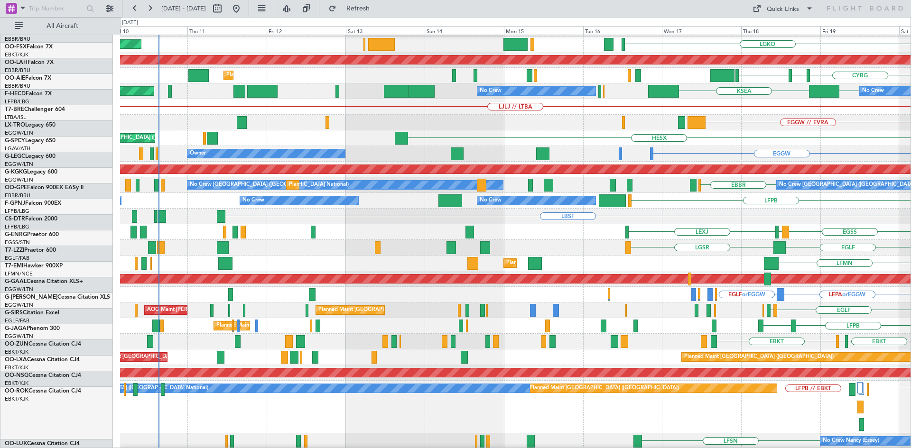
scroll to position [93, 0]
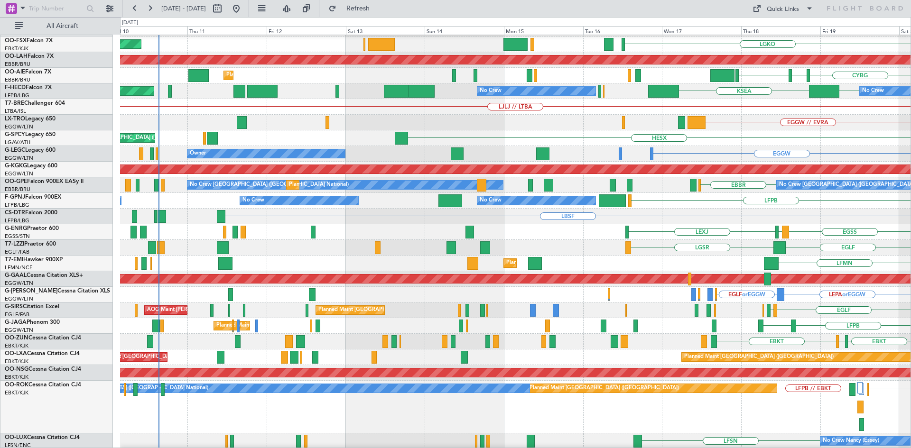
click at [873, 134] on div "HESX Unplanned Maint Athens (Eleftherios Venizelos Intl) LGMK LGIO // LGAV" at bounding box center [515, 138] width 790 height 16
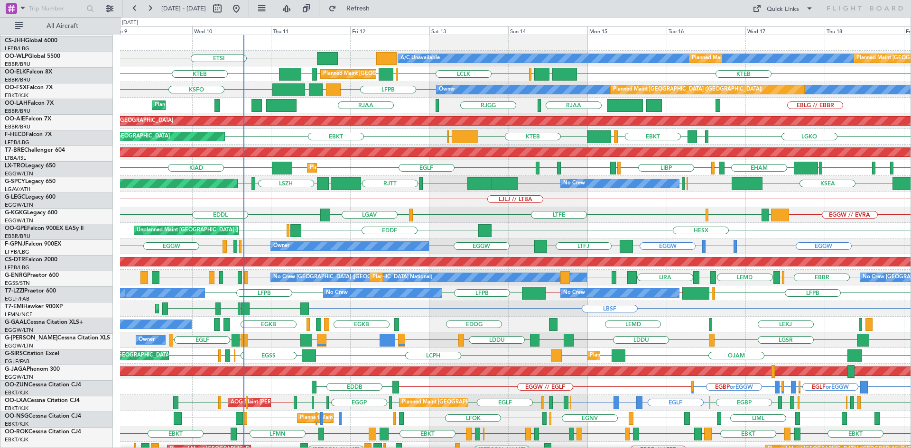
scroll to position [0, 0]
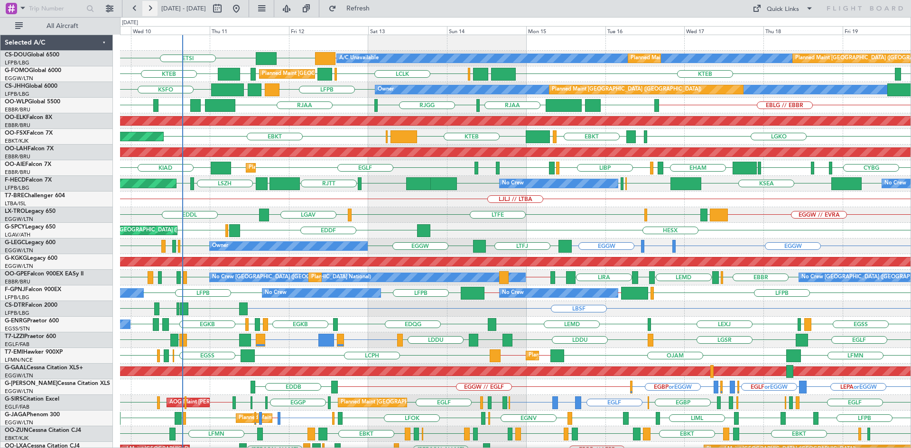
click at [151, 5] on button at bounding box center [149, 8] width 15 height 15
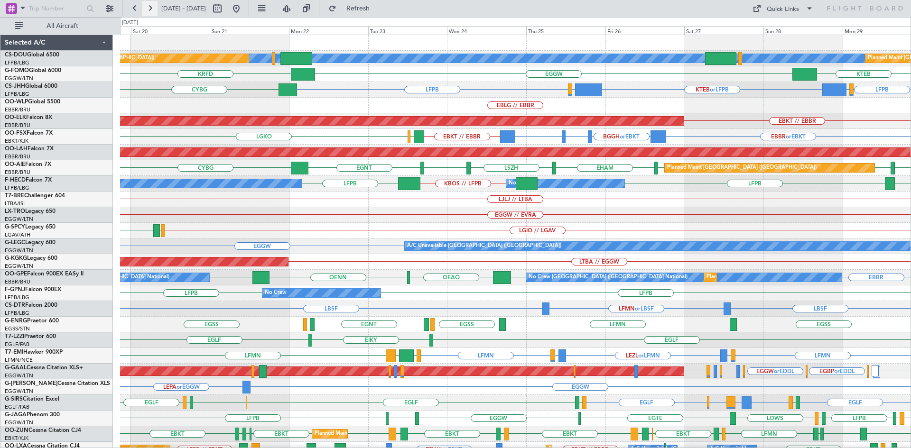
click at [151, 5] on button at bounding box center [149, 8] width 15 height 15
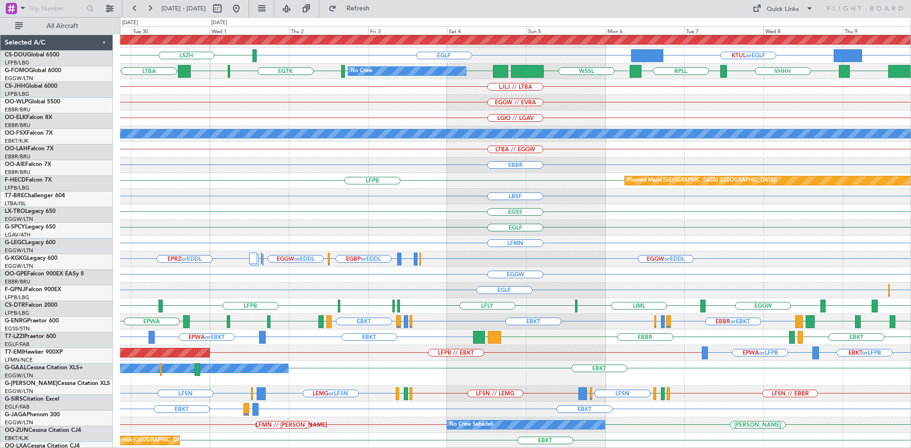
scroll to position [112, 0]
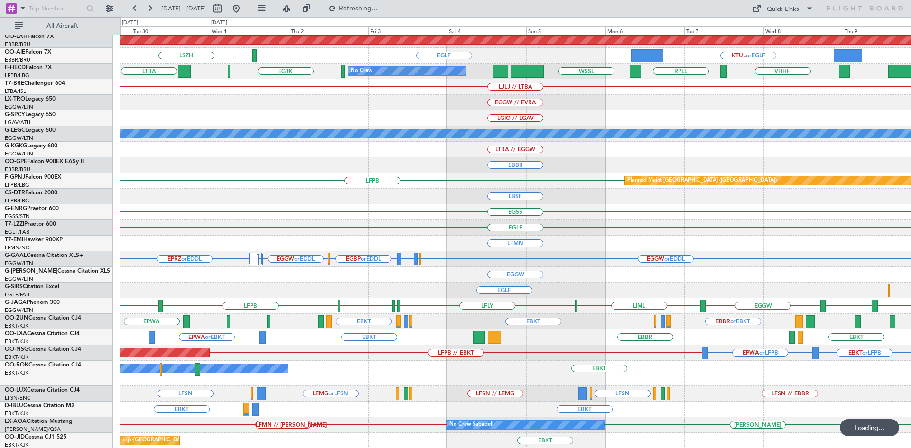
click at [782, 231] on div "EBBR or EBKT Planned Maint Alton-st Louis (St Louis Regl) EGLF KTUL or EGLF EGL…" at bounding box center [515, 186] width 790 height 526
click at [244, 9] on button at bounding box center [236, 8] width 15 height 15
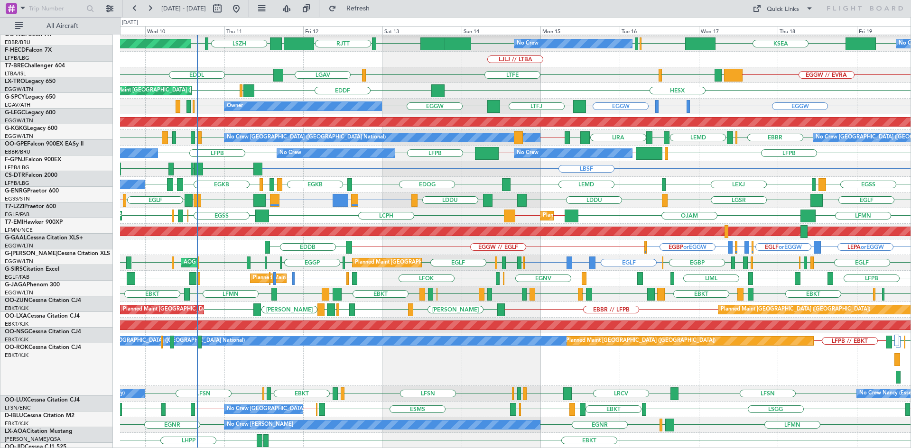
scroll to position [140, 0]
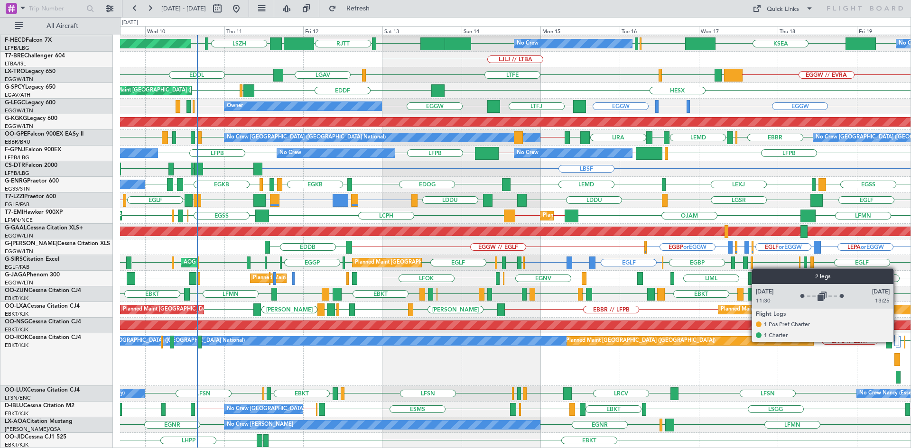
click at [898, 342] on div at bounding box center [896, 340] width 5 height 11
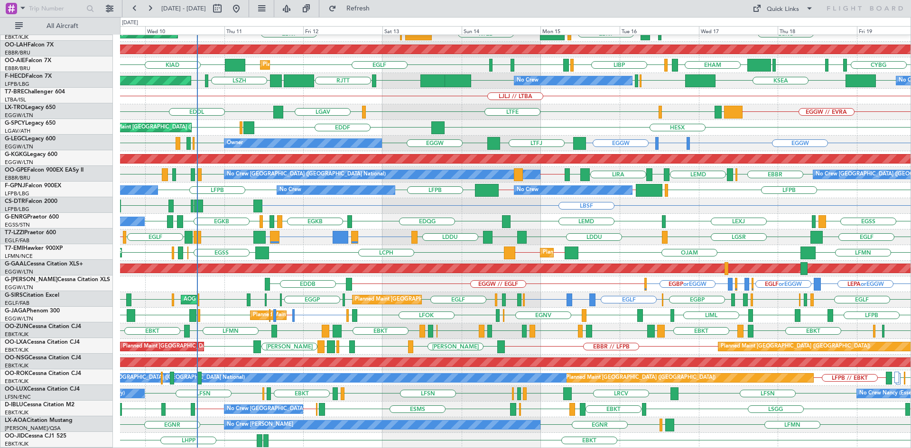
scroll to position [103, 0]
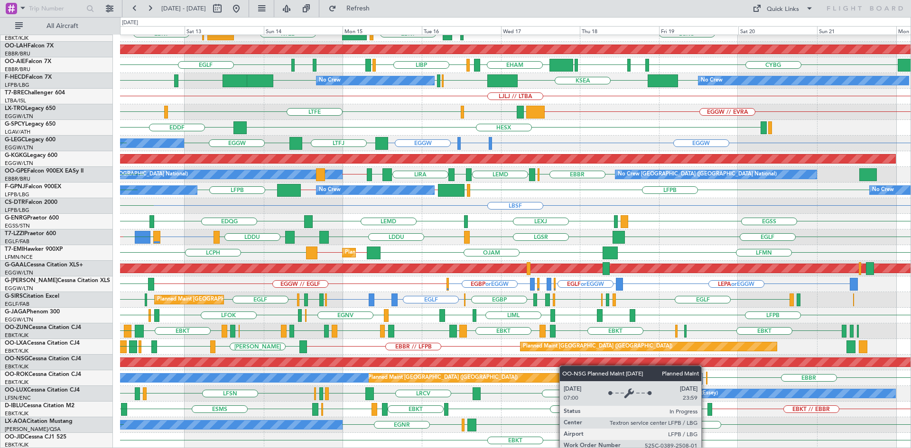
click at [483, 359] on div "Planned Maint Kortrijk-Wevelgem LGKO LGAV EBKT LSGG KTEB EBBR EBKT Planned Main…" at bounding box center [515, 190] width 790 height 517
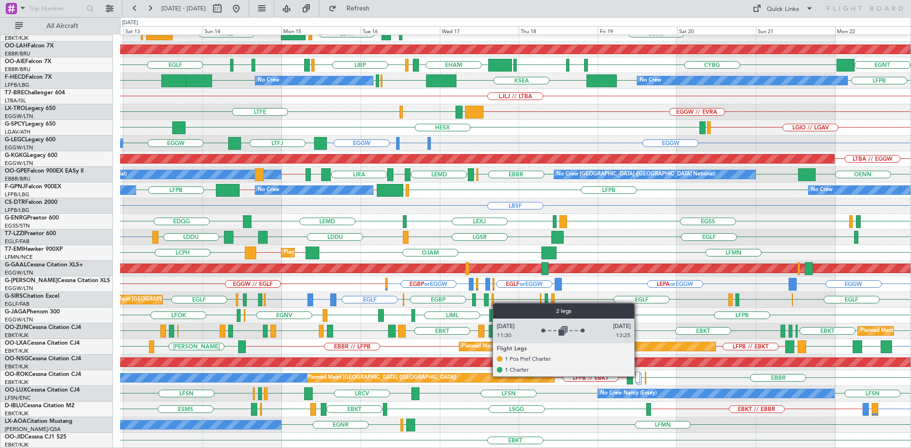
click at [639, 376] on div at bounding box center [637, 377] width 5 height 11
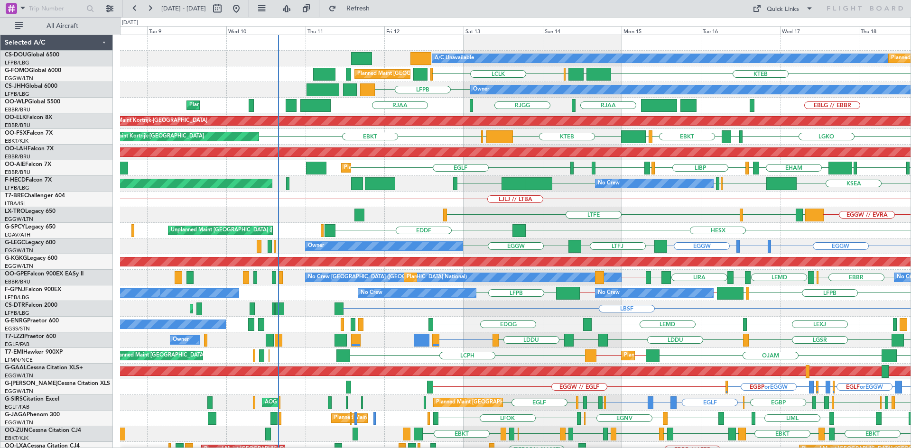
scroll to position [0, 0]
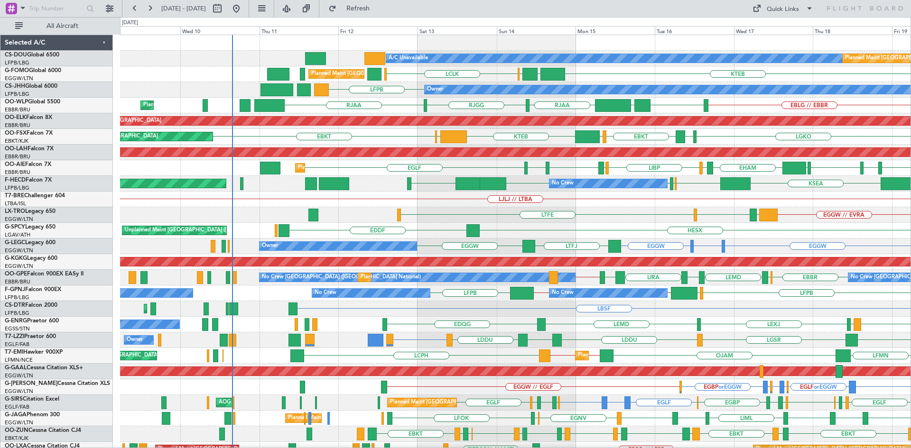
click at [686, 217] on div "EGGW // EVRA LLBG LGAV LTFE" at bounding box center [515, 215] width 790 height 16
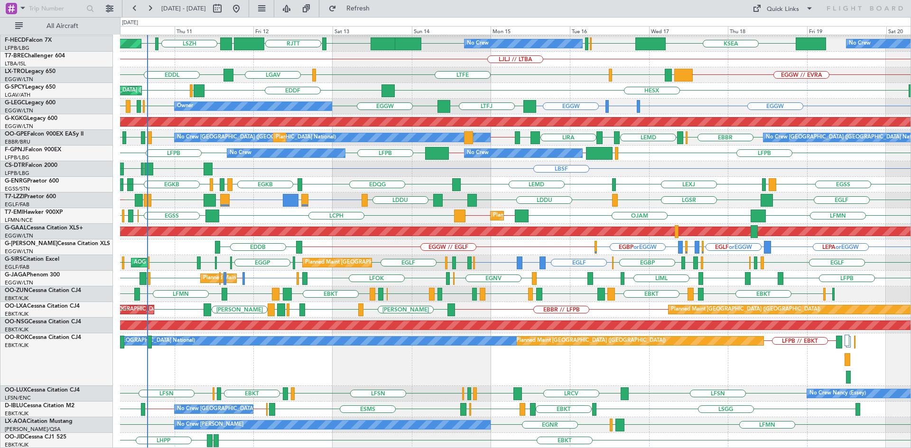
scroll to position [140, 0]
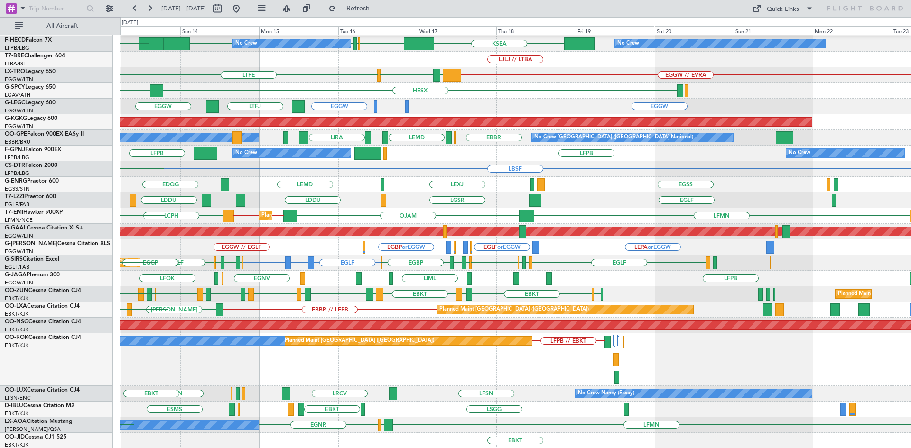
click at [493, 335] on div "Planned Maint Paris (Le Bourget) A/C Unavailable Brussels (Brussels National) L…" at bounding box center [515, 360] width 790 height 53
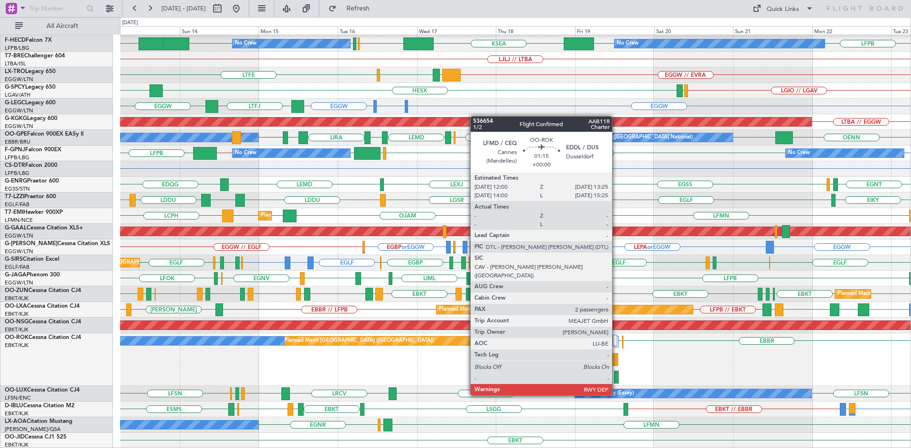
click at [616, 378] on div at bounding box center [616, 377] width 5 height 13
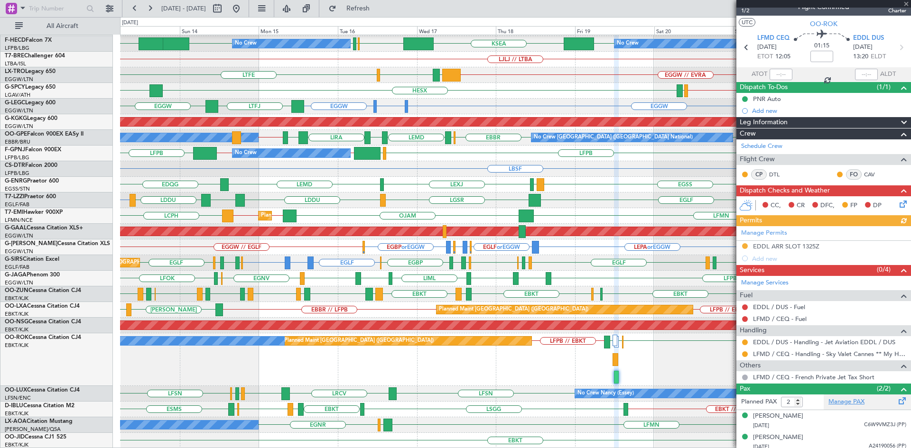
scroll to position [15, 0]
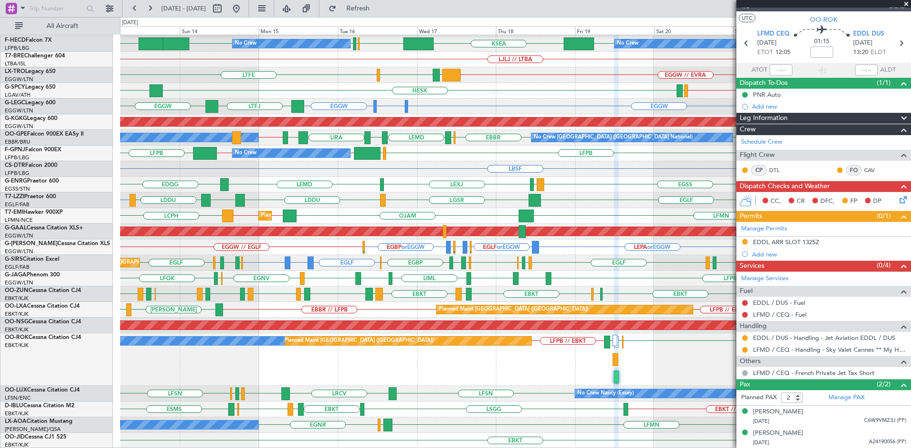
click at [907, 1] on span at bounding box center [905, 4] width 9 height 9
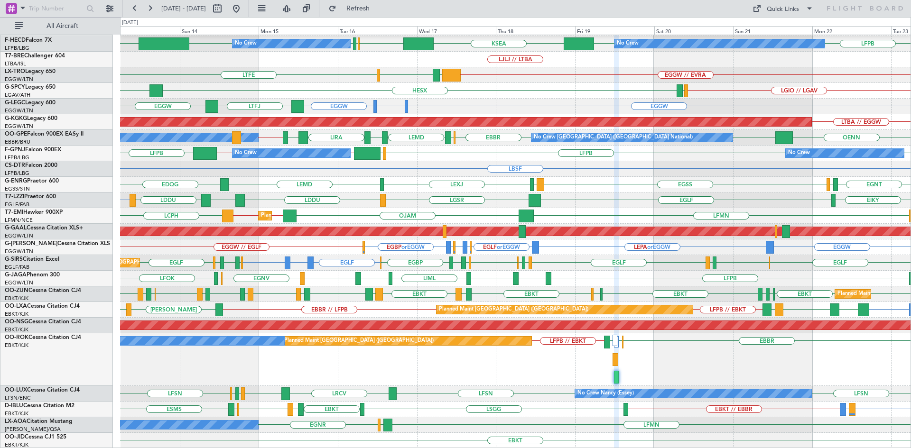
type input "0"
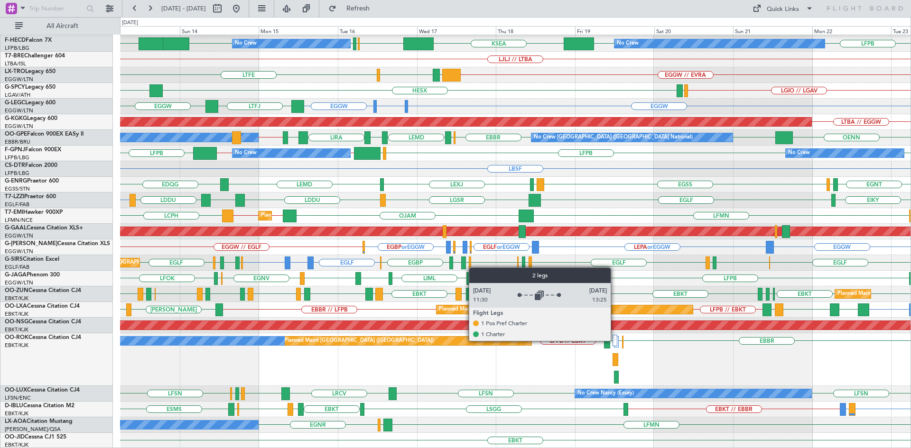
click at [615, 341] on div at bounding box center [615, 340] width 5 height 11
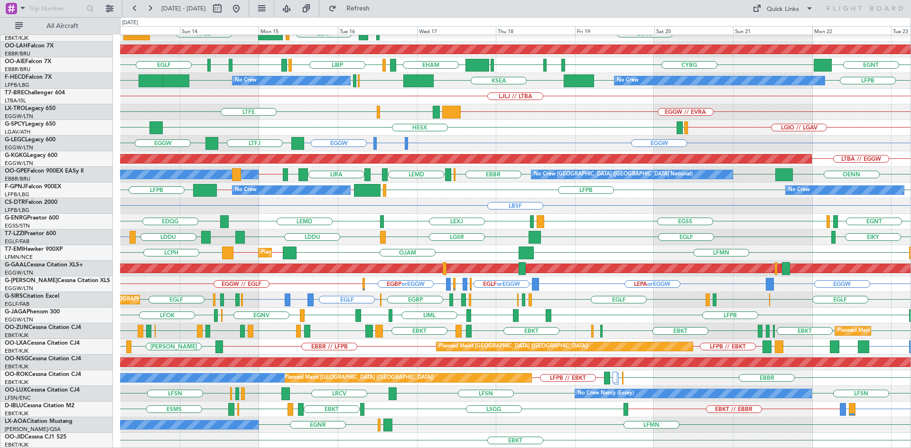
scroll to position [103, 0]
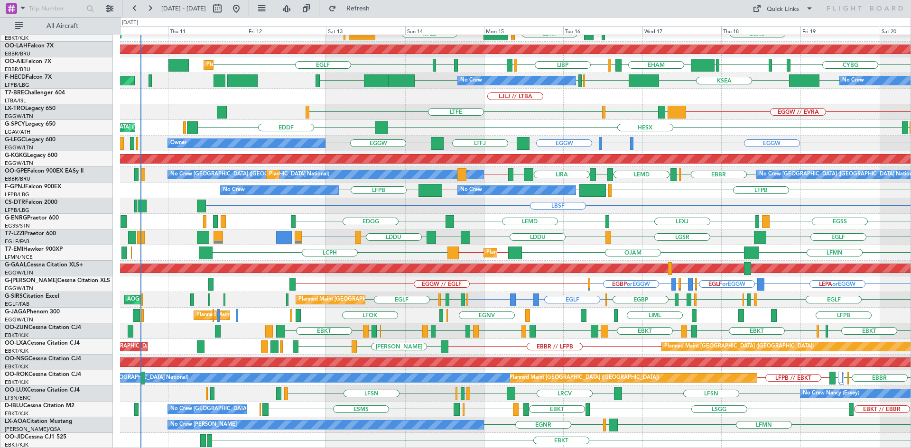
click at [671, 327] on div "Planned Maint Kortrijk-Wevelgem LGKO LGAV EBKT LSGG KTEB EBBR Planned Maint Kor…" at bounding box center [515, 190] width 790 height 517
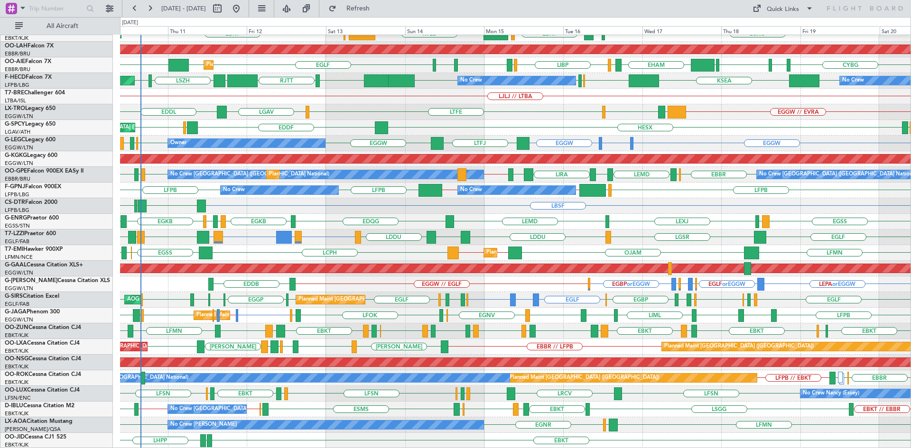
click at [663, 428] on div "No Crew Chester LFMN EGLF EGNR EGNR" at bounding box center [515, 426] width 790 height 16
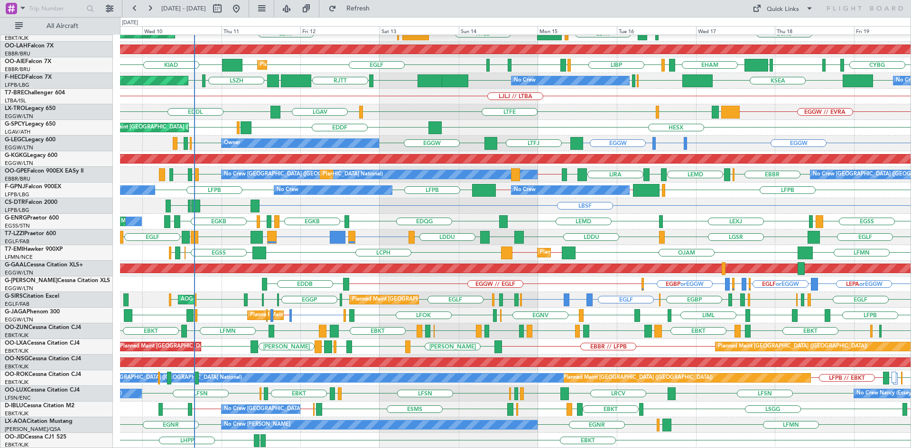
click at [401, 105] on div "EGGW // EVRA LLBG LGAV LTFE LGAV EDDL" at bounding box center [515, 112] width 790 height 16
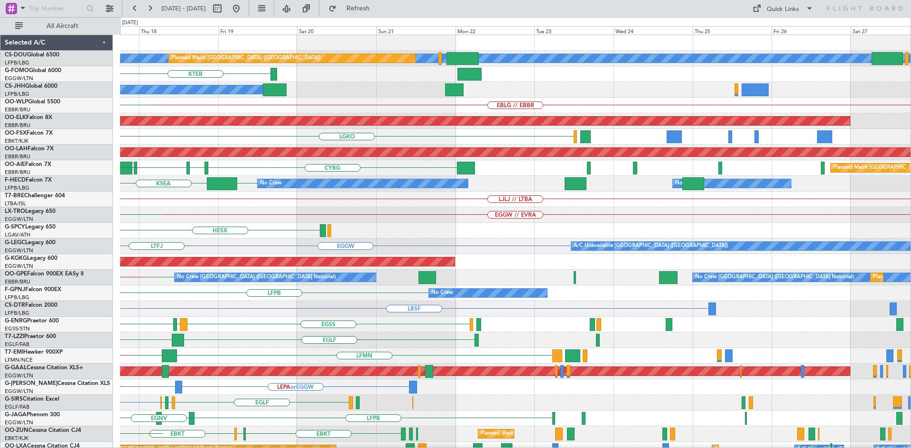
click at [177, 227] on div "A/C Unavailable Planned Maint Paris (Le Bourget) Planned Maint Paris (Le Bourge…" at bounding box center [515, 293] width 790 height 517
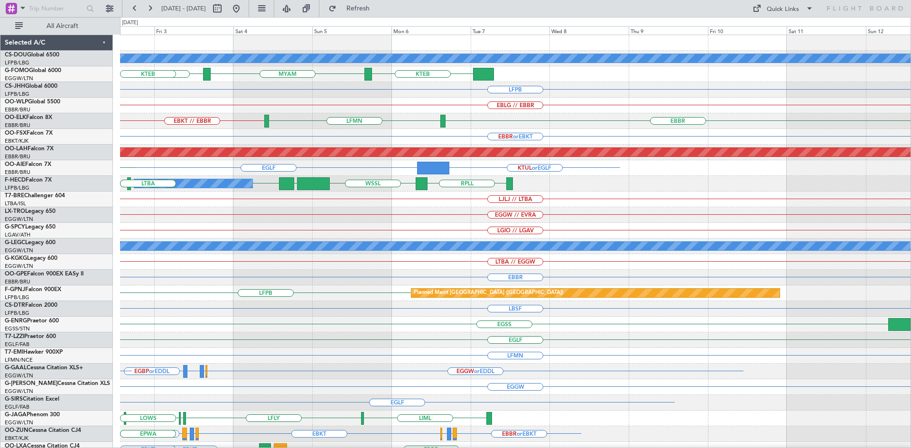
click at [355, 227] on div "A/C Unavailable Planned Maint Paris (Le Bourget) KTEB KTEB MYAM KPHL KTEB LFPB …" at bounding box center [515, 293] width 790 height 517
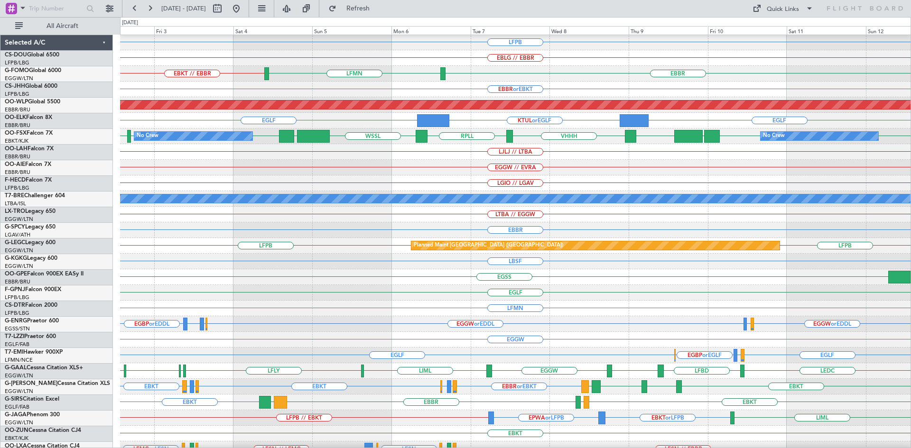
scroll to position [47, 0]
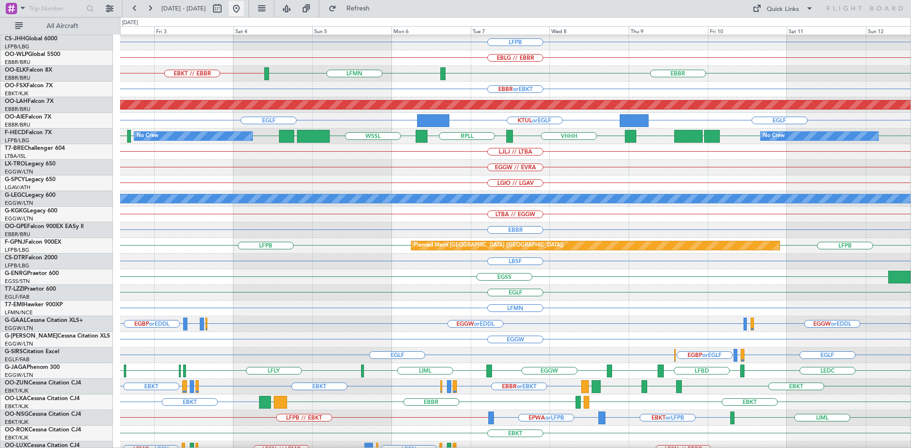
click at [244, 8] on button at bounding box center [236, 8] width 15 height 15
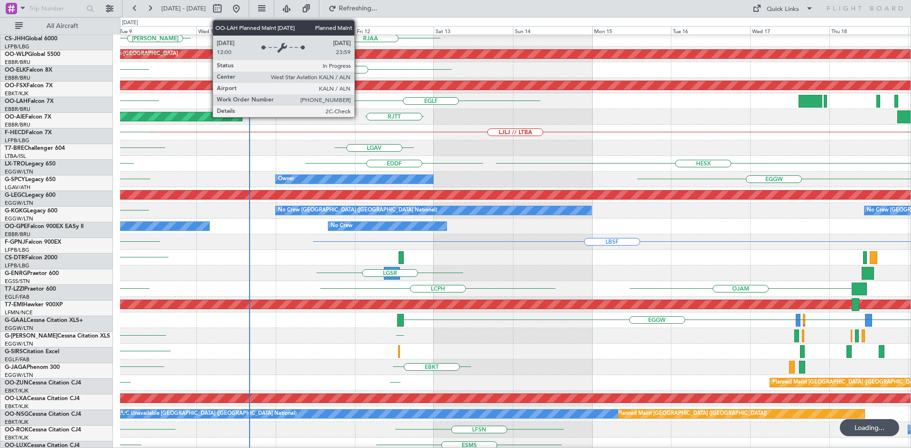
scroll to position [103, 0]
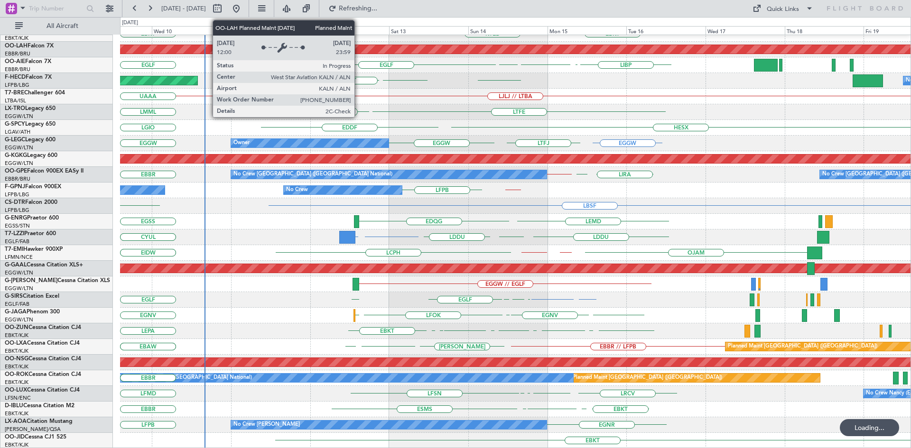
click at [250, 182] on div "Planned Maint Kortrijk-Wevelgem LFMN EBKT EBKT LSGG KTEB EBBR EBKT Planned Main…" at bounding box center [515, 190] width 790 height 517
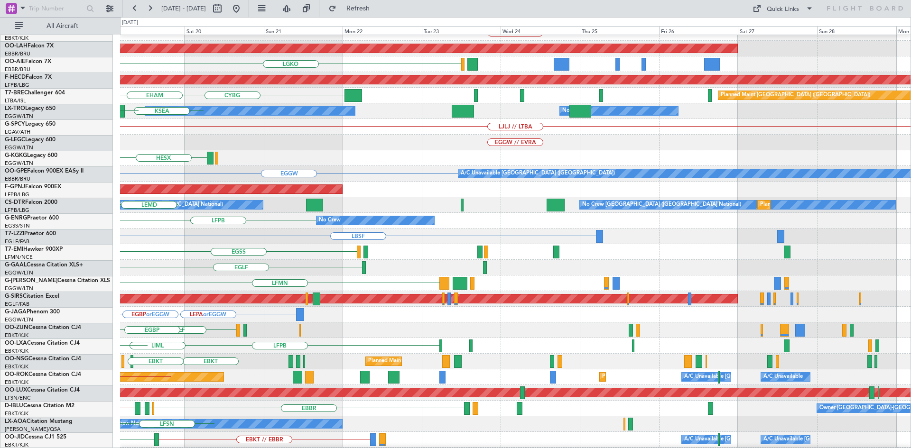
scroll to position [73, 0]
click at [0, 265] on div "Owner Planned Maint Paris (Le Bourget) EBLG // EBBR Planned Maint Kortrijk-Weve…" at bounding box center [455, 232] width 911 height 431
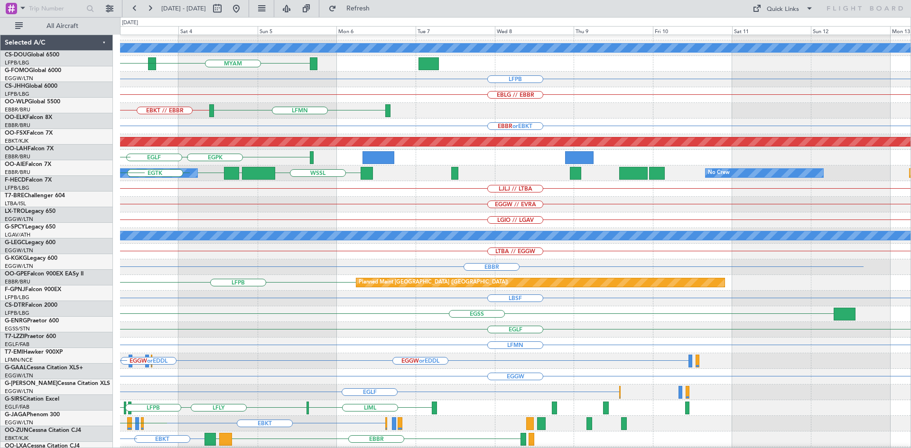
scroll to position [6, 0]
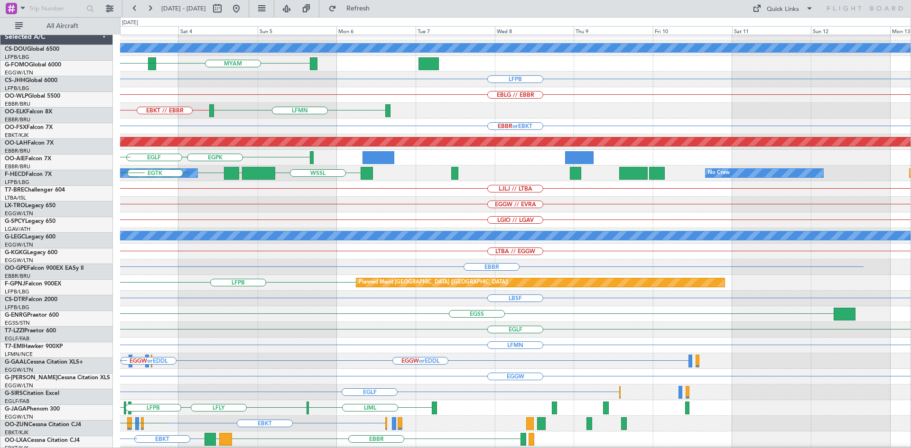
click at [0, 169] on div "A/C Unavailable Planned Maint Paris (Le Bourget) KTEB MYAM KPHL KTEB LFPB EBLG …" at bounding box center [455, 232] width 911 height 431
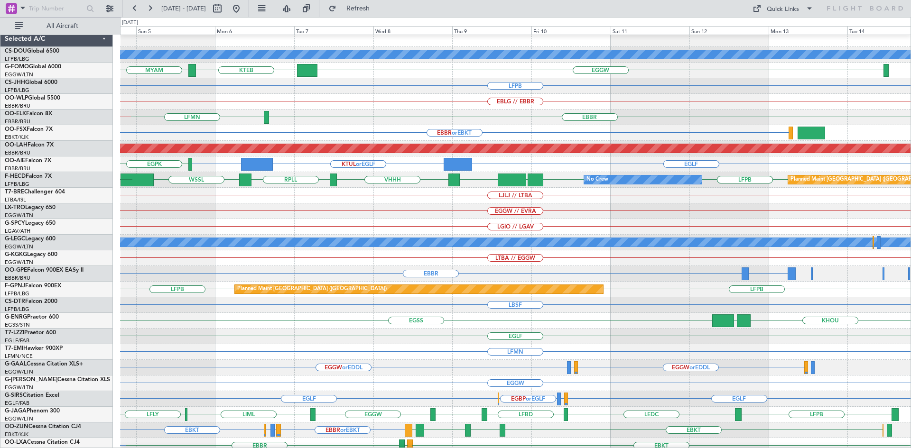
scroll to position [0, 0]
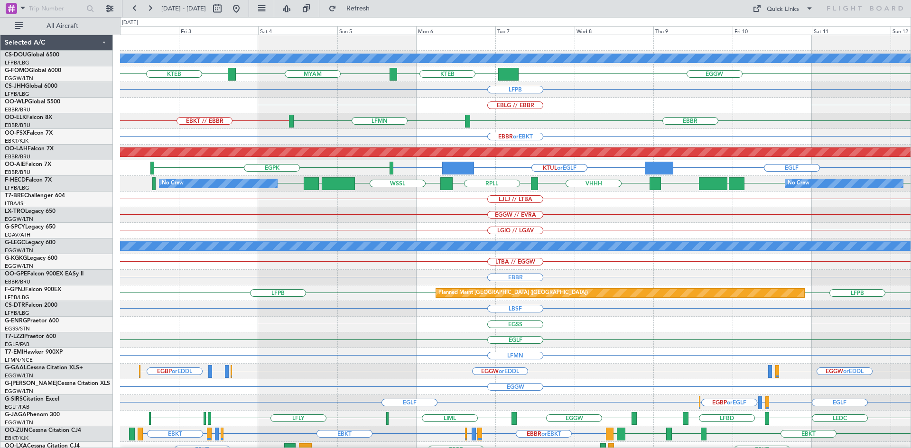
click at [637, 197] on div "LJLJ // LTBA" at bounding box center [515, 200] width 790 height 16
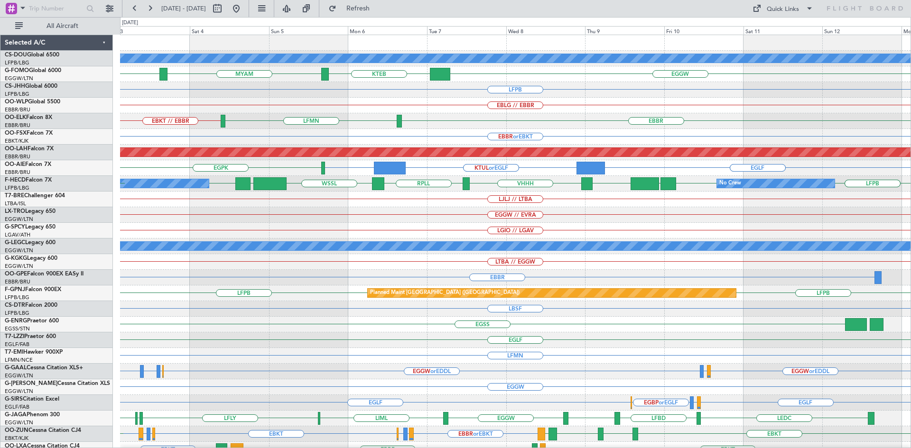
click at [622, 260] on div "A/C Unavailable Planned Maint Paris (Le Bourget) EGGW KTEB MYAM KTEB LFPB EBLG …" at bounding box center [515, 293] width 790 height 517
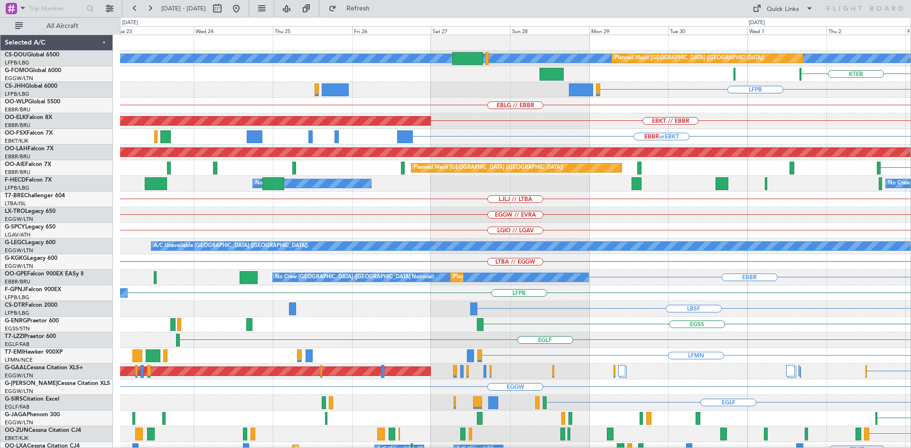
click at [911, 399] on html "02 Oct 2025 - 12 Oct 2025 Refresh Quick Links All Aircraft A/C Unavailable Plan…" at bounding box center [455, 224] width 911 height 448
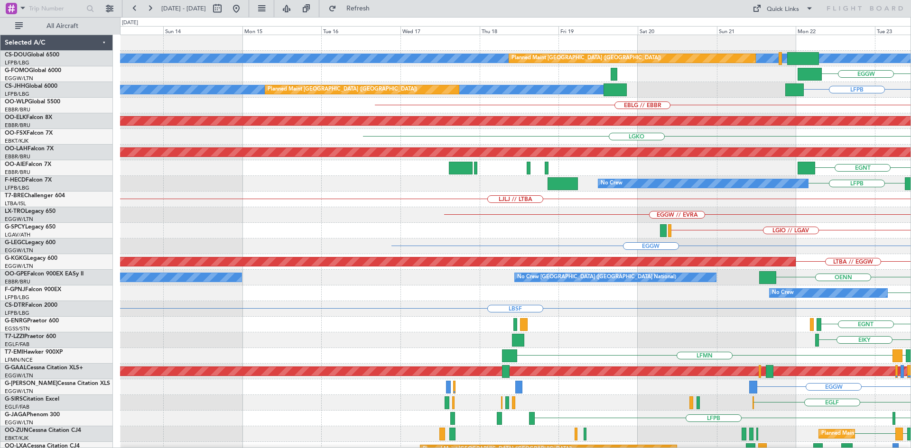
click at [911, 236] on html "23 Sep 2025 - 03 Oct 2025 Refresh Quick Links All Aircraft A/C Unavailable Plan…" at bounding box center [455, 224] width 911 height 448
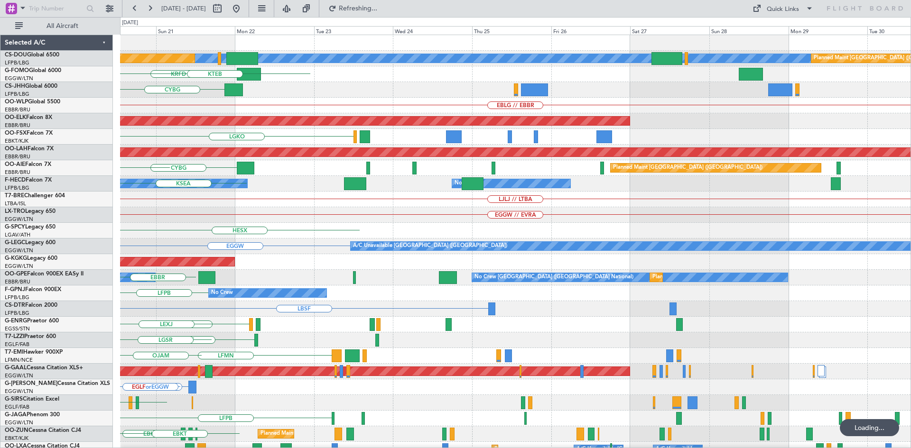
click at [0, 243] on div "A/C Unavailable Planned Maint Paris (Le Bourget) Planned Maint Paris (Le Bourge…" at bounding box center [455, 232] width 911 height 431
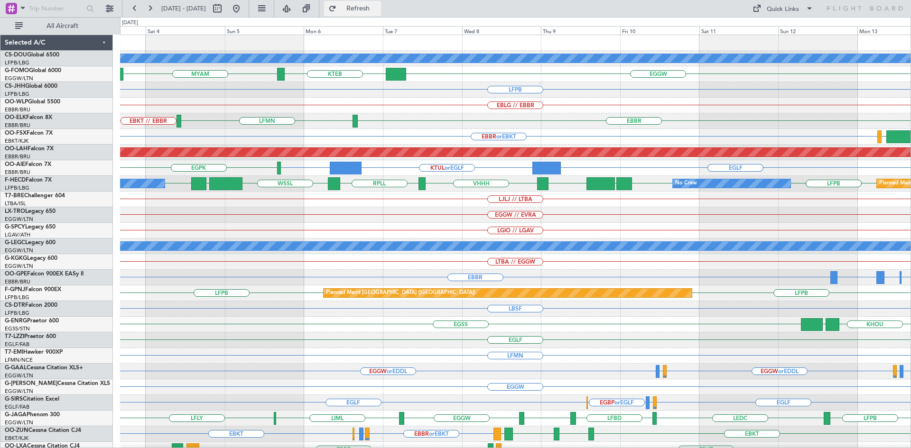
click at [370, 6] on span "Refresh" at bounding box center [358, 8] width 40 height 7
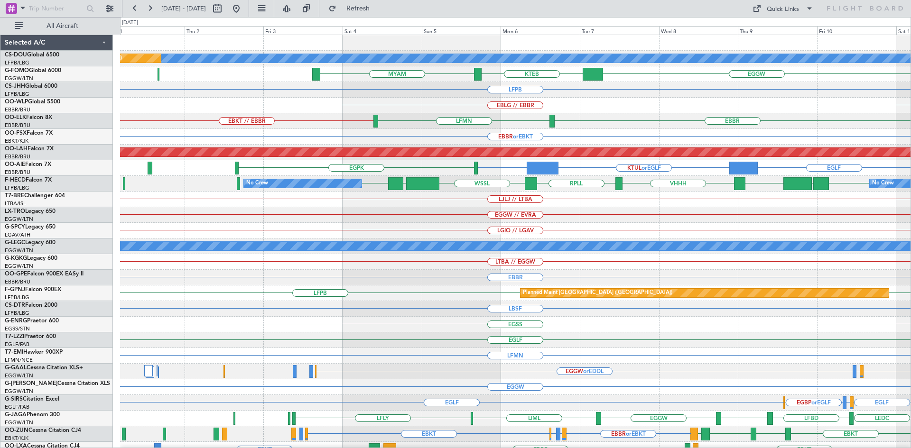
click at [507, 199] on div "LJLJ // LTBA" at bounding box center [515, 200] width 790 height 16
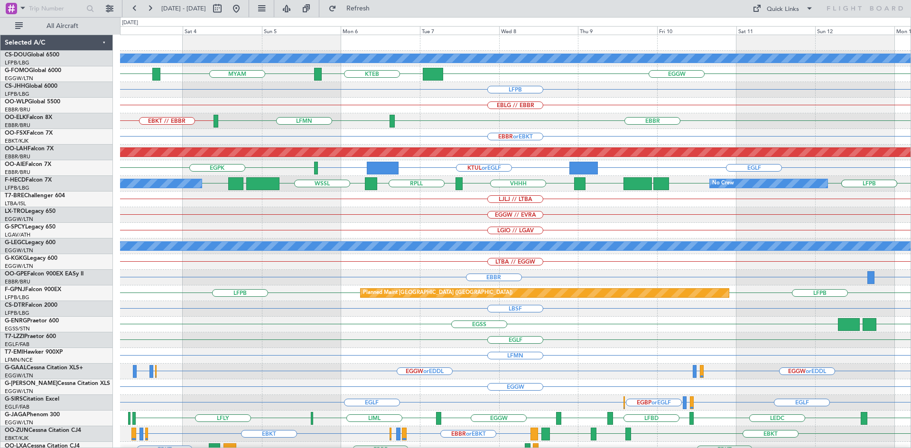
click at [524, 280] on div "EBBR LATI or EBBR LATI or EBBR" at bounding box center [515, 278] width 790 height 16
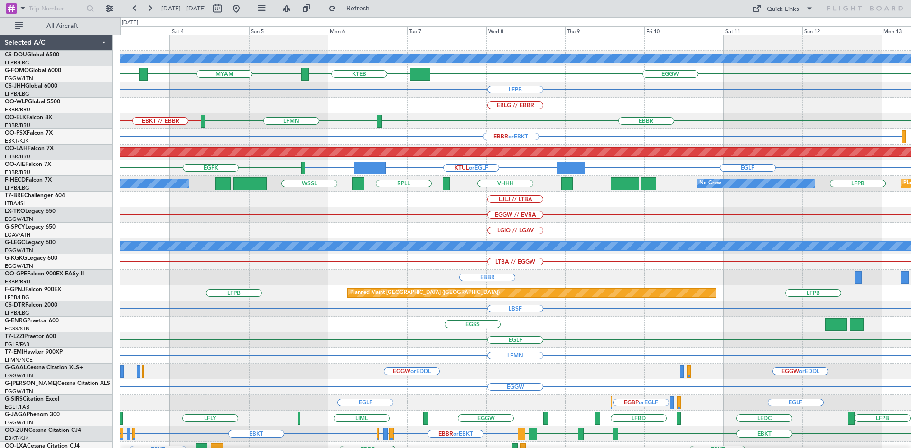
click at [466, 368] on div "A/C Unavailable Planned Maint Paris (Le Bourget) EGGW KTEB KTEB MYAM LFPB EBLG …" at bounding box center [515, 293] width 790 height 517
click at [244, 8] on button at bounding box center [236, 8] width 15 height 15
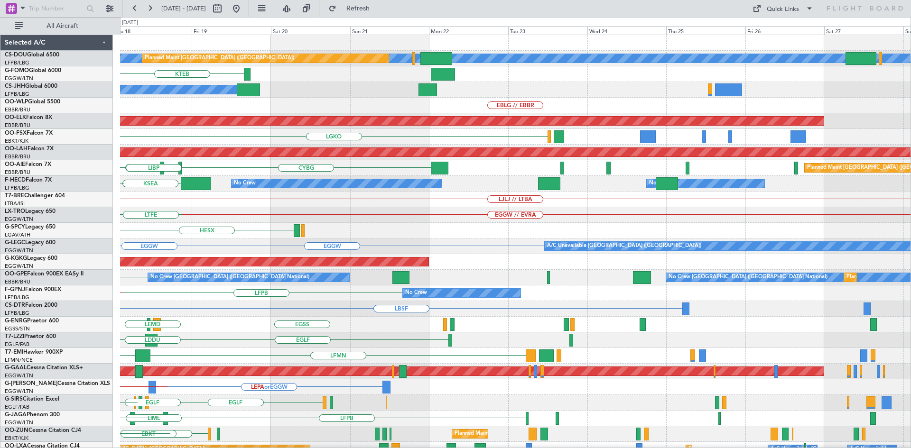
click at [100, 242] on div "A/C Unavailable Planned Maint Paris (Le Bourget) Planned Maint Paris (Le Bourge…" at bounding box center [455, 232] width 911 height 431
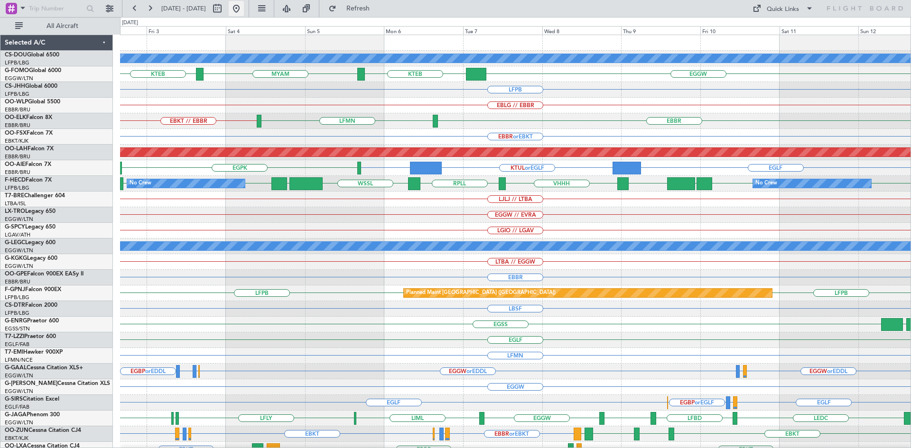
drag, startPoint x: 260, startPoint y: 1, endPoint x: 263, endPoint y: 6, distance: 5.3
click at [244, 2] on button at bounding box center [236, 8] width 15 height 15
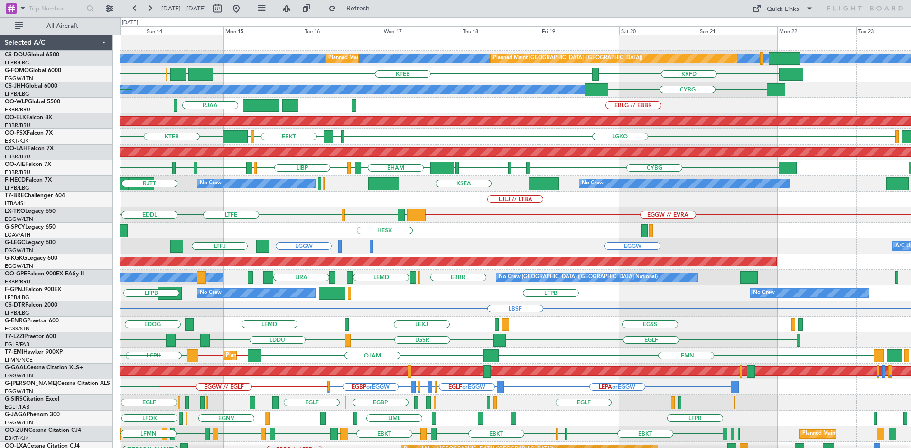
click at [494, 243] on div "A/C Unavailable Planned Maint Paris (Le Bourget) Planned Maint Paris (Le Bourge…" at bounding box center [515, 293] width 790 height 517
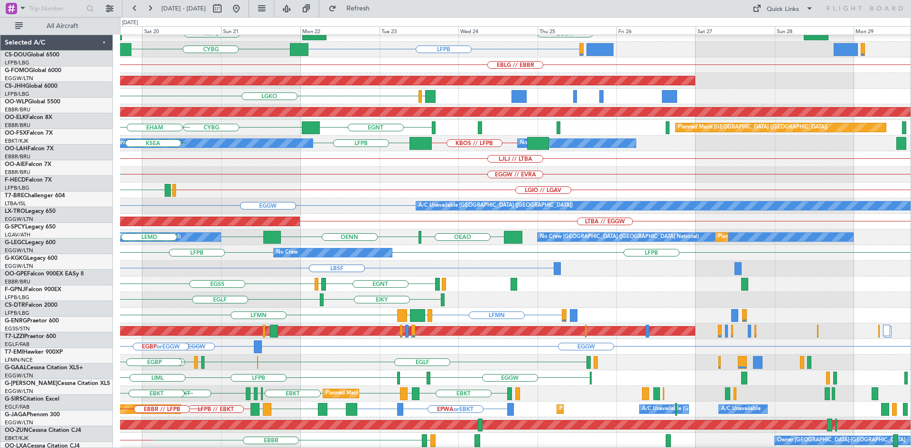
scroll to position [38, 0]
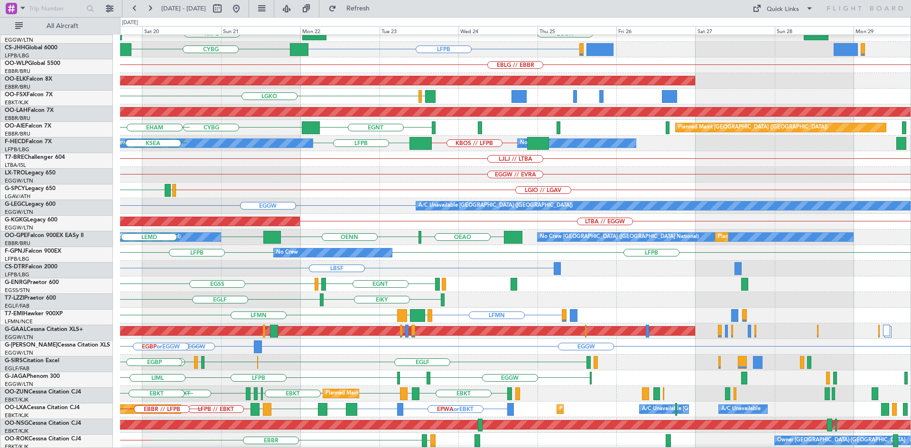
click at [272, 189] on div "LGIO // LGAV LGMK HESX" at bounding box center [515, 191] width 790 height 16
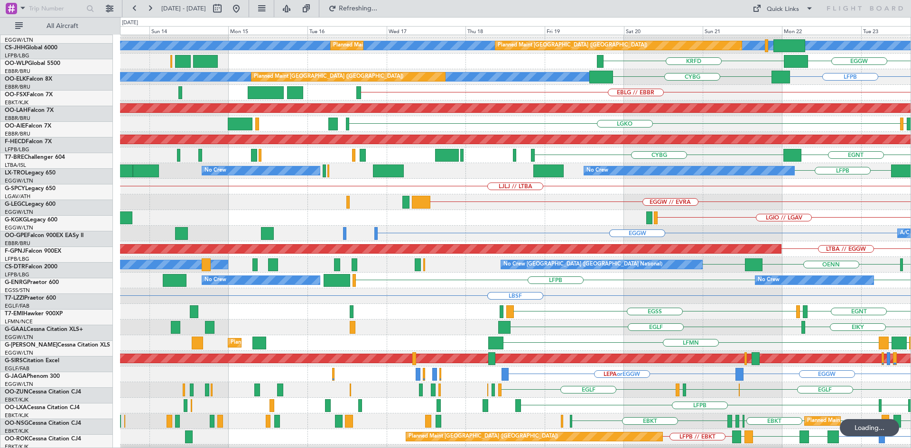
scroll to position [13, 0]
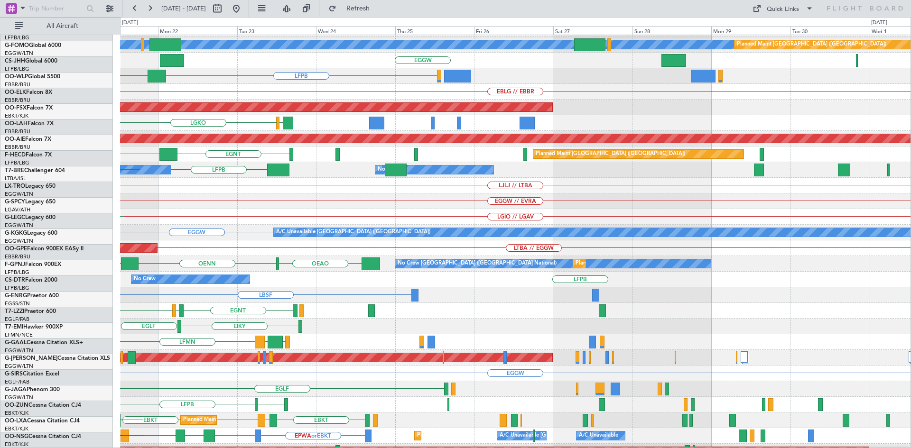
scroll to position [13, 0]
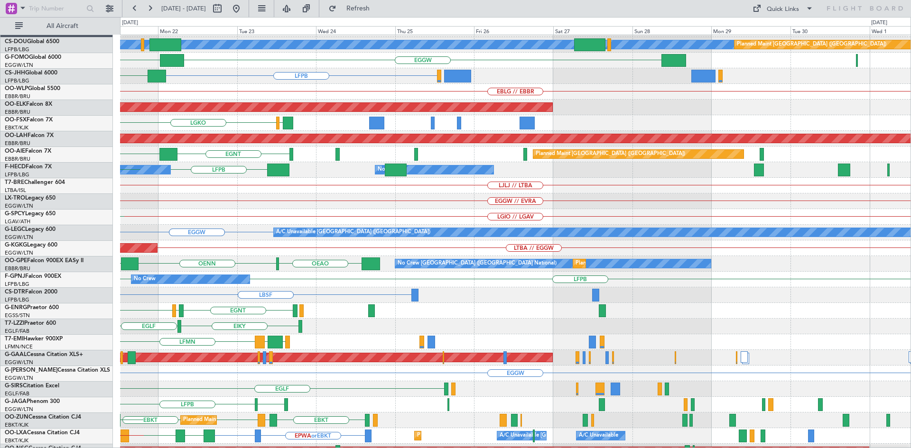
click at [203, 225] on div "EGGW EGGW A/C Unavailable [GEOGRAPHIC_DATA] ([GEOGRAPHIC_DATA])" at bounding box center [515, 233] width 790 height 16
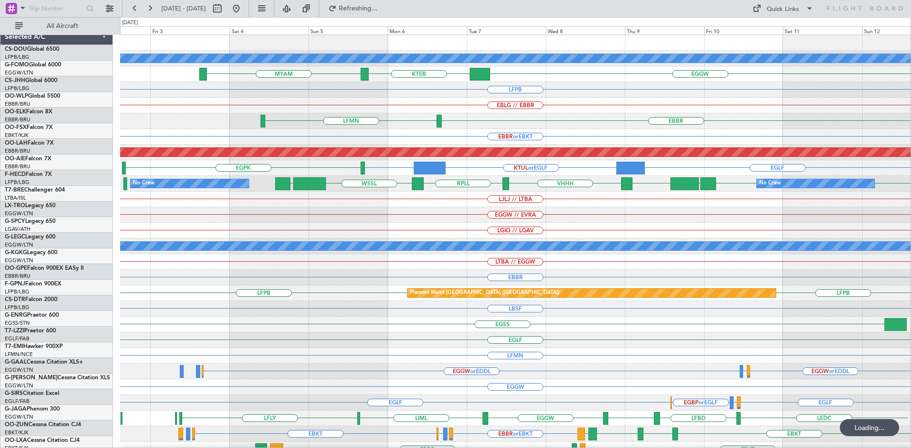
scroll to position [0, 0]
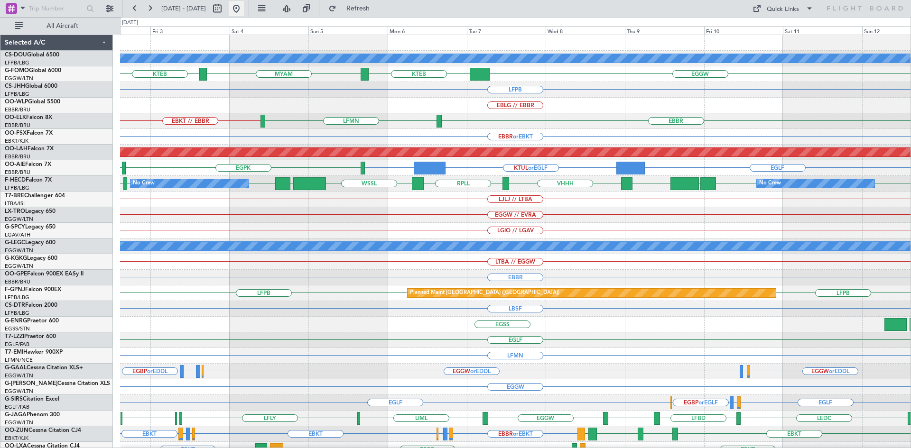
click at [244, 6] on button at bounding box center [236, 8] width 15 height 15
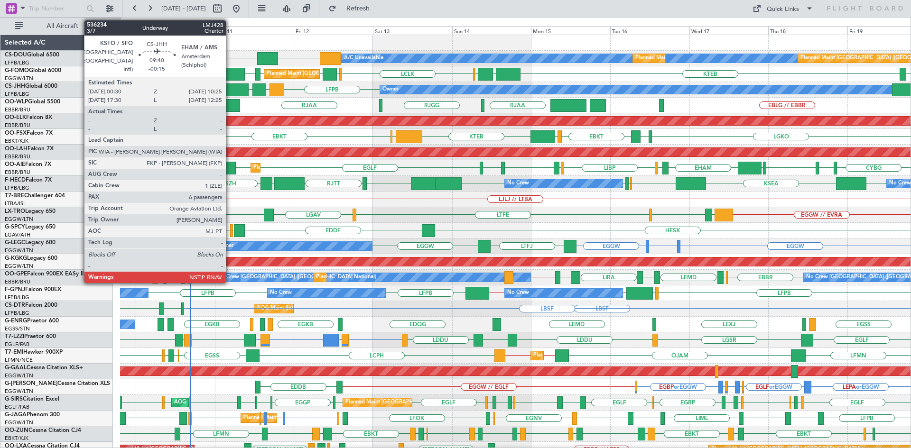
click at [230, 89] on div at bounding box center [232, 90] width 33 height 13
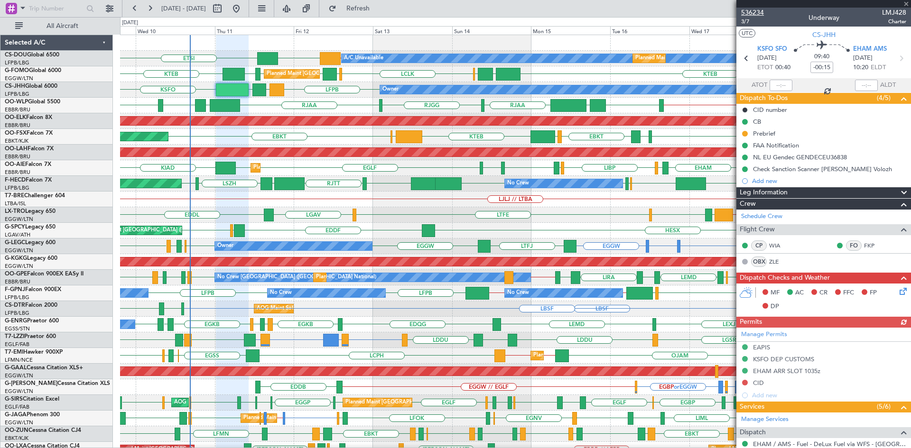
click at [753, 13] on span "536234" at bounding box center [752, 13] width 23 height 10
click at [903, 4] on span at bounding box center [905, 4] width 9 height 9
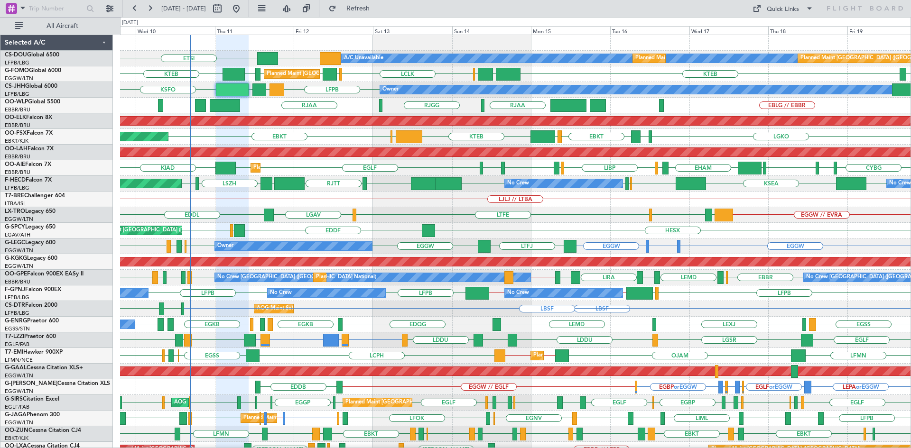
type input "0"
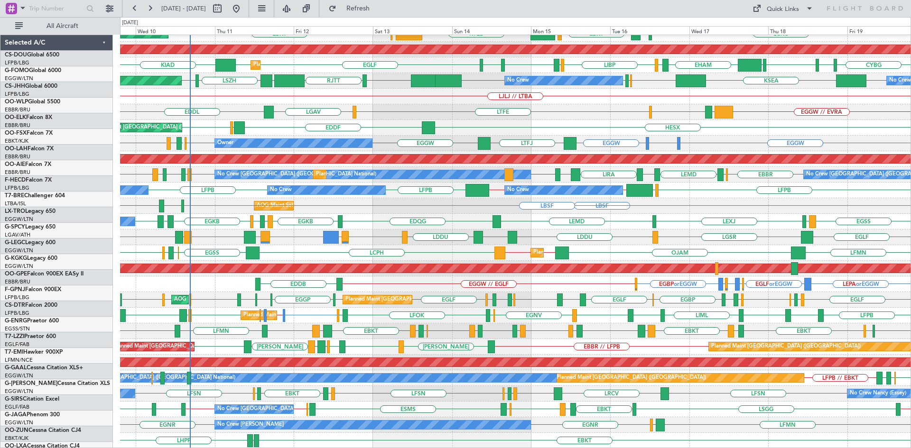
scroll to position [103, 0]
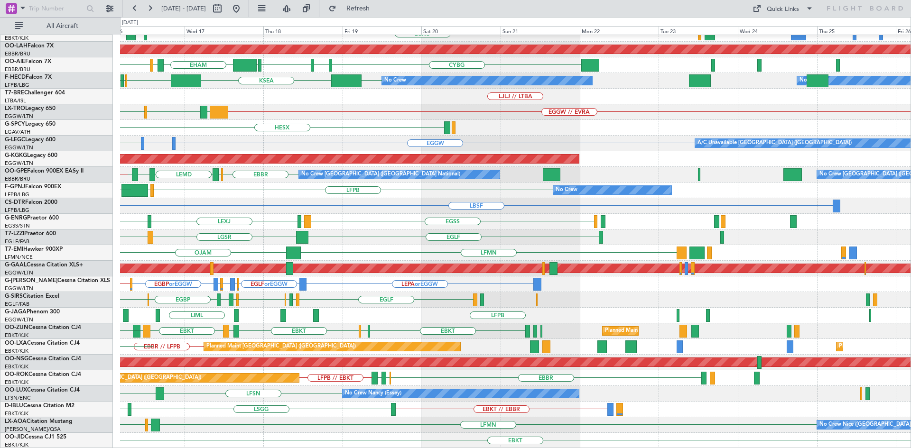
click at [230, 174] on div "Planned Maint Kortrijk-[GEOGRAPHIC_DATA] LGKO LGAV EBKT [GEOGRAPHIC_DATA] KTEB …" at bounding box center [515, 190] width 790 height 517
